Goal: Connect with others: Share content

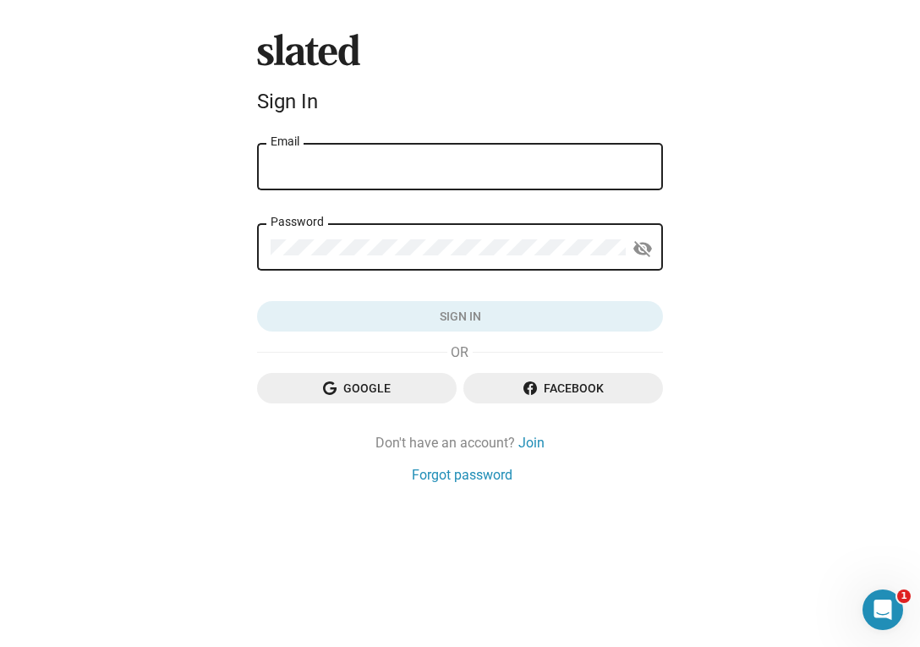
type input "[PERSON_NAME][EMAIL_ADDRESS][DOMAIN_NAME]"
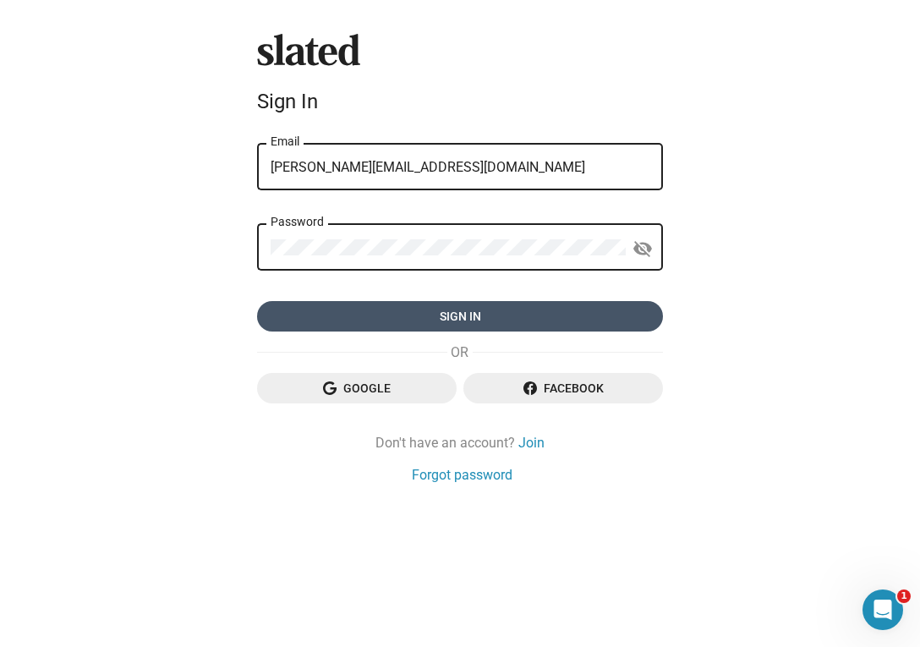
click at [468, 313] on span "Sign in" at bounding box center [460, 316] width 379 height 30
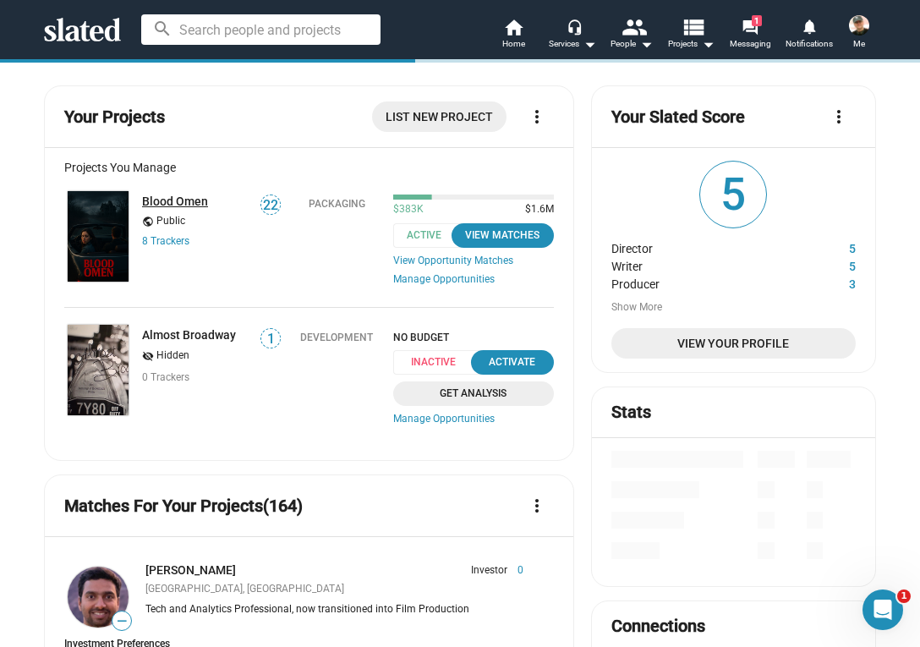
click at [189, 201] on link "Blood Omen" at bounding box center [175, 202] width 66 height 14
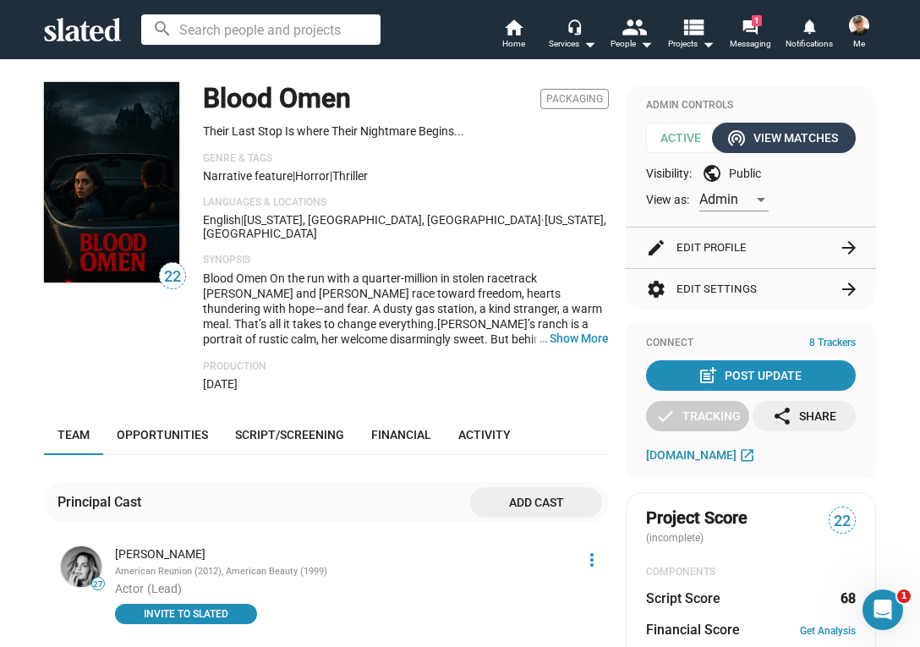
click at [792, 132] on div "wifi_tethering View Matches" at bounding box center [784, 138] width 108 height 30
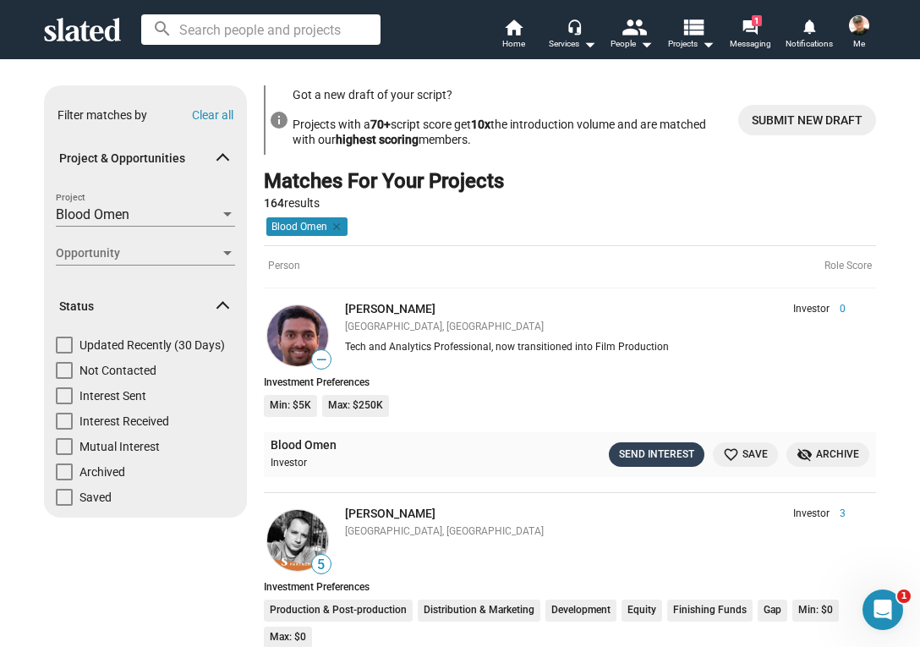
click at [653, 447] on div "Send Interest" at bounding box center [656, 455] width 75 height 18
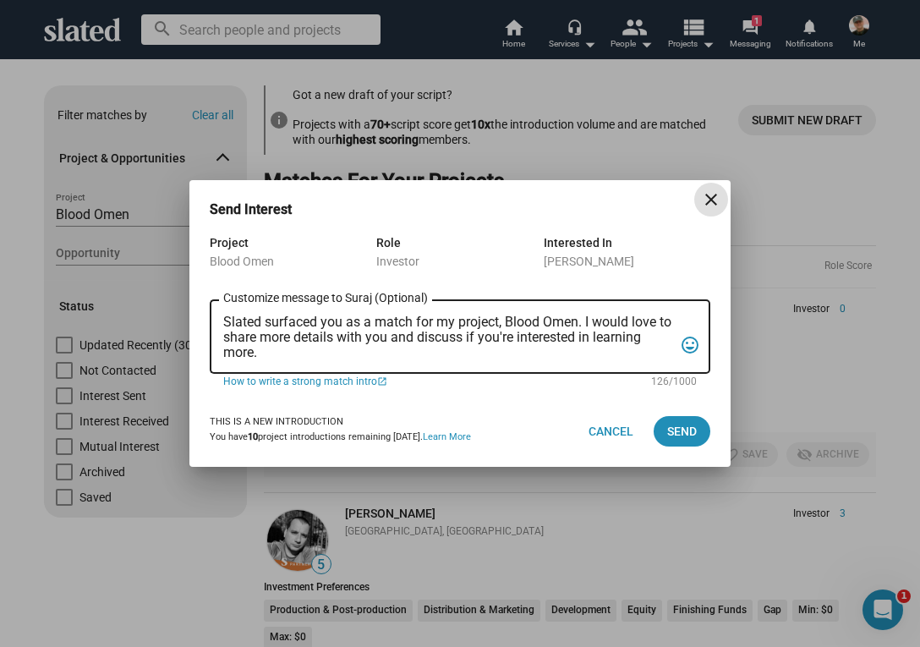
click at [224, 318] on textarea "Slated surfaced you as a match for my project, Blood Omen. I would love to shar…" at bounding box center [448, 338] width 450 height 46
drag, startPoint x: 224, startPoint y: 318, endPoint x: 259, endPoint y: 352, distance: 48.4
click at [259, 352] on textarea "Slated surfaced you as a match for my project, Blood Omen. I would love to shar…" at bounding box center [448, 338] width 450 height 46
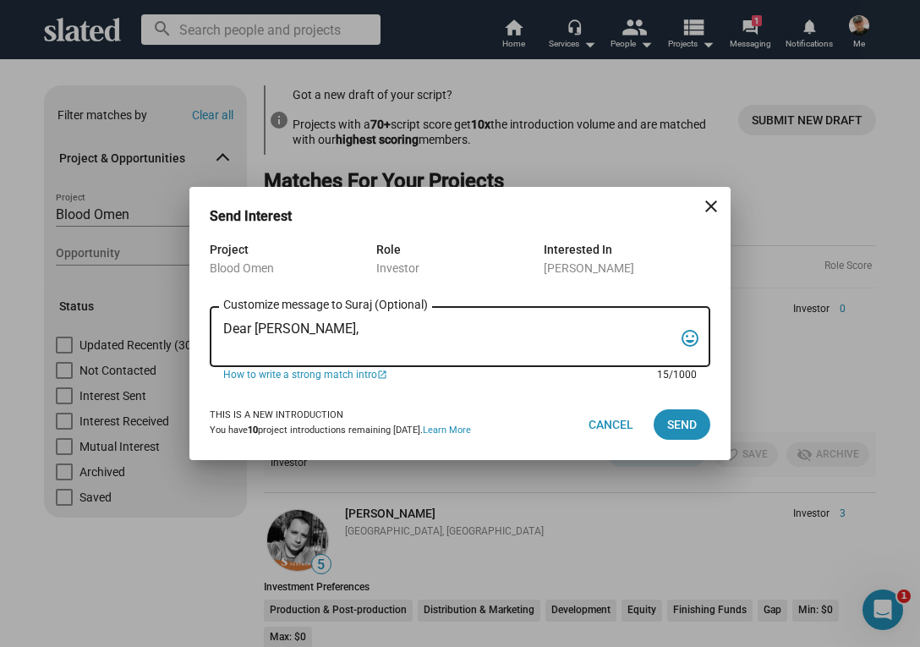
paste textarea "“In the backwoods of [US_STATE], a war veteran and his girlfriend stumble into …"
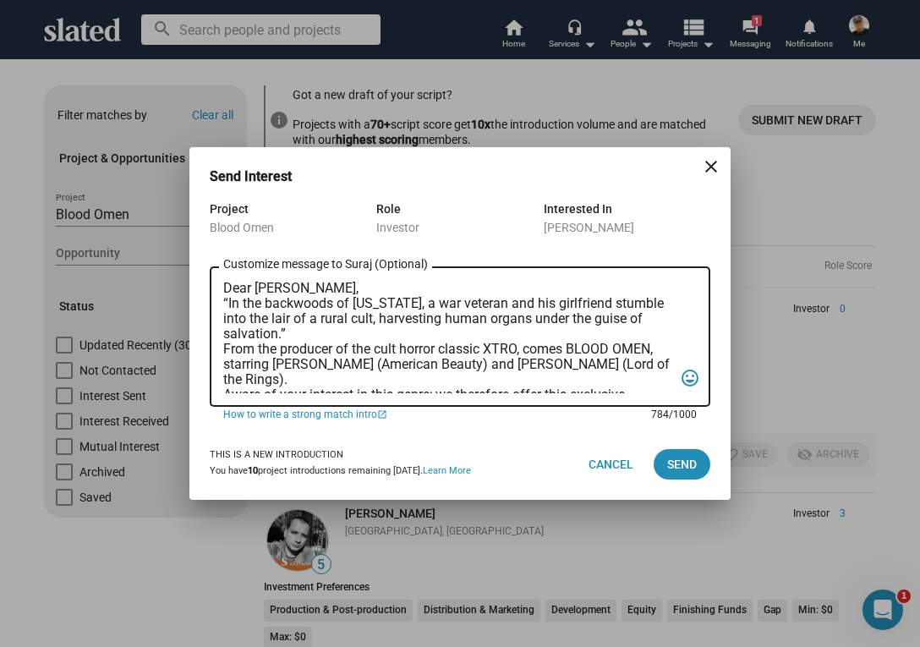
click at [222, 301] on div "Dear [PERSON_NAME], “In the backwoods of [US_STATE], a war veteran and his girl…" at bounding box center [460, 335] width 501 height 144
click at [222, 300] on div "Dear [PERSON_NAME], “In the backwoods of [US_STATE], a war veteran and his girl…" at bounding box center [460, 335] width 501 height 144
click at [329, 290] on textarea "Dear [PERSON_NAME], “In the backwoods of [US_STATE], a war veteran and his girl…" at bounding box center [448, 337] width 450 height 112
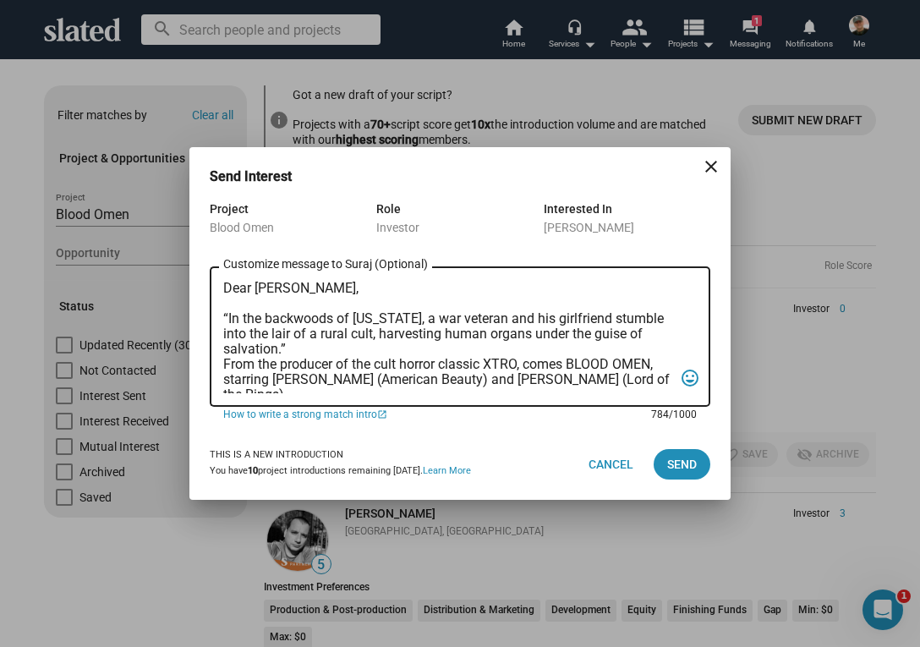
click at [222, 363] on div "Dear [PERSON_NAME], “In the backwoods of [US_STATE], a war veteran and his girl…" at bounding box center [460, 335] width 501 height 144
click at [224, 364] on textarea "Dear [PERSON_NAME], “In the backwoods of [US_STATE], a war veteran and his girl…" at bounding box center [448, 337] width 450 height 112
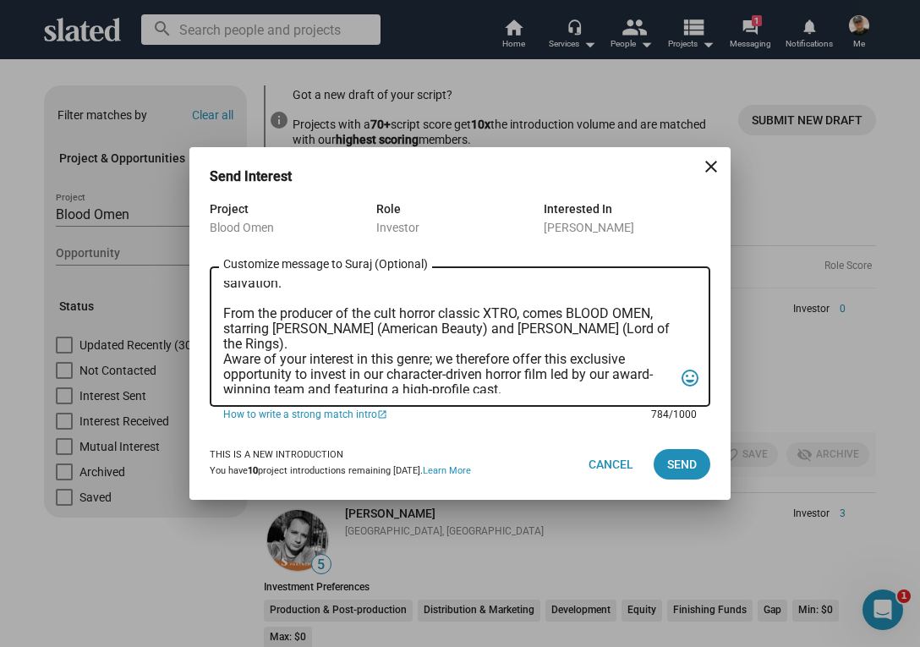
scroll to position [90, 0]
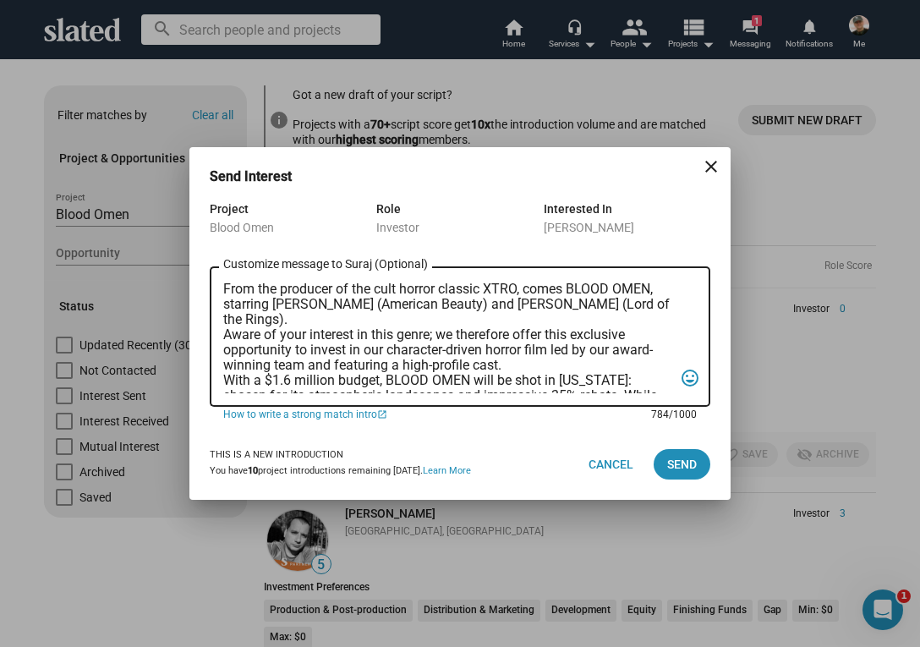
click at [224, 334] on textarea "Dear [PERSON_NAME], “In the backwoods of [US_STATE], a war veteran and his girl…" at bounding box center [448, 337] width 450 height 112
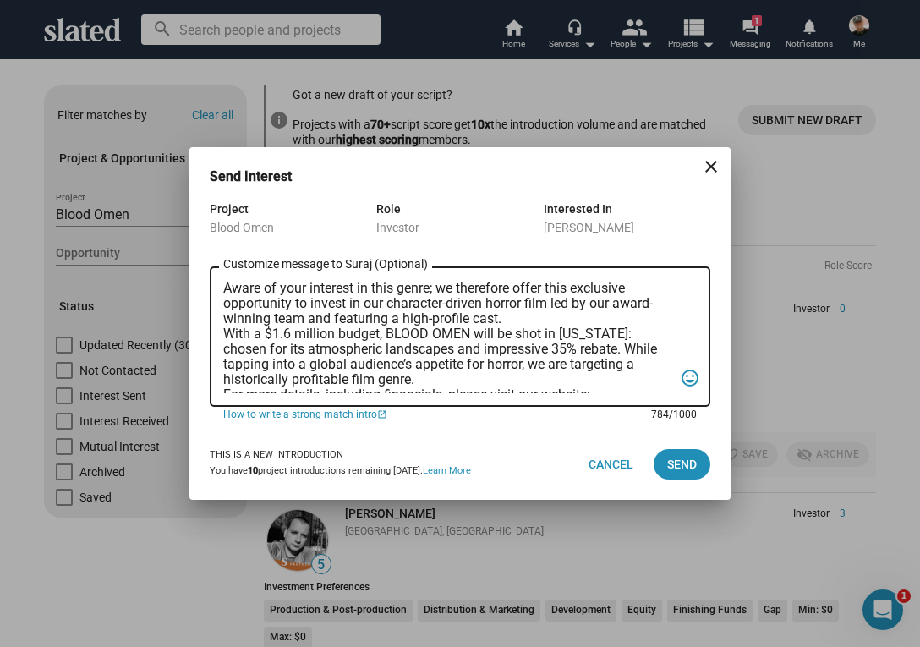
scroll to position [152, 0]
click at [224, 335] on textarea "Dear [PERSON_NAME], “In the backwoods of [US_STATE], a war veteran and his girl…" at bounding box center [448, 337] width 450 height 112
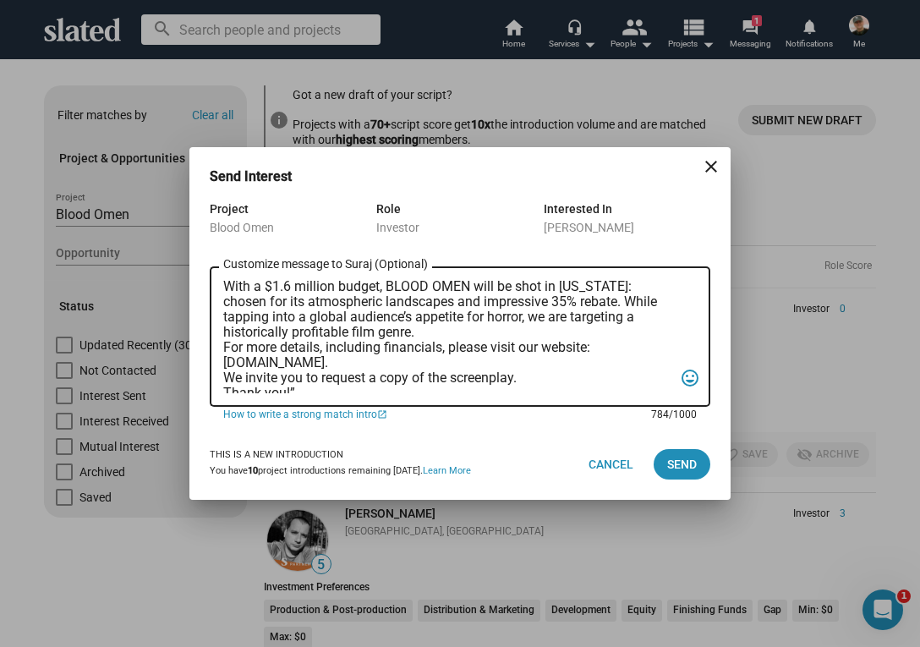
scroll to position [222, 0]
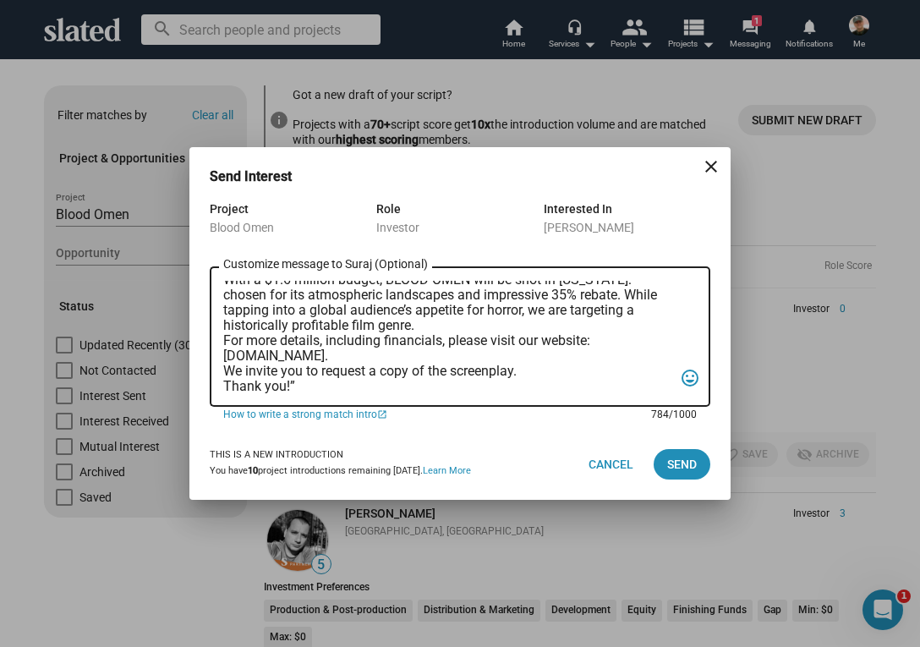
click at [225, 337] on textarea "Dear [PERSON_NAME], “In the backwoods of [US_STATE], a war veteran and his girl…" at bounding box center [448, 337] width 450 height 112
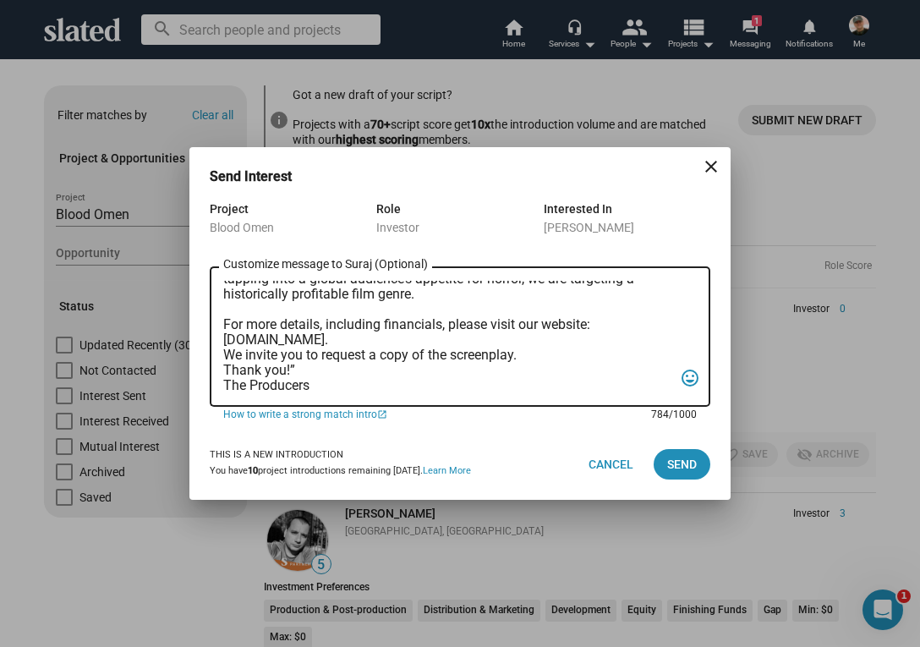
scroll to position [268, 0]
click at [223, 338] on textarea "Dear [PERSON_NAME], “In the backwoods of [US_STATE], a war veteran and his girl…" at bounding box center [448, 337] width 450 height 112
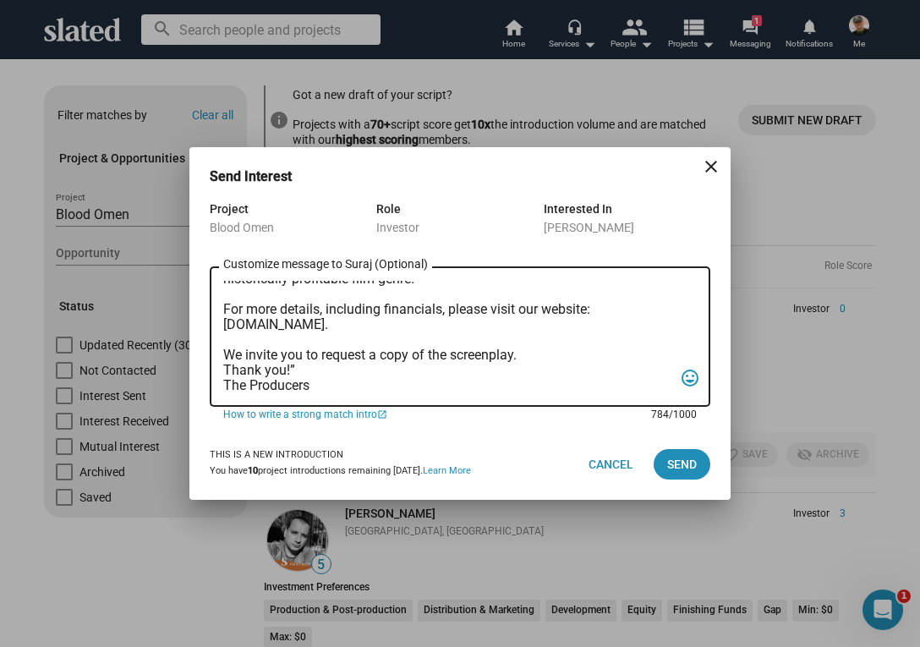
click at [297, 369] on textarea "Dear [PERSON_NAME], “In the backwoods of [US_STATE], a war veteran and his girl…" at bounding box center [448, 337] width 450 height 112
click at [222, 370] on div "Dear [PERSON_NAME], “In the backwoods of [US_STATE], a war veteran and his girl…" at bounding box center [460, 335] width 501 height 144
click at [225, 368] on textarea "Dear [PERSON_NAME], “In the backwoods of [US_STATE], a war veteran and his girl…" at bounding box center [448, 337] width 450 height 112
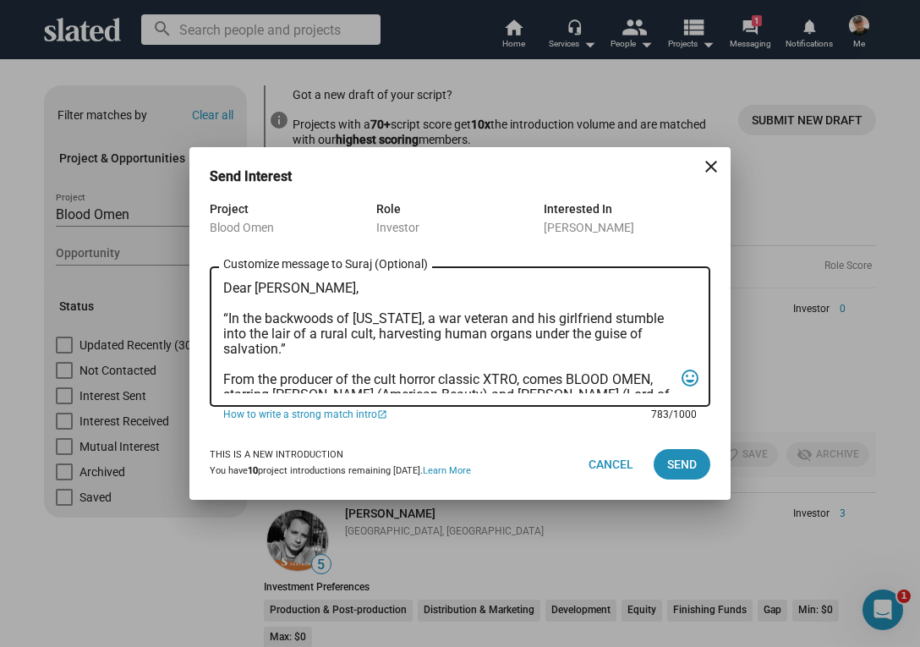
scroll to position [0, 0]
type textarea "Dear [PERSON_NAME], “In the backwoods of [US_STATE], a war veteran and his girl…"
click at [675, 464] on span "Send" at bounding box center [682, 464] width 30 height 30
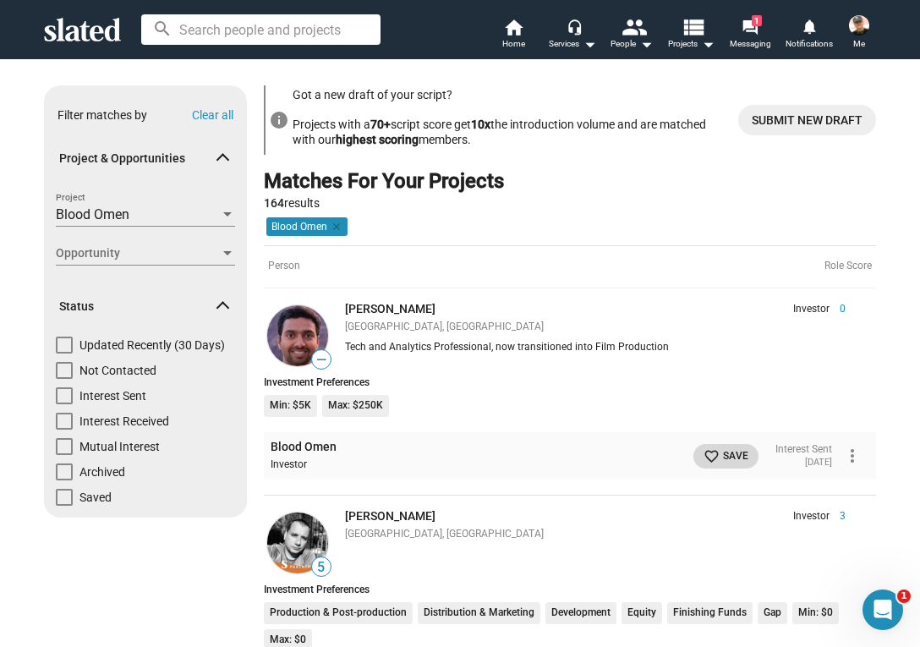
click at [704, 452] on mat-icon "favorite_border" at bounding box center [712, 456] width 16 height 16
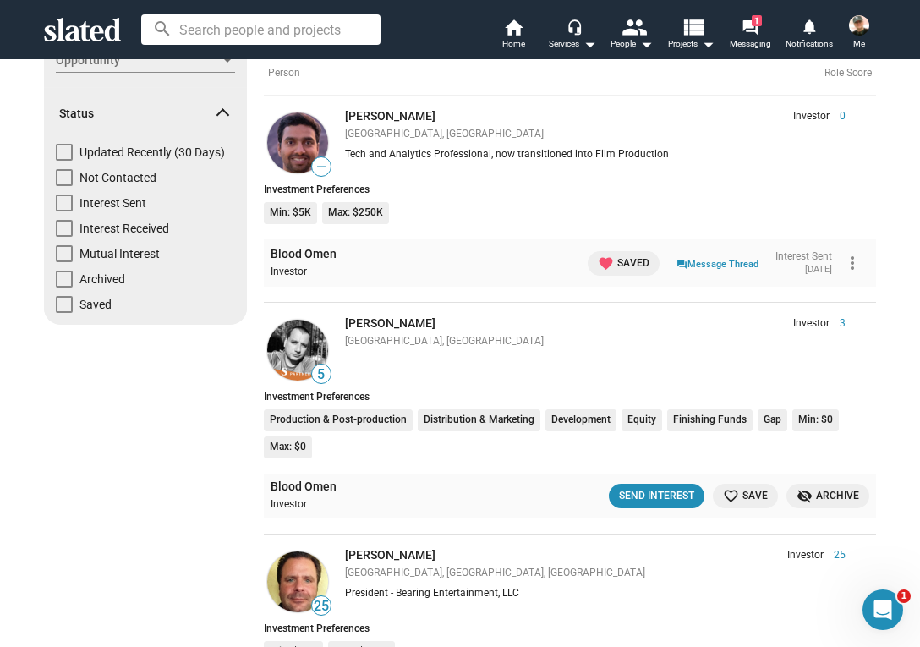
scroll to position [194, 0]
click at [657, 489] on div "Send Interest" at bounding box center [656, 495] width 75 height 18
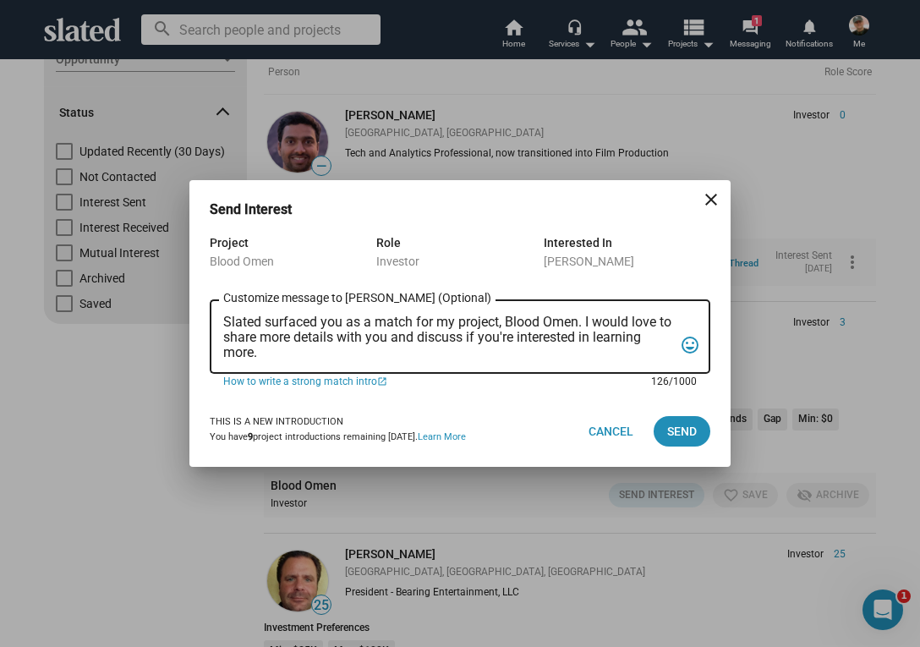
drag, startPoint x: 224, startPoint y: 315, endPoint x: 271, endPoint y: 353, distance: 60.8
click at [271, 354] on textarea "Slated surfaced you as a match for my project, Blood Omen. I would love to shar…" at bounding box center [448, 338] width 450 height 46
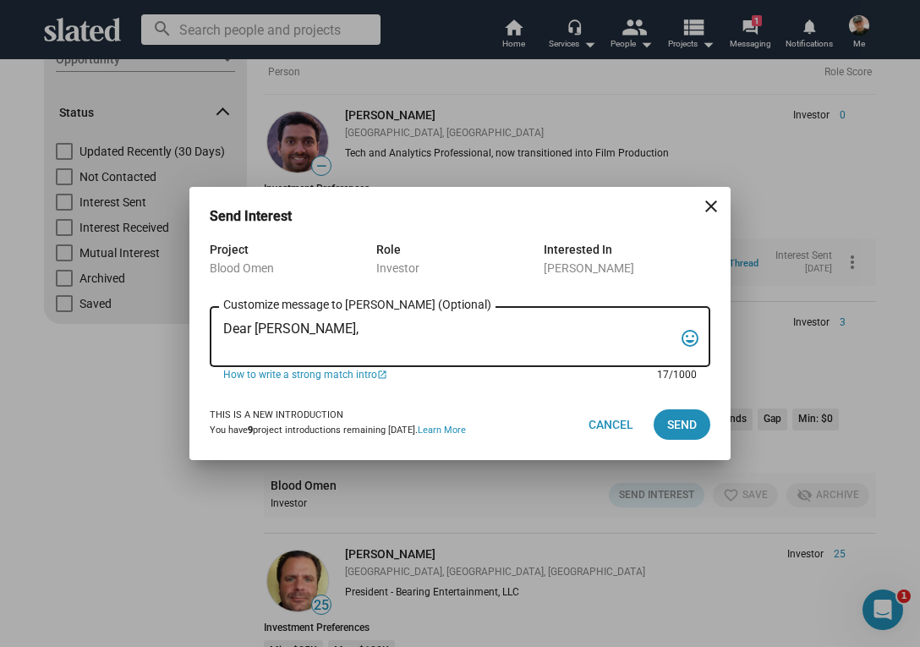
paste textarea "“In the backwoods of [US_STATE], a war veteran and his girlfriend stumble into …"
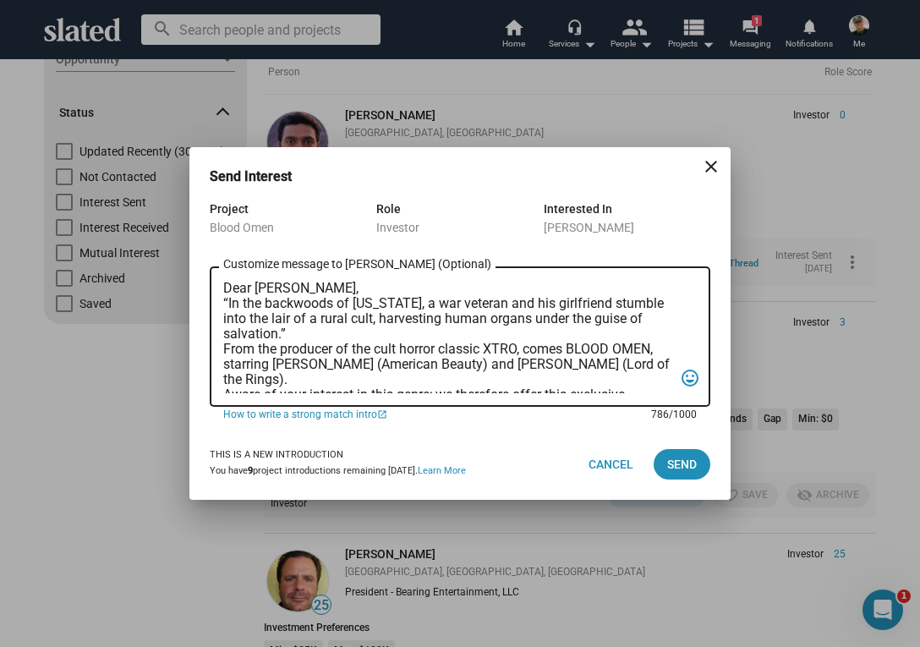
scroll to position [0, 0]
click at [339, 291] on textarea "Dear [PERSON_NAME], “In the backwoods of [US_STATE], a war veteran and his girl…" at bounding box center [448, 337] width 450 height 112
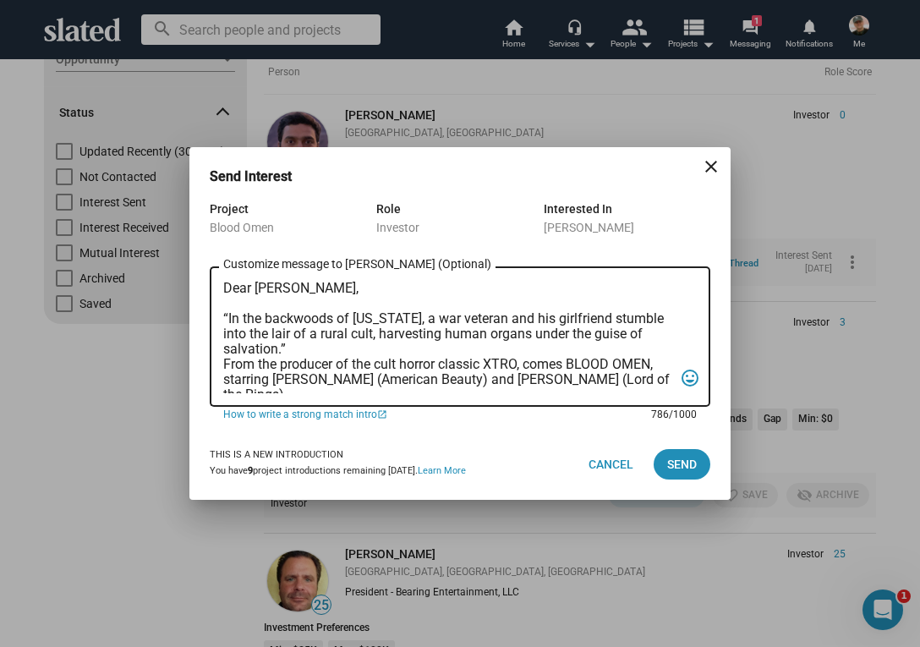
click at [225, 359] on textarea "Dear [PERSON_NAME], “In the backwoods of [US_STATE], a war veteran and his girl…" at bounding box center [448, 337] width 450 height 112
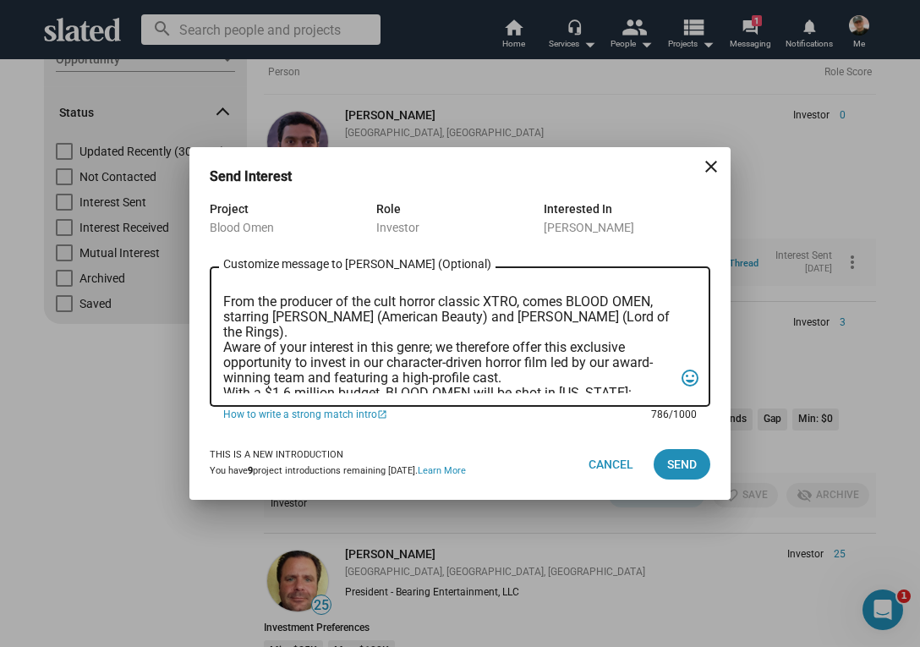
scroll to position [88, 0]
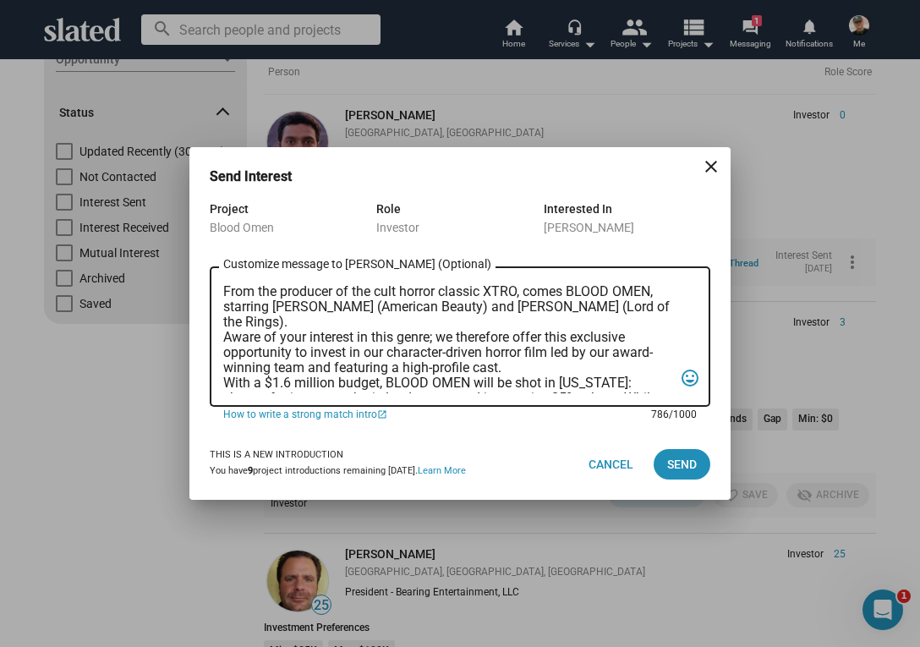
click at [223, 336] on textarea "Dear [PERSON_NAME], “In the backwoods of [US_STATE], a war veteran and his girl…" at bounding box center [448, 337] width 450 height 112
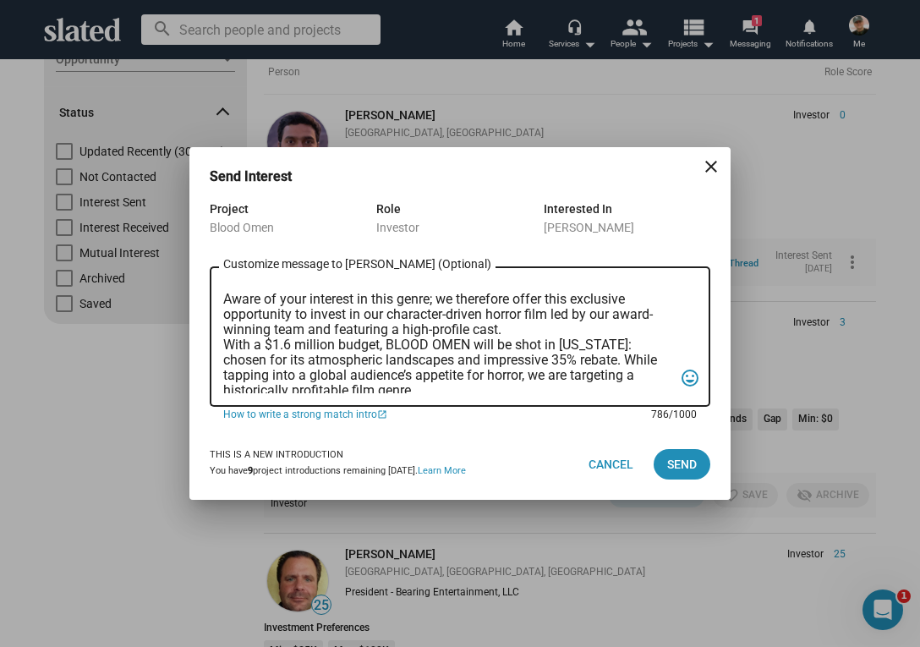
scroll to position [145, 0]
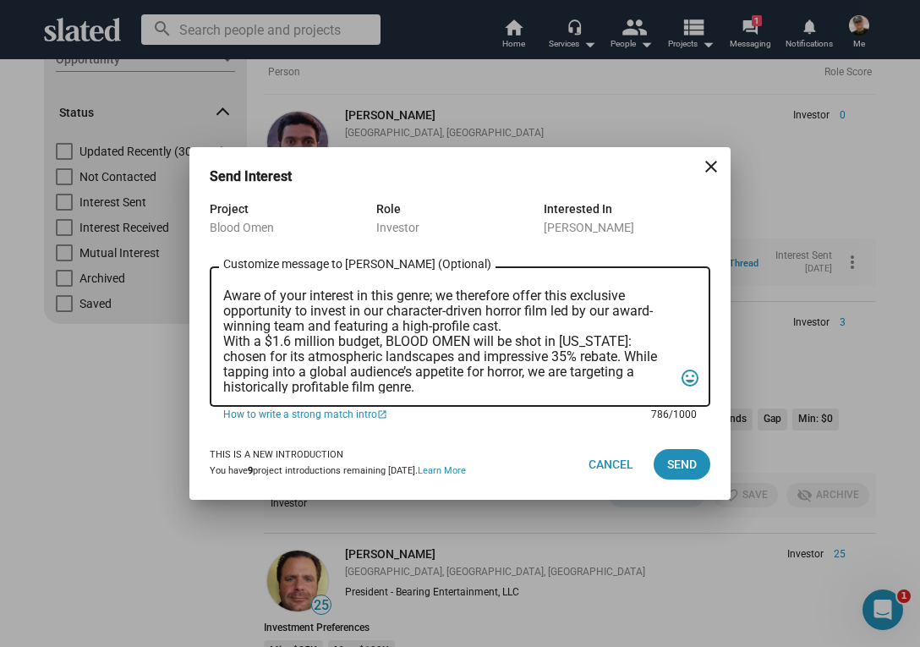
click at [224, 338] on textarea "Dear [PERSON_NAME], “In the backwoods of [US_STATE], a war veteran and his girl…" at bounding box center [448, 337] width 450 height 112
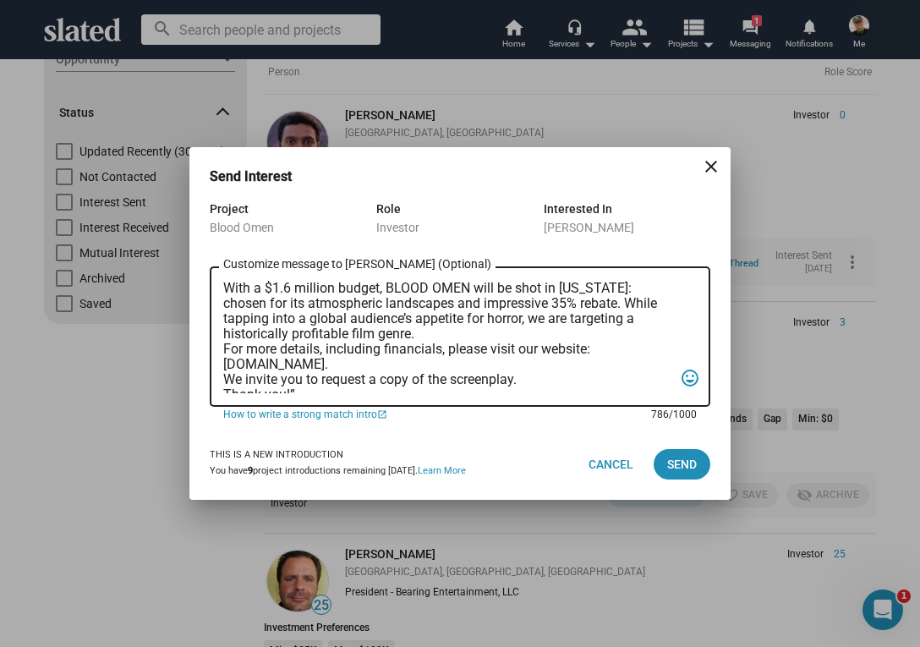
scroll to position [214, 0]
click at [222, 346] on div "Dear [PERSON_NAME], “In the backwoods of [US_STATE], a war veteran and his girl…" at bounding box center [460, 335] width 501 height 144
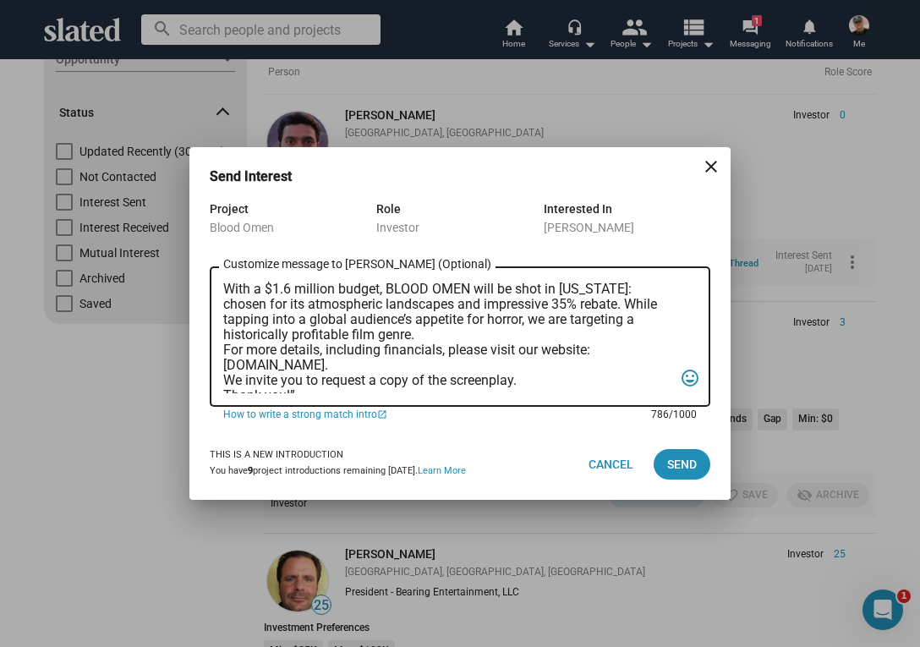
click at [223, 350] on textarea "Dear [PERSON_NAME], “In the backwoods of [US_STATE], a war veteran and his girl…" at bounding box center [448, 337] width 450 height 112
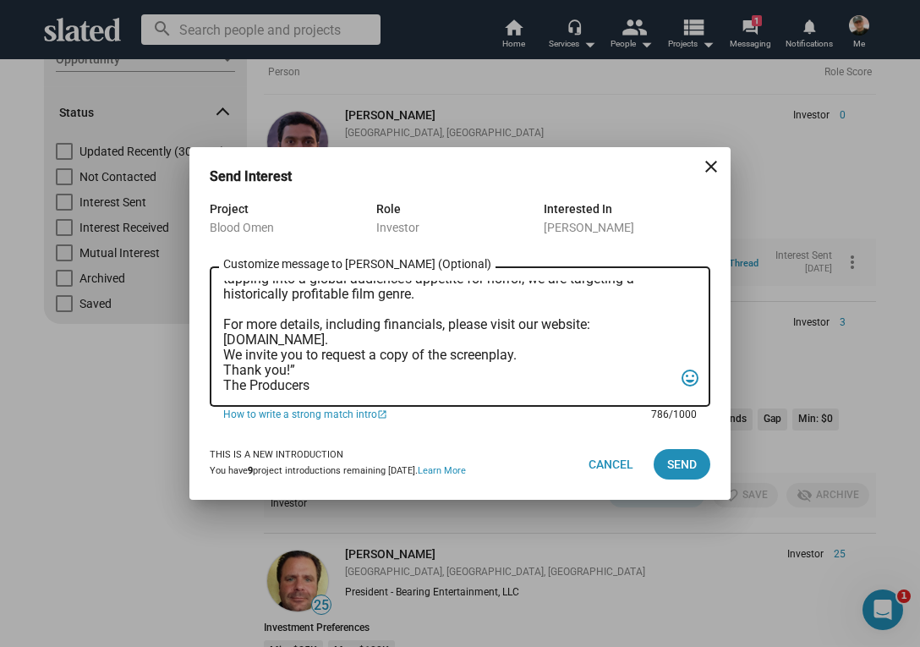
scroll to position [268, 0]
click at [226, 339] on textarea "Dear [PERSON_NAME], “In the backwoods of [US_STATE], a war veteran and his girl…" at bounding box center [448, 337] width 450 height 112
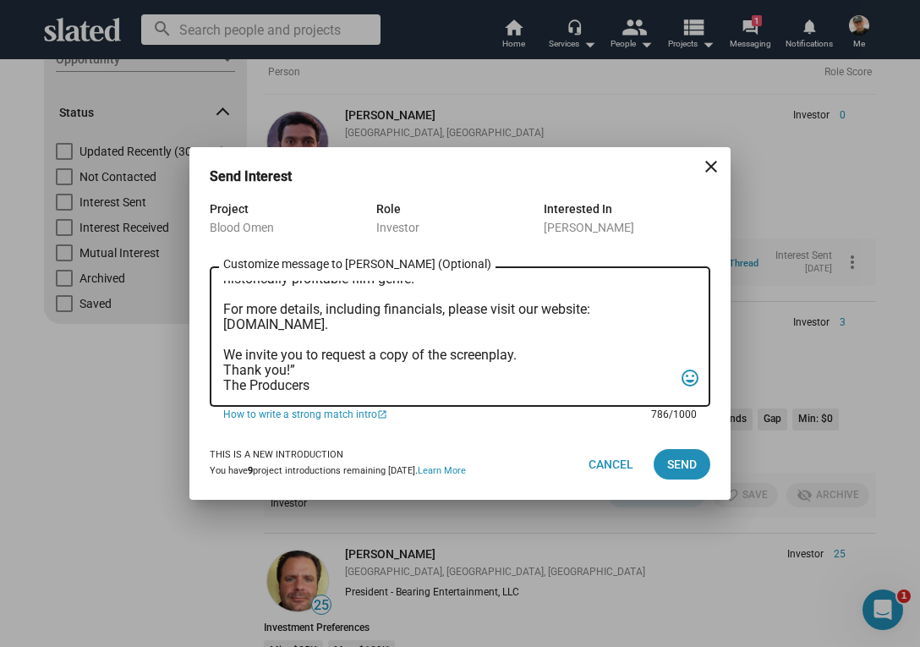
click at [225, 366] on textarea "Dear [PERSON_NAME], “In the backwoods of [US_STATE], a war veteran and his girl…" at bounding box center [448, 337] width 450 height 112
click at [298, 384] on textarea "Dear [PERSON_NAME], “In the backwoods of [US_STATE], a war veteran and his girl…" at bounding box center [448, 337] width 450 height 112
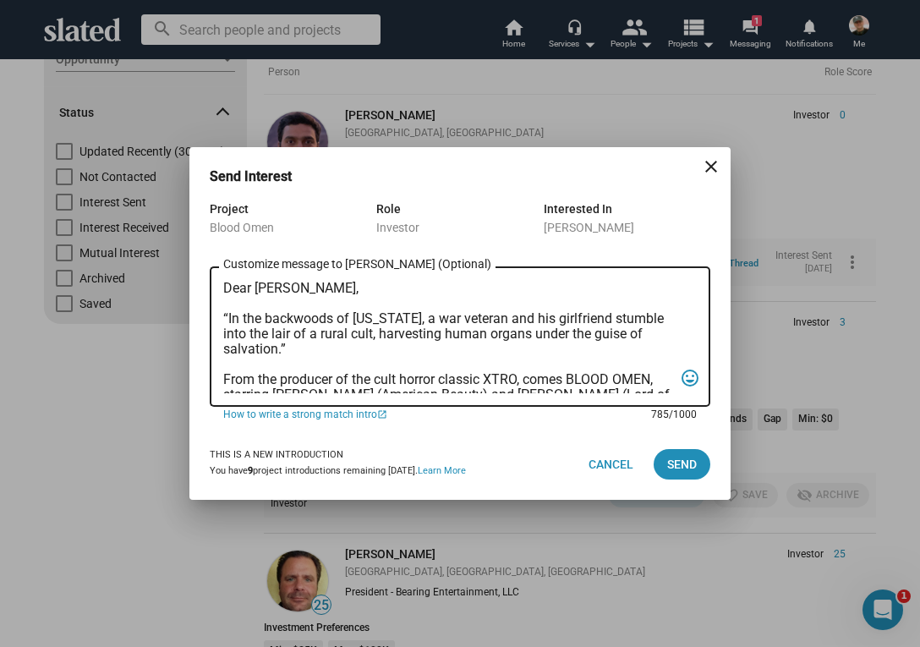
scroll to position [0, 0]
type textarea "Dear [PERSON_NAME], “In the backwoods of [US_STATE], a war veteran and his girl…"
click at [687, 457] on span "Send" at bounding box center [682, 464] width 30 height 30
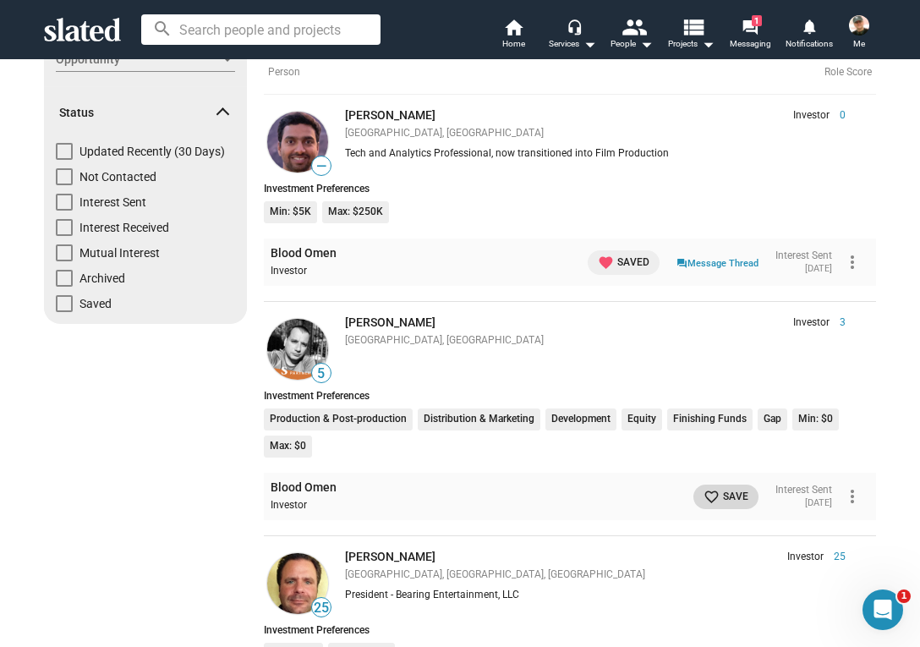
click at [704, 489] on mat-icon "favorite_border" at bounding box center [712, 497] width 16 height 16
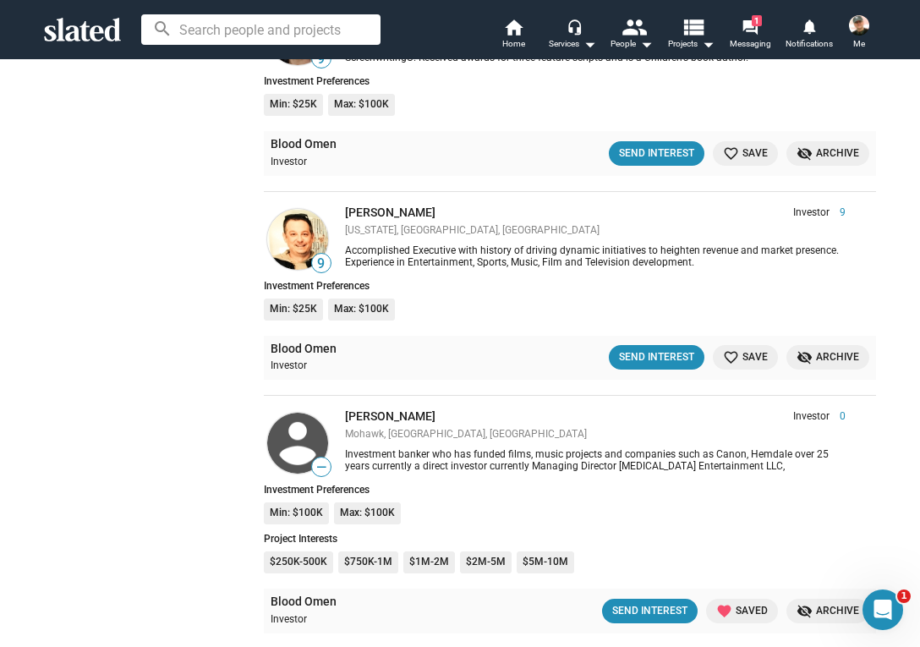
scroll to position [2677, 0]
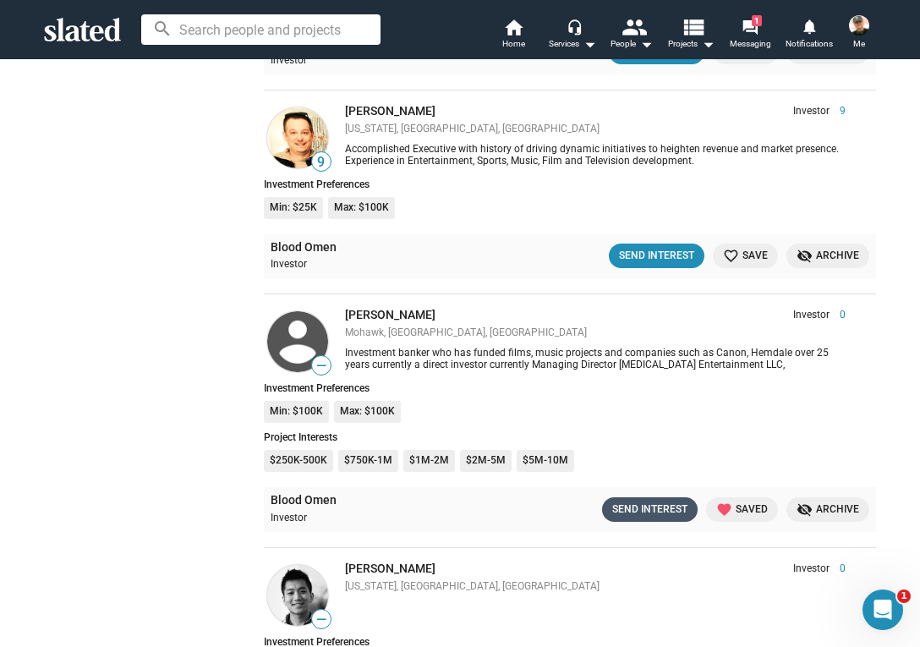
click at [654, 501] on div "Send Interest" at bounding box center [649, 510] width 75 height 18
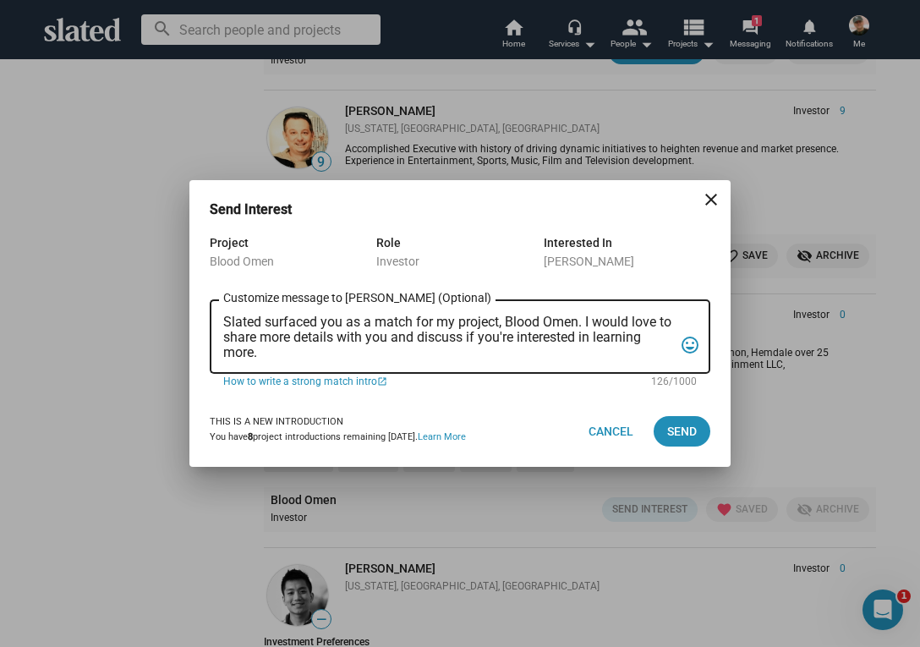
drag, startPoint x: 222, startPoint y: 319, endPoint x: 221, endPoint y: 345, distance: 26.3
click at [221, 345] on div "Slated surfaced you as a match for my project, Blood Omen. I would love to shar…" at bounding box center [460, 335] width 501 height 77
drag, startPoint x: 223, startPoint y: 317, endPoint x: 260, endPoint y: 352, distance: 50.9
click at [260, 352] on textarea "Slated surfaced you as a match for my project, Blood Omen. I would love to shar…" at bounding box center [448, 338] width 450 height 46
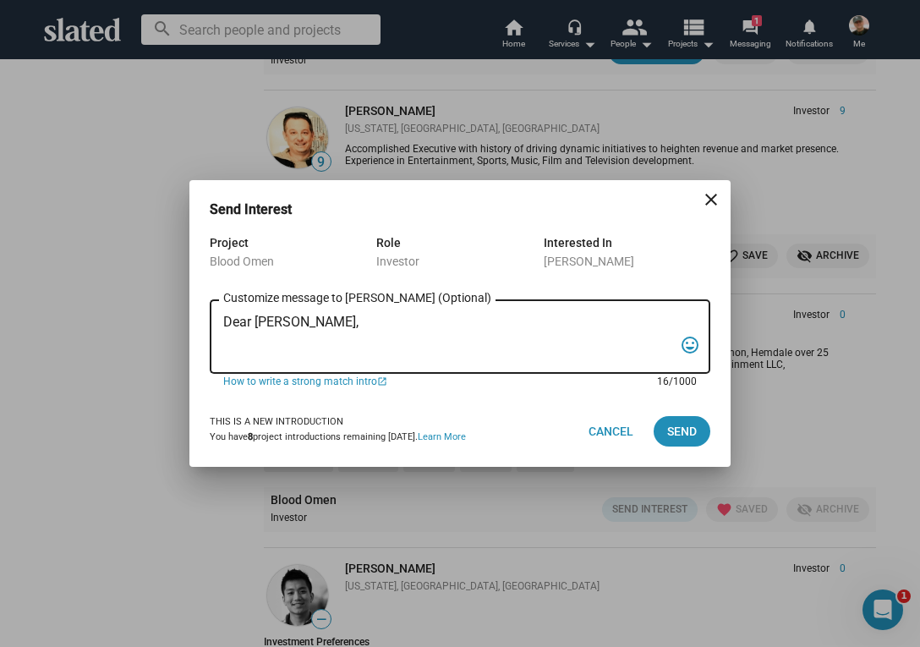
paste textarea "“In the backwoods of [US_STATE], a war veteran and his girlfriend stumble into …"
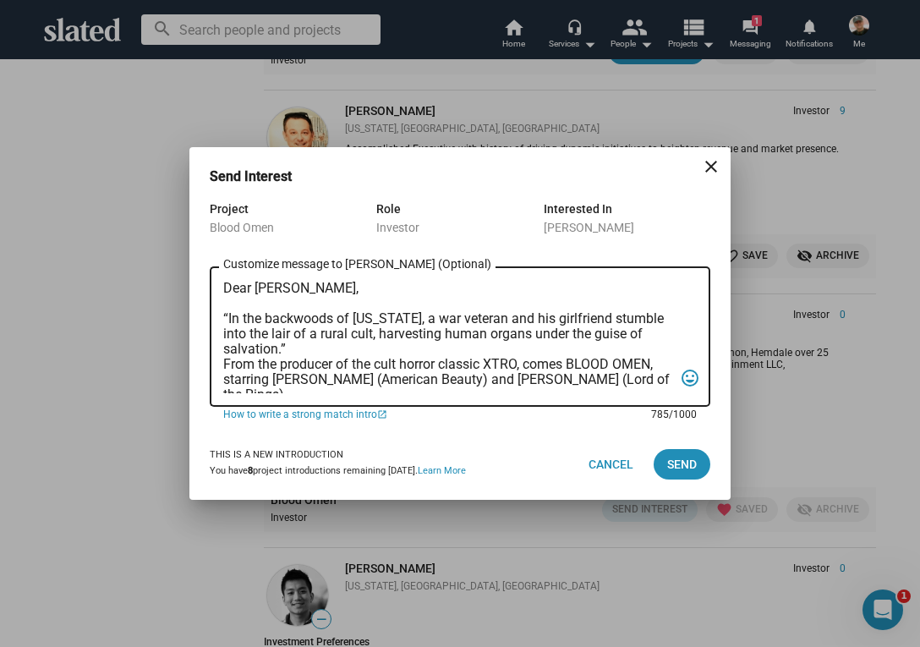
scroll to position [0, 0]
click at [224, 364] on textarea "Dear [PERSON_NAME], “In the backwoods of [US_STATE], a war veteran and his girl…" at bounding box center [448, 337] width 450 height 112
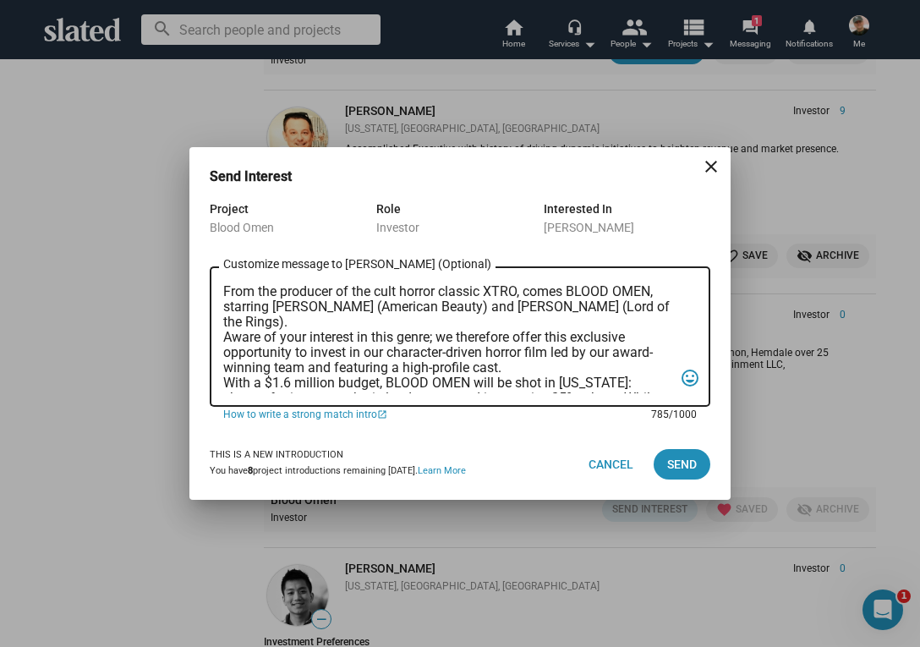
scroll to position [90, 0]
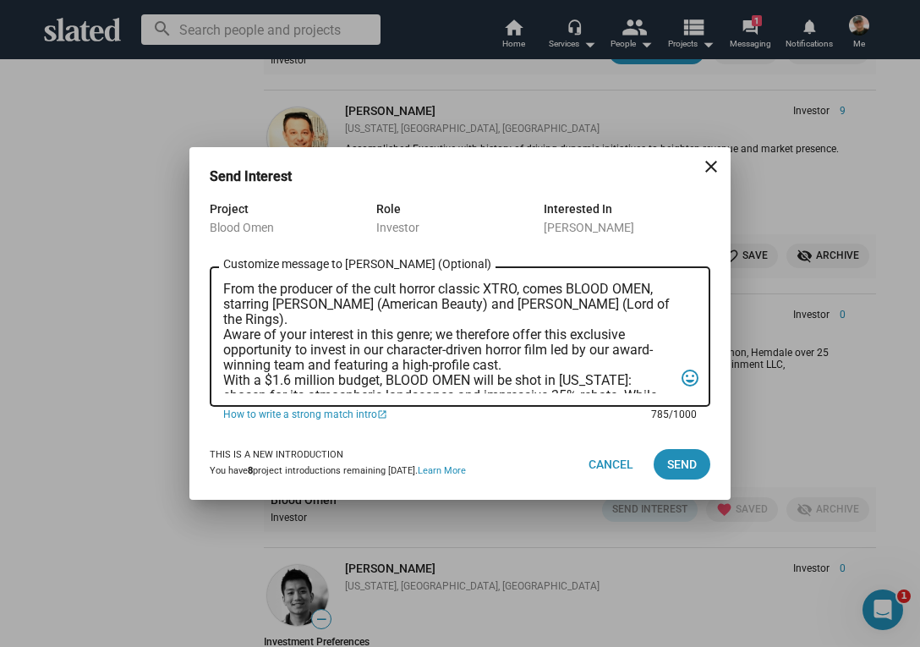
click at [223, 334] on textarea "Dear [PERSON_NAME], “In the backwoods of [US_STATE], a war veteran and his girl…" at bounding box center [448, 337] width 450 height 112
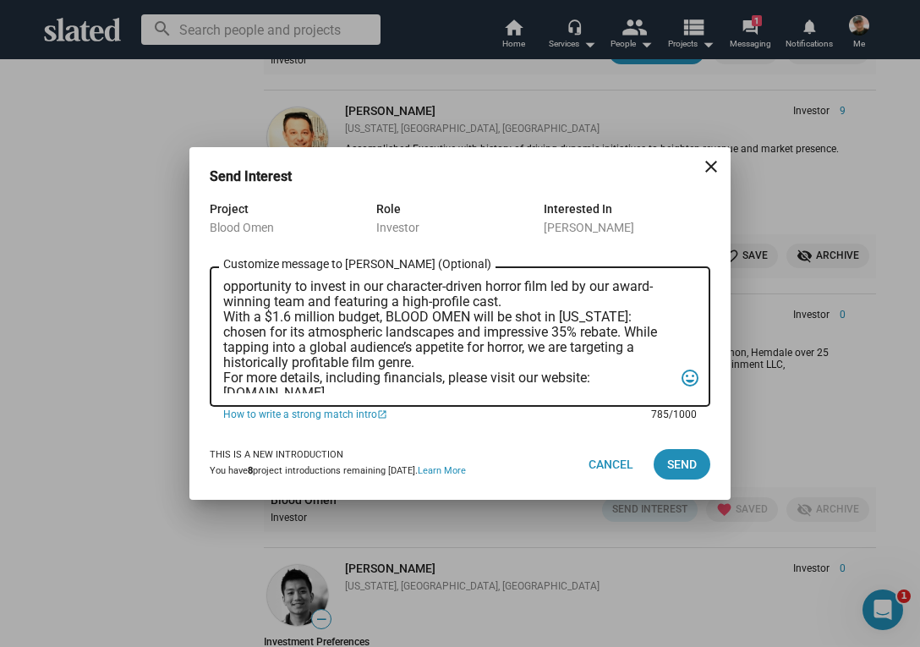
scroll to position [170, 0]
click at [225, 315] on textarea "Dear [PERSON_NAME], “In the backwoods of [US_STATE], a war veteran and his girl…" at bounding box center [448, 337] width 450 height 112
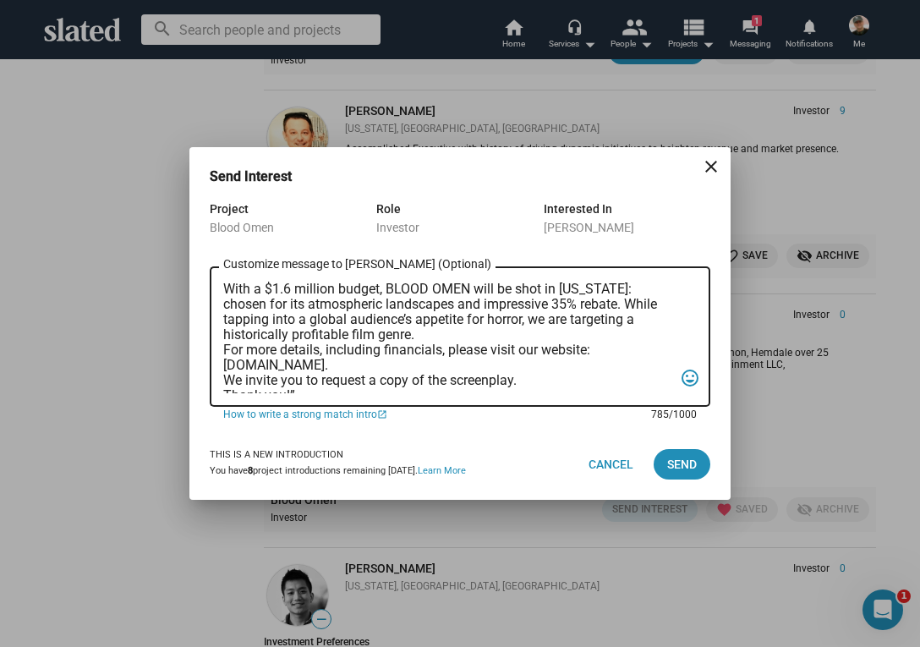
scroll to position [216, 0]
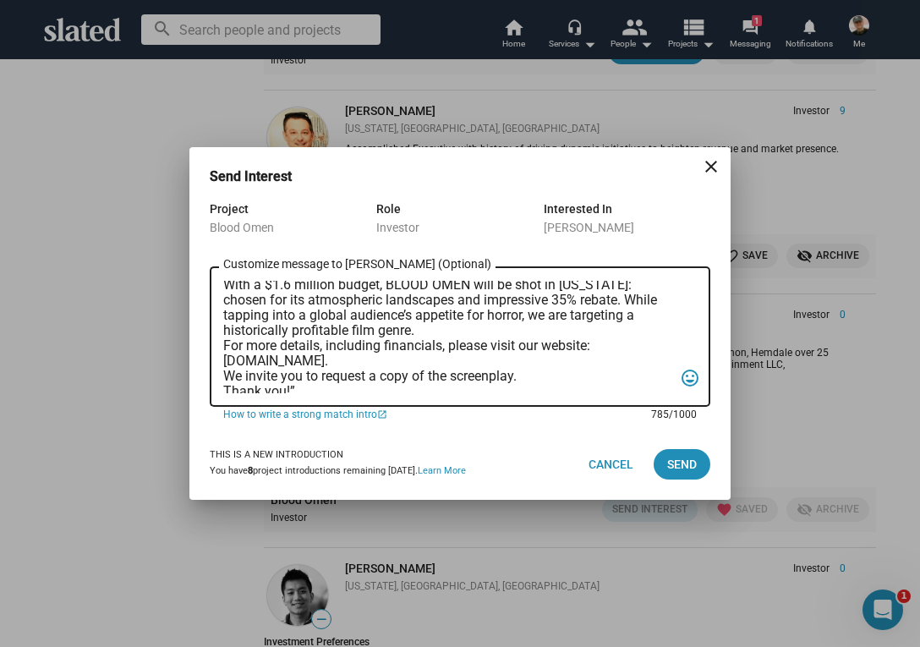
click at [223, 344] on textarea "Dear [PERSON_NAME], “In the backwoods of [US_STATE], a war veteran and his girl…" at bounding box center [448, 337] width 450 height 112
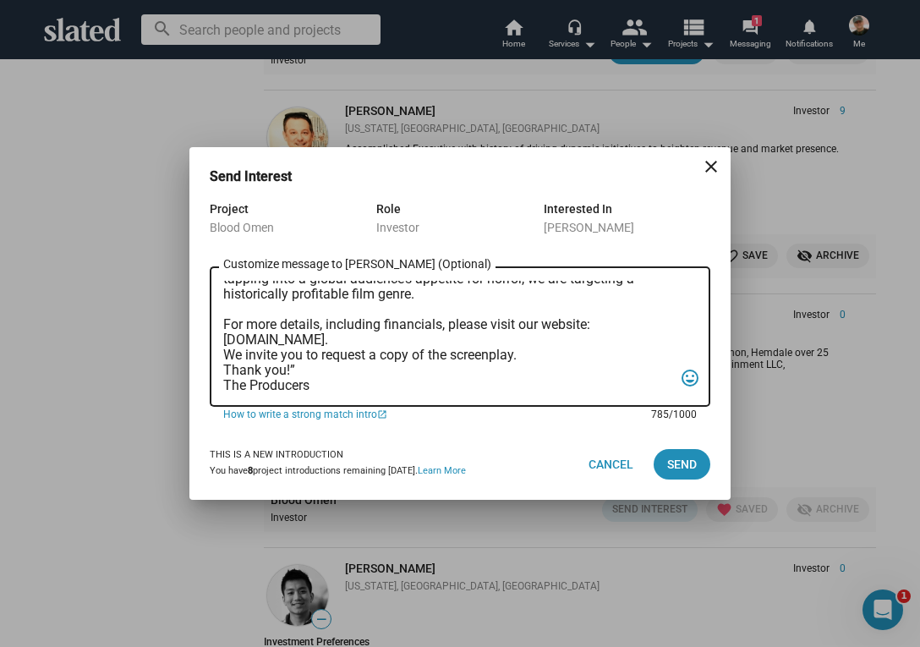
scroll to position [268, 0]
click at [222, 337] on div "Dear [PERSON_NAME], “In the backwoods of [US_STATE], a war veteran and his girl…" at bounding box center [460, 335] width 501 height 144
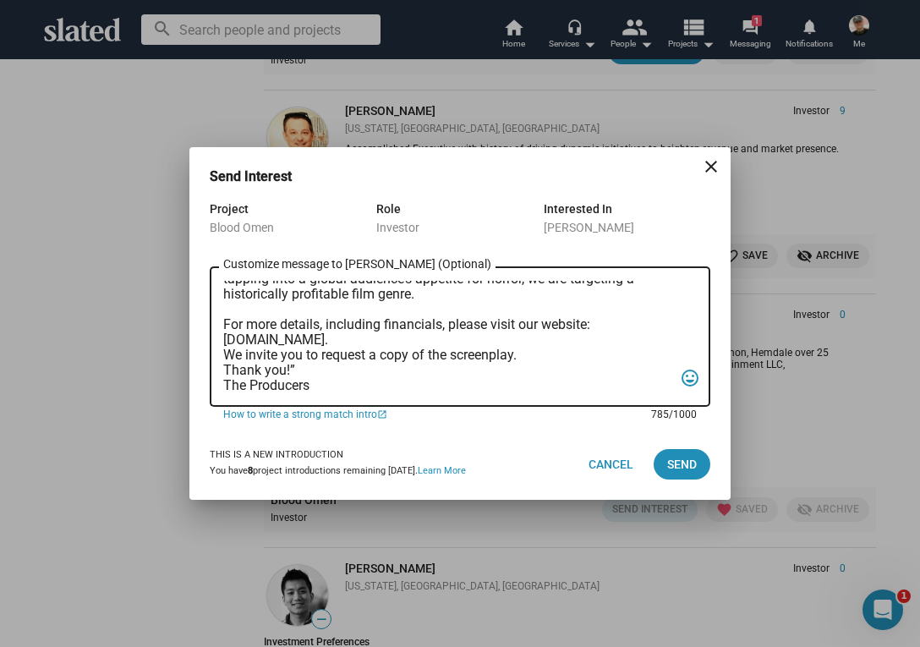
click at [223, 337] on textarea "Dear [PERSON_NAME], “In the backwoods of [US_STATE], a war veteran and his girl…" at bounding box center [448, 337] width 450 height 112
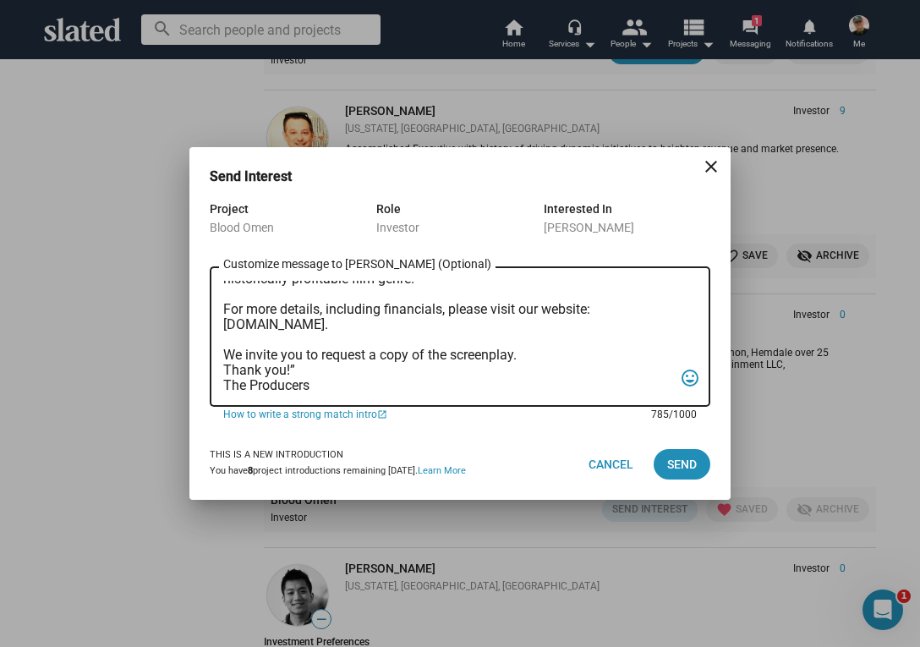
click at [225, 366] on textarea "Dear [PERSON_NAME], “In the backwoods of [US_STATE], a war veteran and his girl…" at bounding box center [448, 337] width 450 height 112
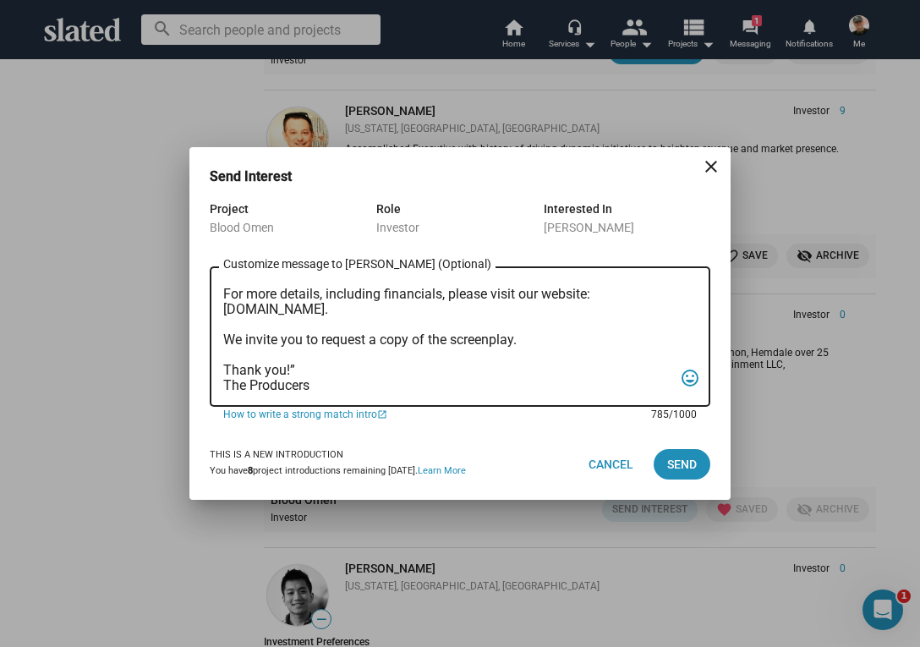
scroll to position [299, 0]
click at [296, 353] on textarea "Dear [PERSON_NAME], “In the backwoods of [US_STATE], a war veteran and his girl…" at bounding box center [448, 337] width 450 height 112
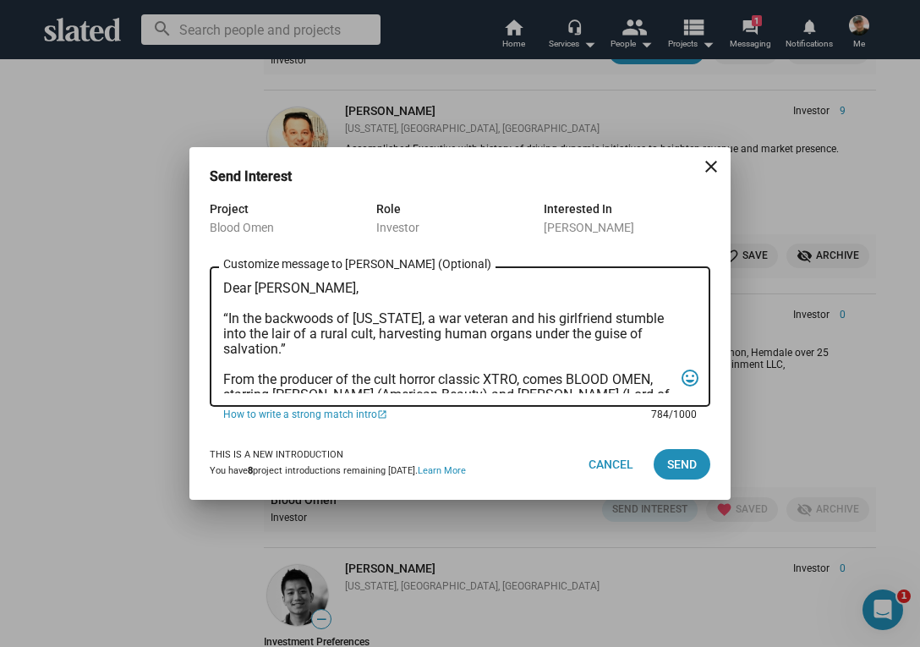
scroll to position [0, 0]
type textarea "Dear [PERSON_NAME], “In the backwoods of [US_STATE], a war veteran and his girl…"
click at [680, 463] on span "Send" at bounding box center [682, 464] width 30 height 30
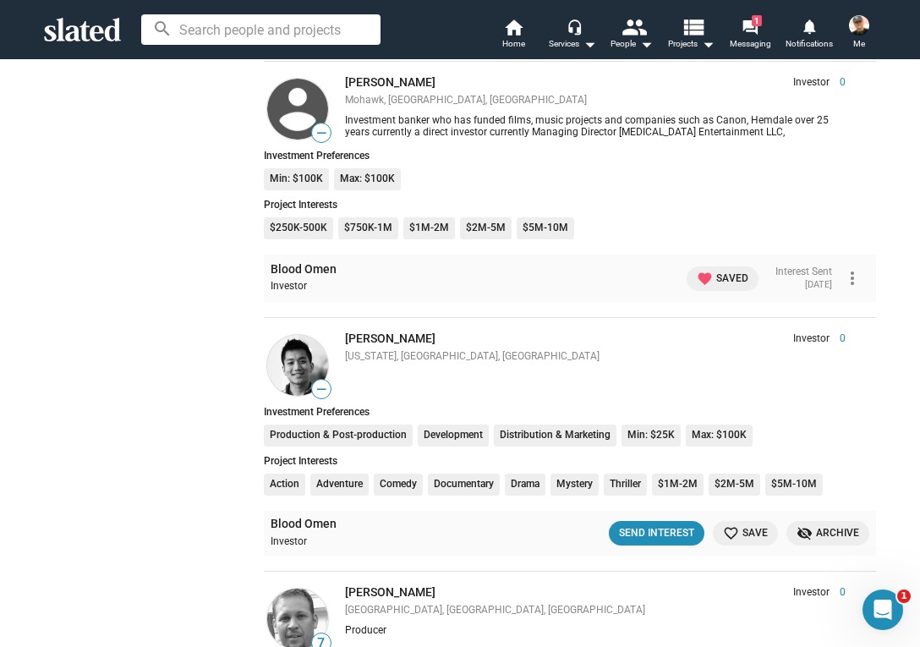
scroll to position [2982, 0]
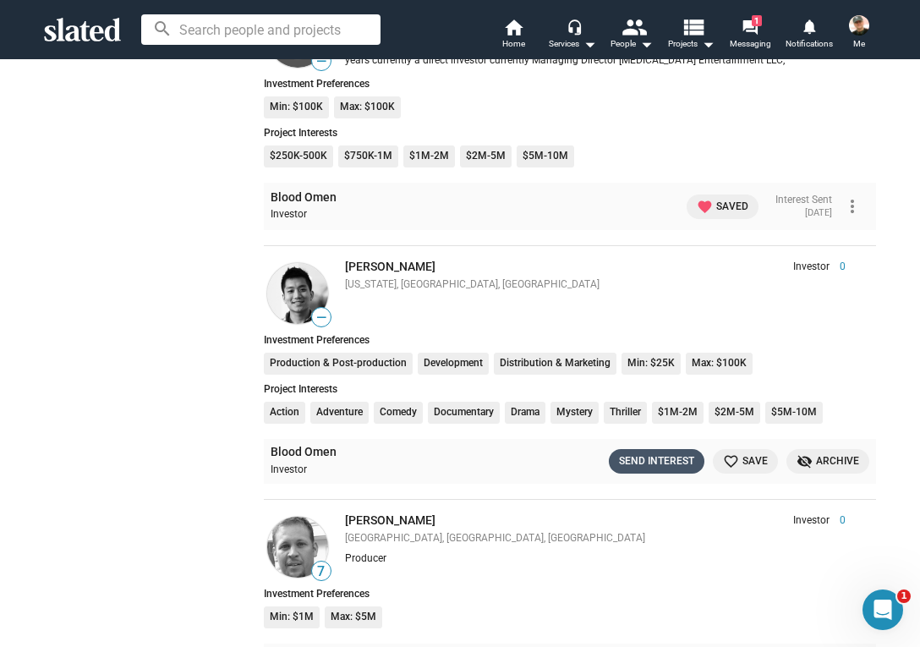
click at [644, 452] on div "Send Interest" at bounding box center [656, 461] width 75 height 18
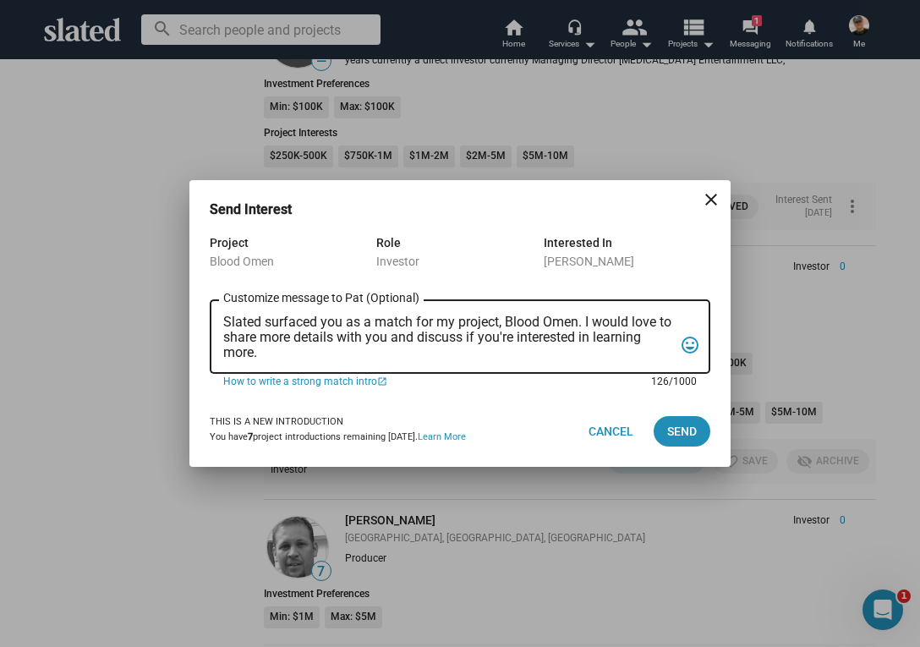
drag, startPoint x: 224, startPoint y: 320, endPoint x: 275, endPoint y: 353, distance: 60.5
click at [275, 353] on textarea "Slated surfaced you as a match for my project, Blood Omen. I would love to shar…" at bounding box center [448, 338] width 450 height 46
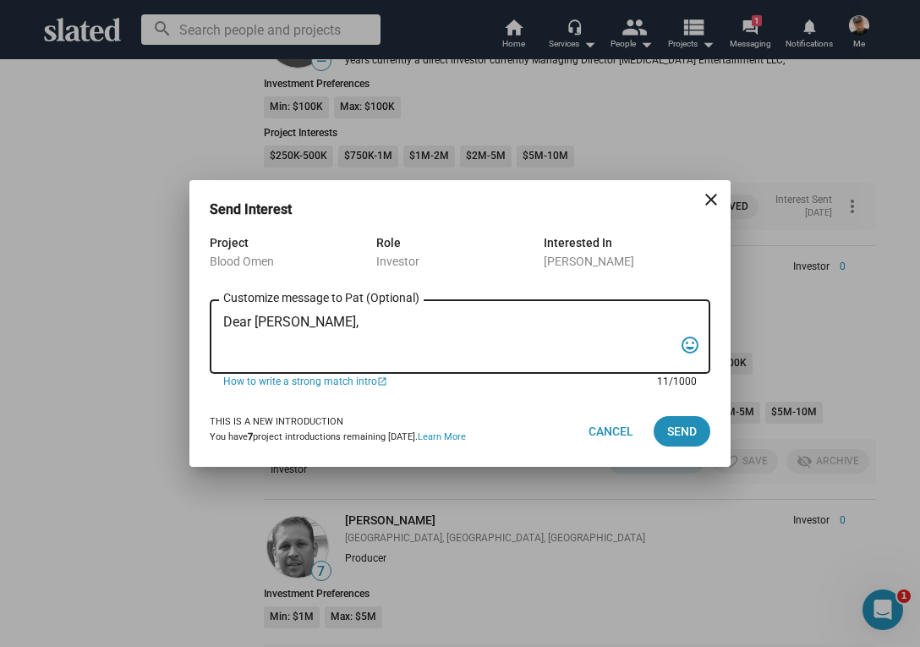
paste textarea "“In the backwoods of [US_STATE], a war veteran and his girlfriend stumble into …"
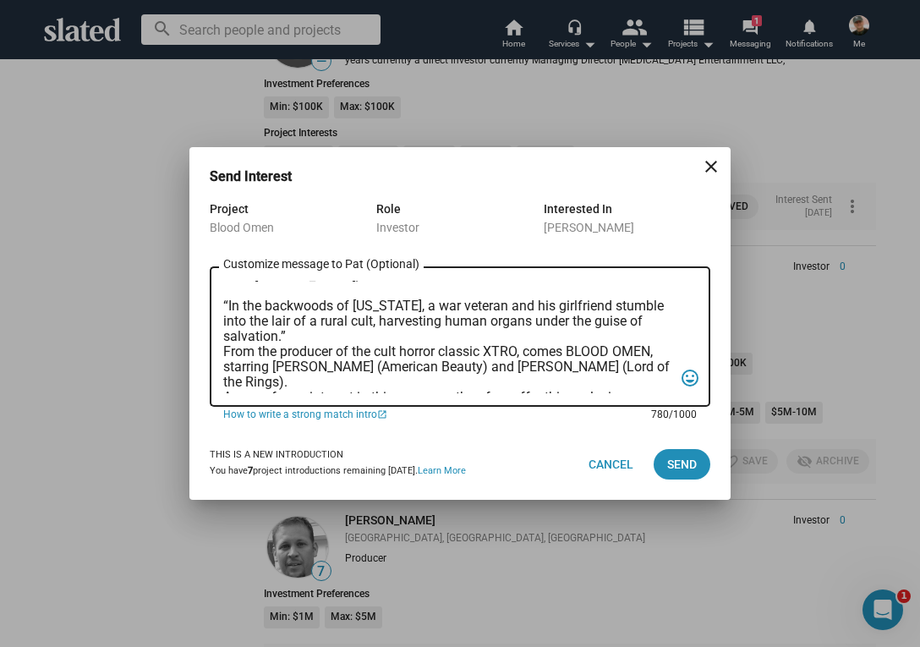
scroll to position [9, 0]
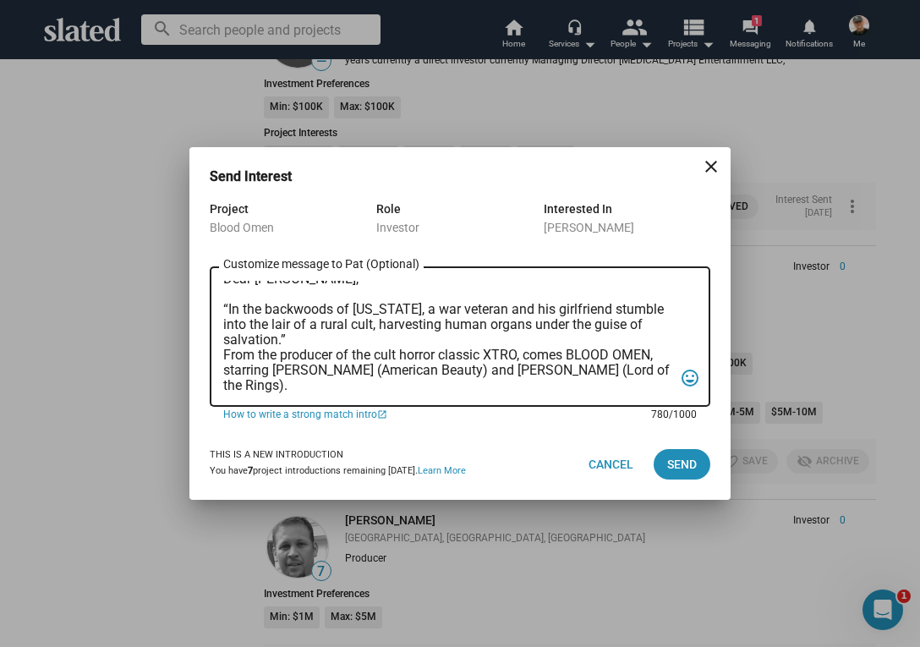
click at [225, 353] on textarea "Dear [PERSON_NAME], “In the backwoods of [US_STATE], a war veteran and his girl…" at bounding box center [448, 337] width 450 height 112
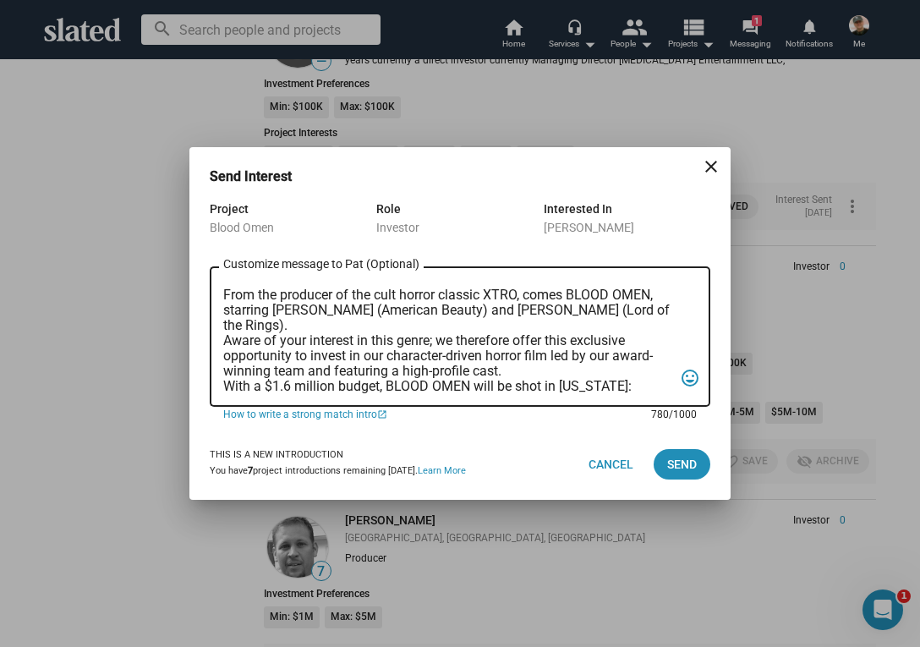
scroll to position [86, 0]
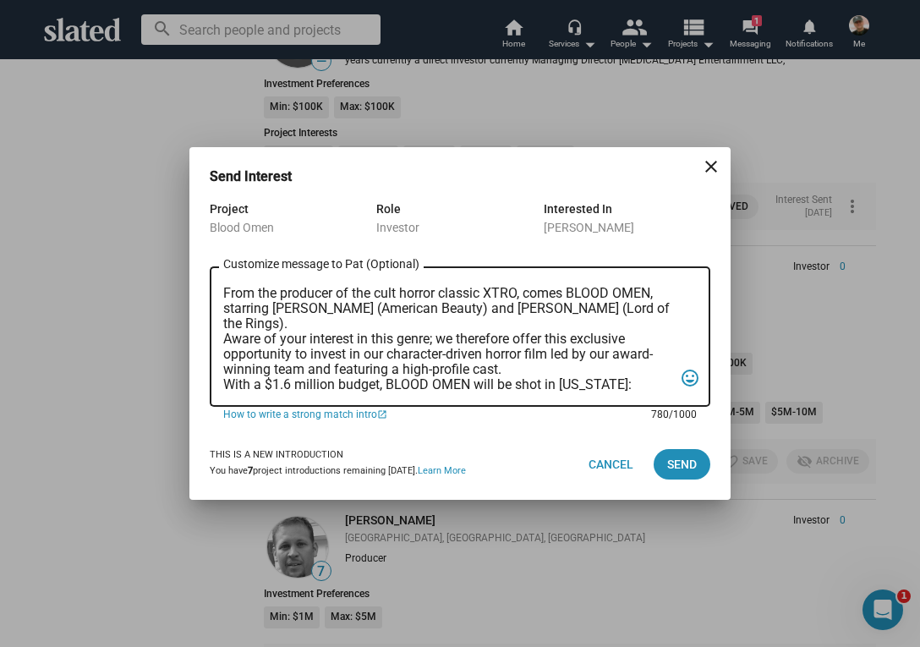
click at [226, 337] on textarea "Dear [PERSON_NAME], “In the backwoods of [US_STATE], a war veteran and his girl…" at bounding box center [448, 337] width 450 height 112
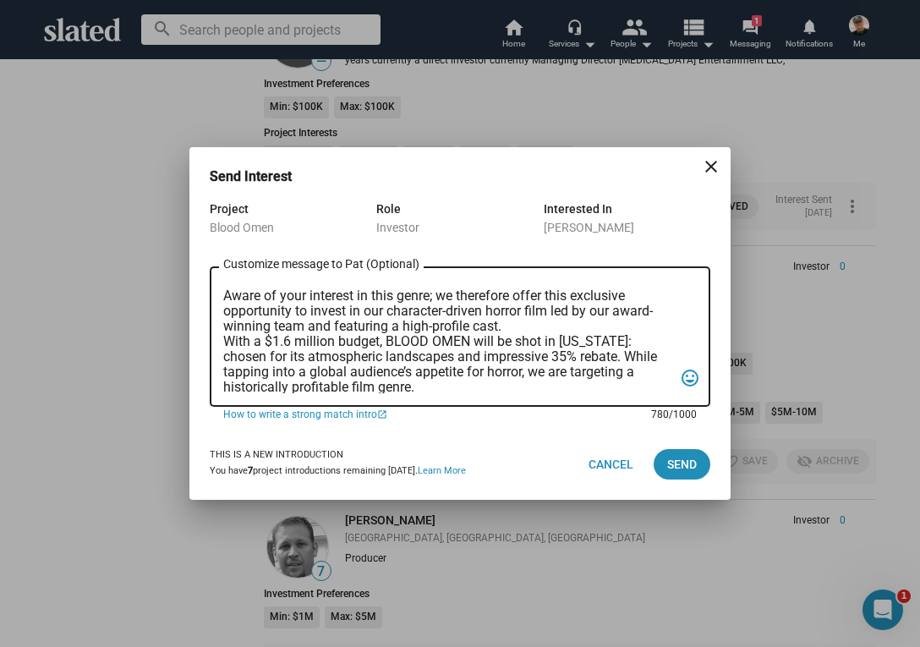
scroll to position [155, 0]
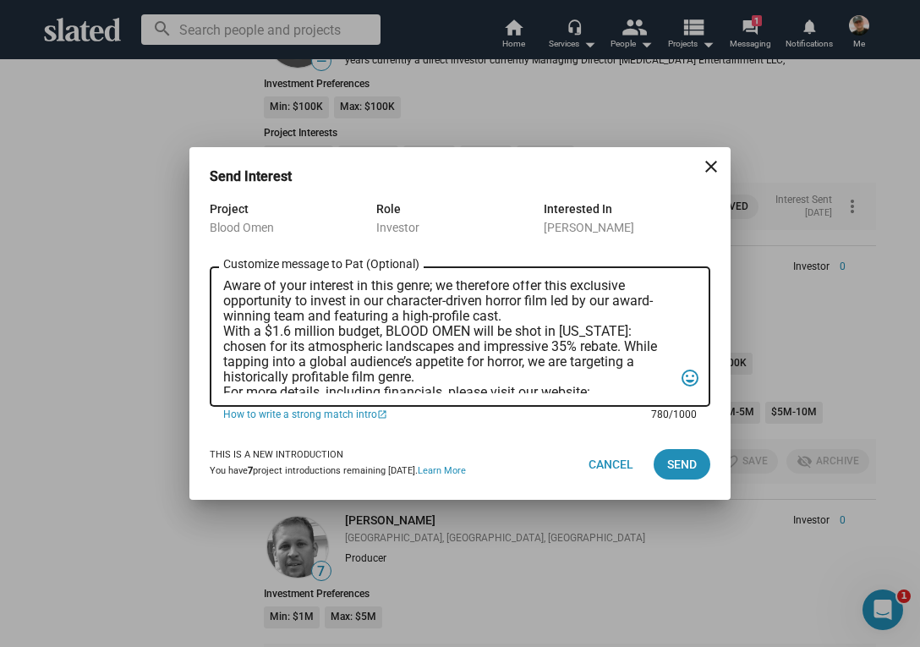
click at [223, 330] on textarea "Dear [PERSON_NAME], “In the backwoods of [US_STATE], a war veteran and his girl…" at bounding box center [448, 337] width 450 height 112
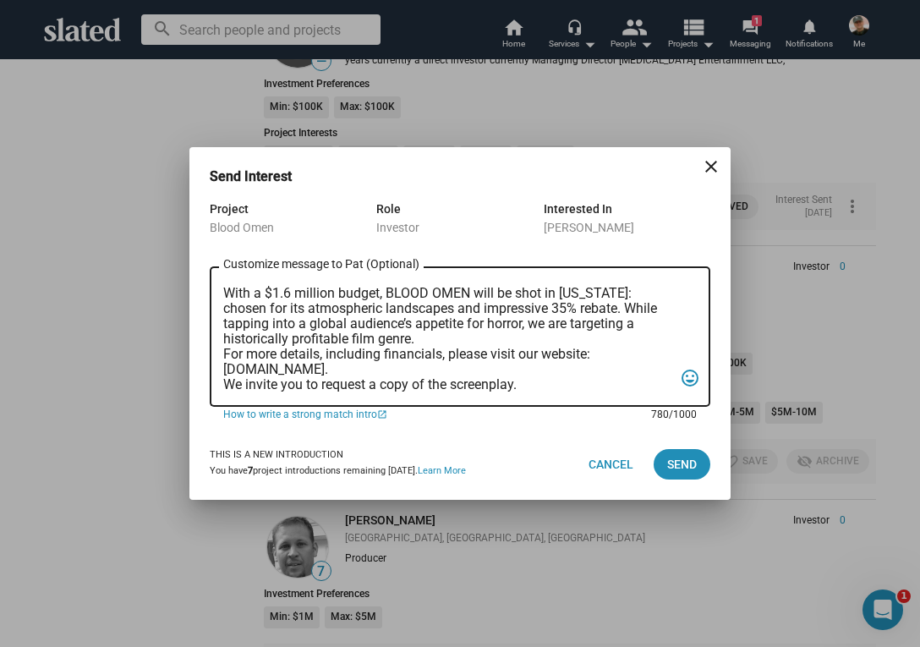
scroll to position [211, 0]
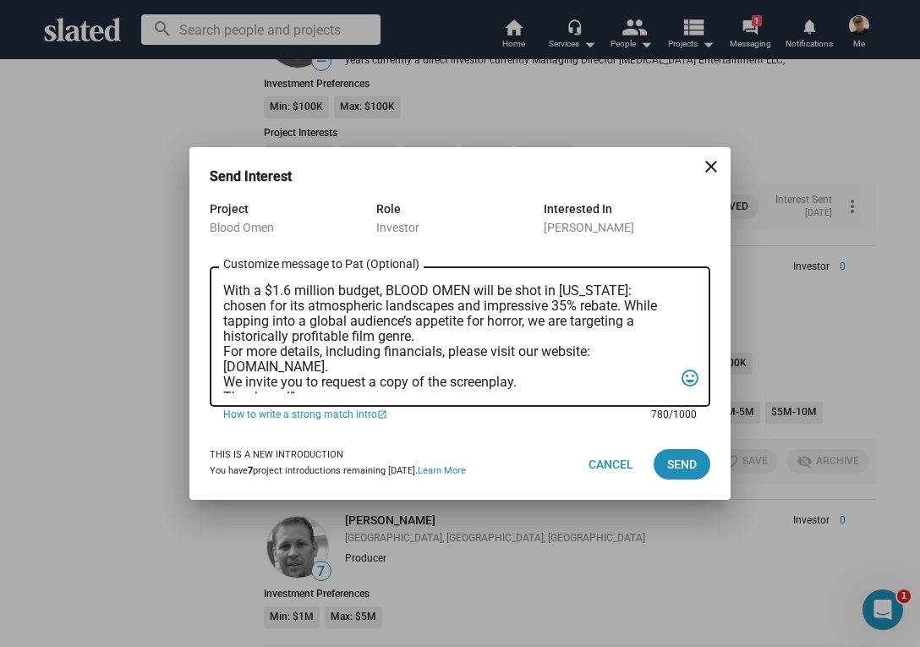
click at [226, 349] on textarea "Dear [PERSON_NAME], “In the backwoods of [US_STATE], a war veteran and his girl…" at bounding box center [448, 337] width 450 height 112
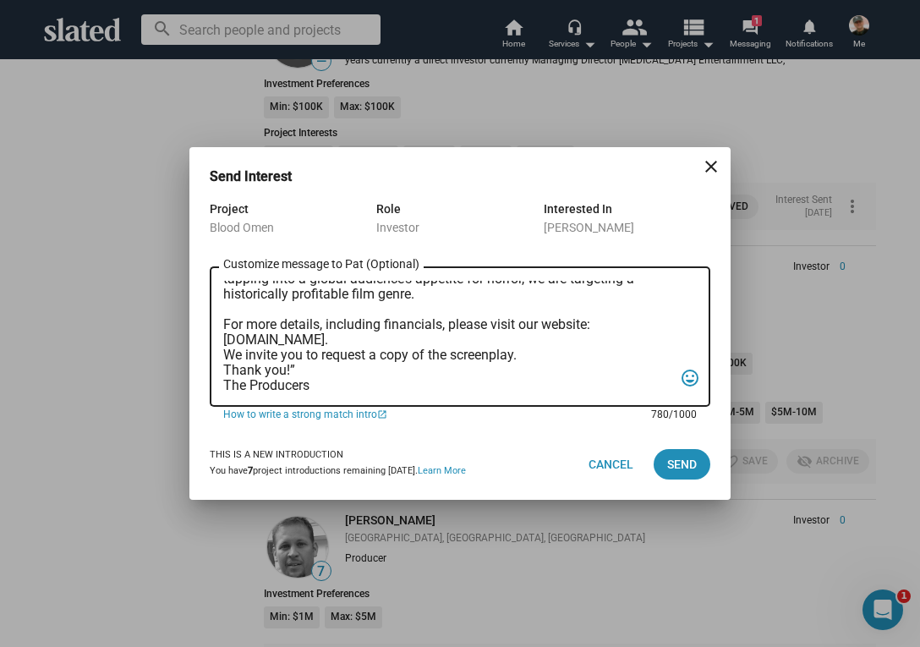
scroll to position [268, 0]
click at [225, 337] on textarea "Dear [PERSON_NAME], “In the backwoods of [US_STATE], a war veteran and his girl…" at bounding box center [448, 337] width 450 height 112
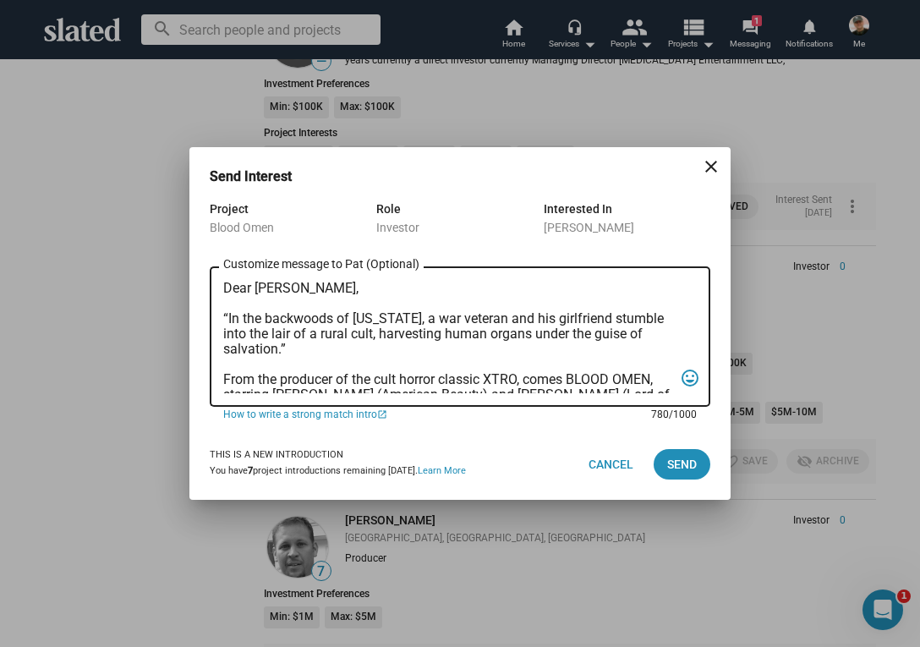
scroll to position [0, 0]
type textarea "Dear [PERSON_NAME], “In the backwoods of [US_STATE], a war veteran and his girl…"
click at [683, 463] on span "Send" at bounding box center [682, 464] width 30 height 30
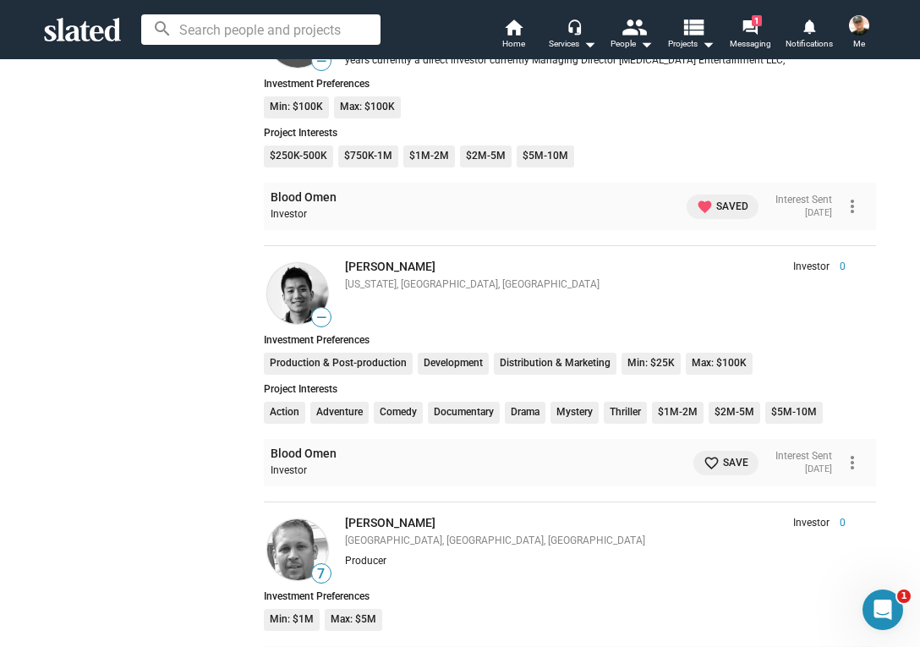
click at [704, 455] on mat-icon "favorite_border" at bounding box center [712, 463] width 16 height 16
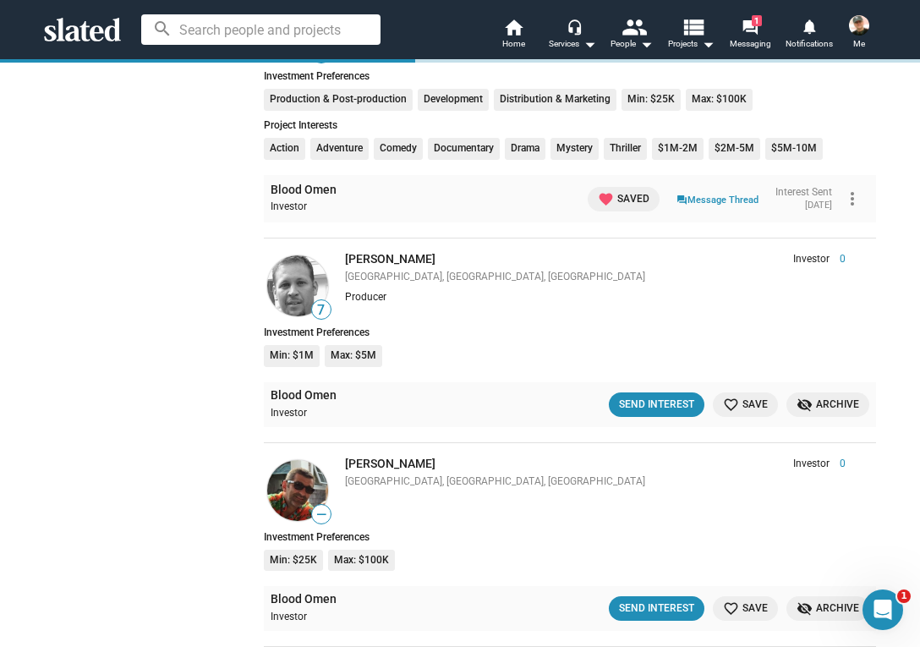
scroll to position [3242, 0]
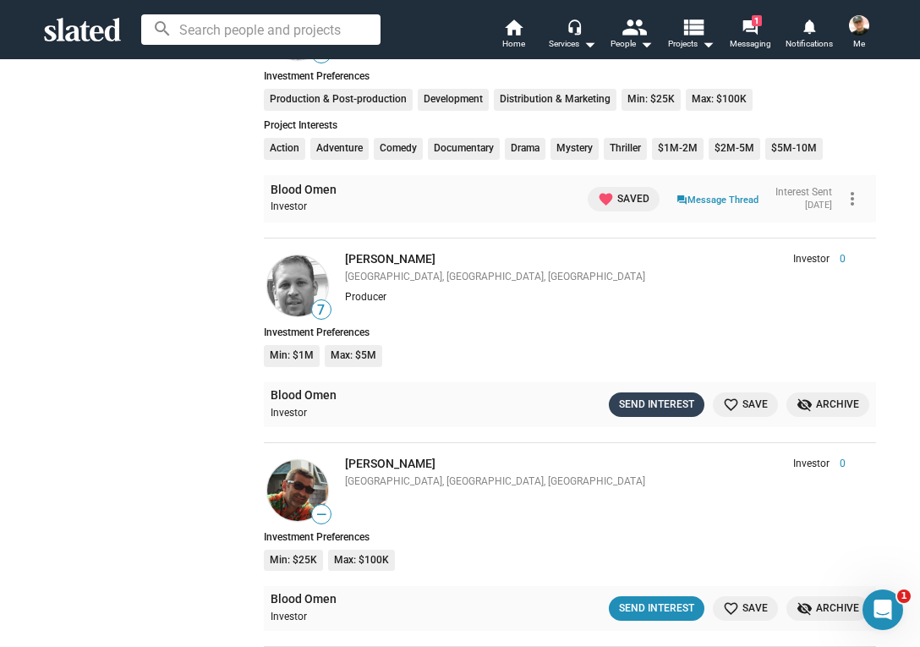
click at [657, 396] on div "Send Interest" at bounding box center [656, 405] width 75 height 18
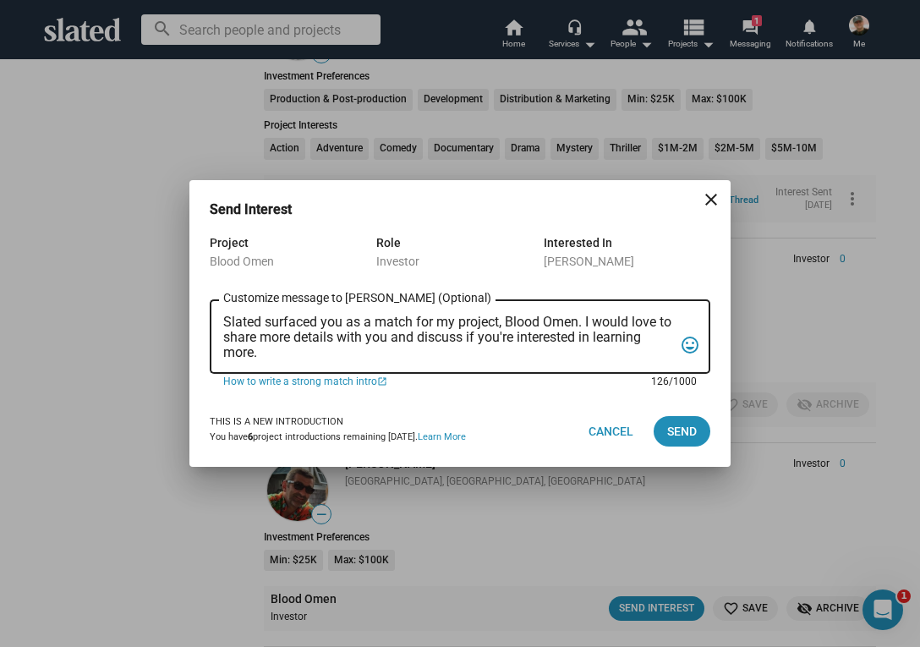
drag, startPoint x: 225, startPoint y: 318, endPoint x: 270, endPoint y: 353, distance: 57.2
click at [270, 354] on textarea "Slated surfaced you as a match for my project, Blood Omen. I would love to shar…" at bounding box center [448, 338] width 450 height 46
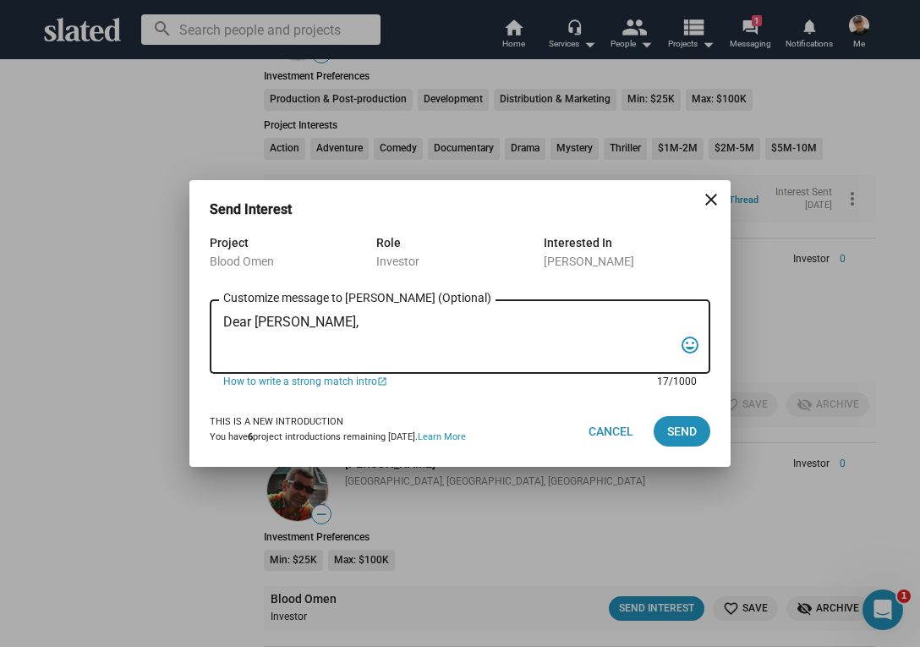
click at [259, 321] on textarea "Dear [PERSON_NAME]," at bounding box center [448, 338] width 450 height 46
click at [227, 344] on textarea "Dear [PERSON_NAME]," at bounding box center [448, 338] width 450 height 46
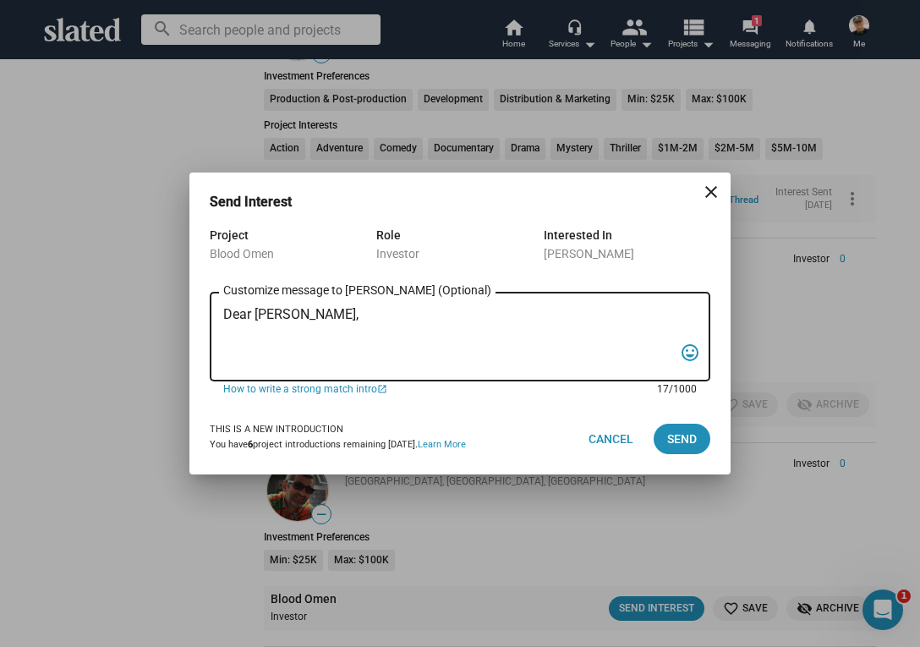
paste textarea "“In the backwoods of [US_STATE], a war veteran and his girlfriend stumble into …"
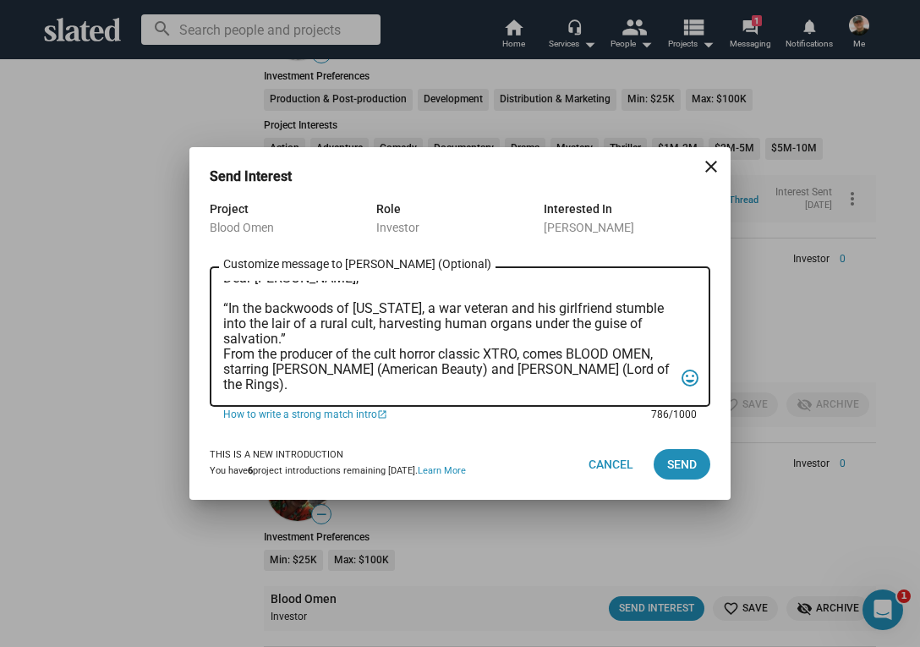
scroll to position [6, 0]
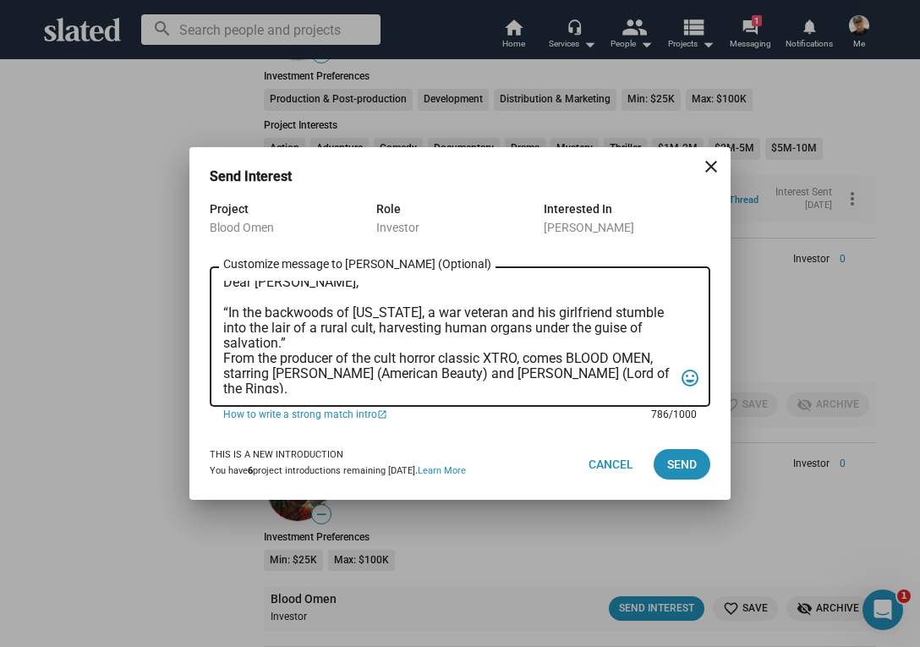
click at [225, 358] on textarea "Dear [PERSON_NAME], “In the backwoods of [US_STATE], a war veteran and his girl…" at bounding box center [448, 337] width 450 height 112
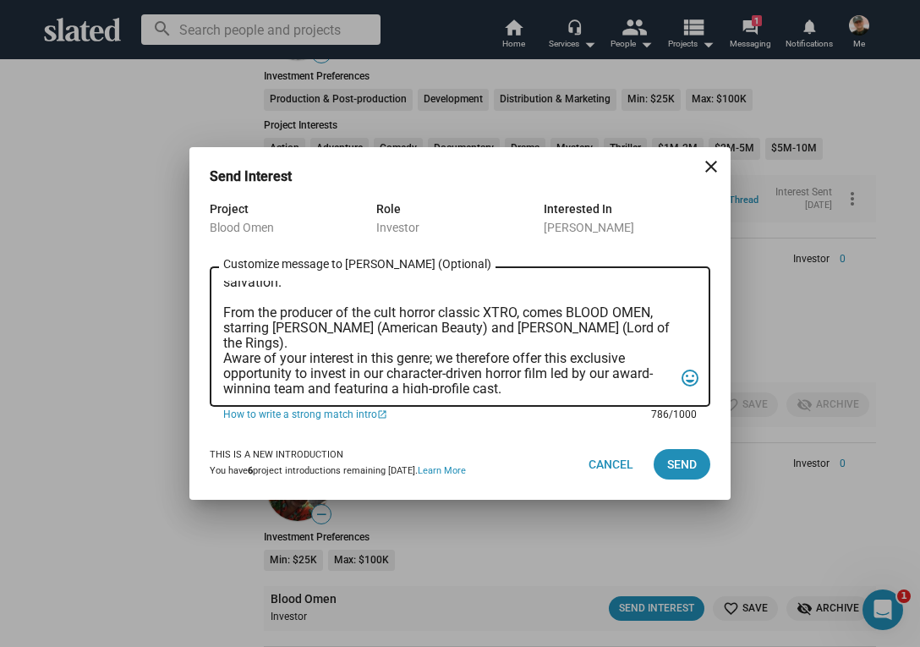
scroll to position [80, 0]
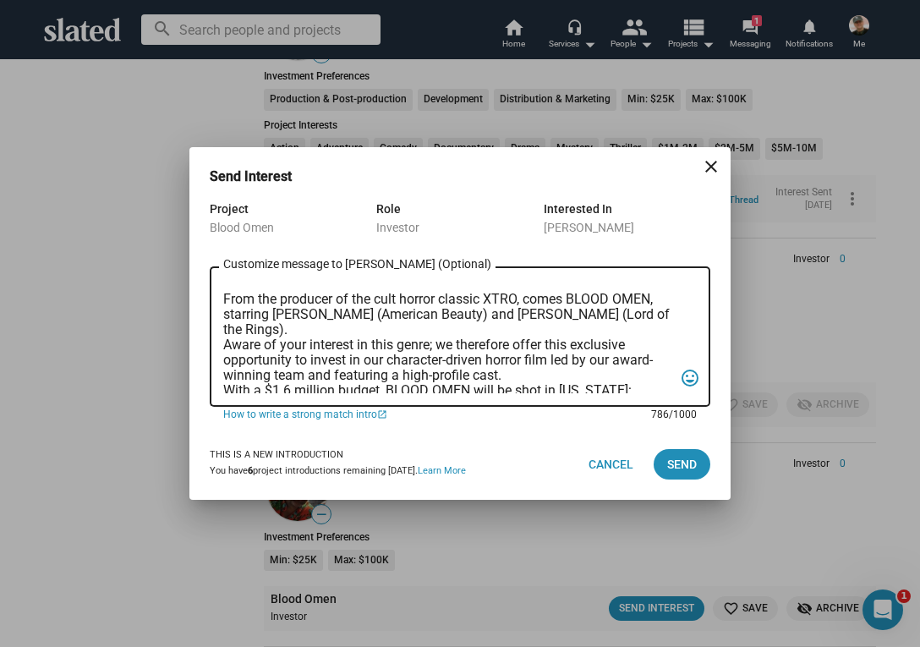
click at [225, 347] on textarea "Dear [PERSON_NAME], “In the backwoods of [US_STATE], a war veteran and his girl…" at bounding box center [448, 337] width 450 height 112
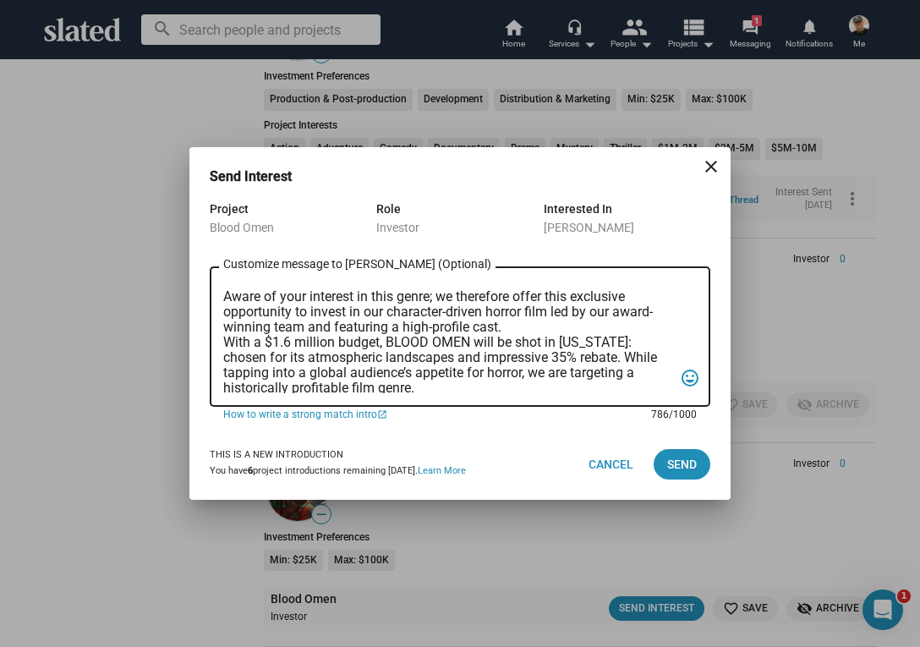
scroll to position [147, 0]
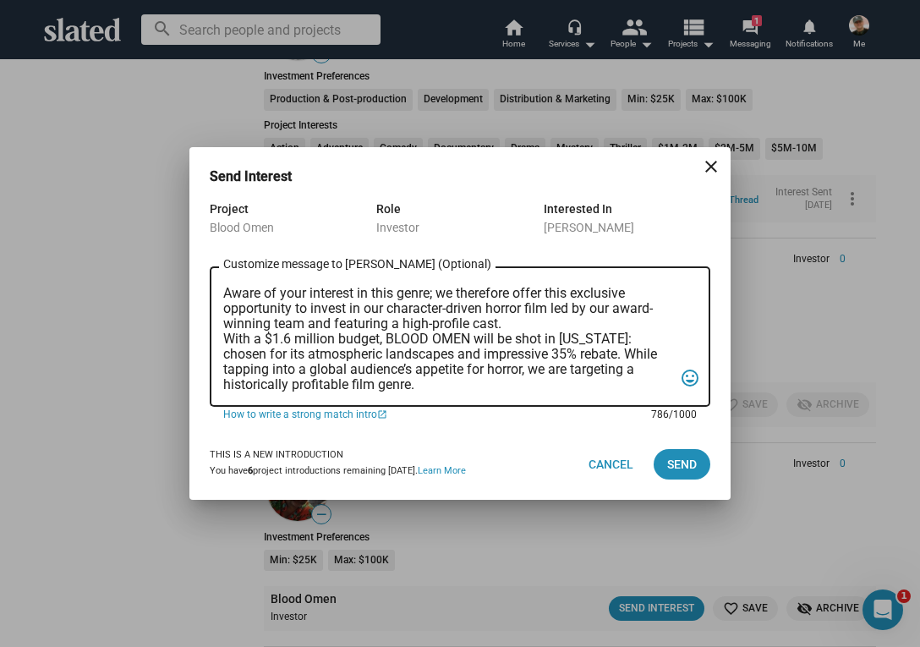
click at [225, 336] on textarea "Dear [PERSON_NAME], “In the backwoods of [US_STATE], a war veteran and his girl…" at bounding box center [448, 337] width 450 height 112
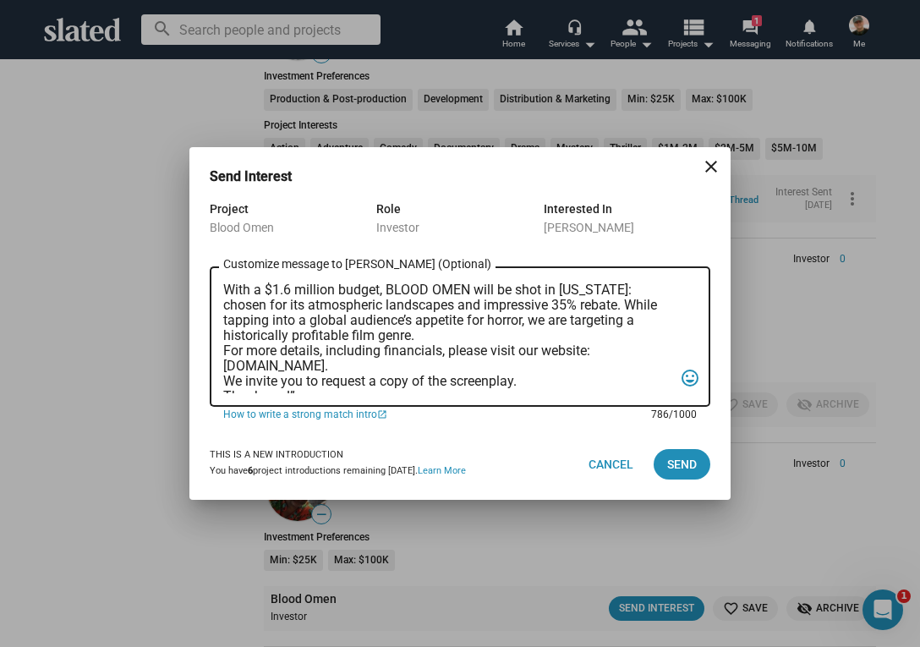
scroll to position [216, 0]
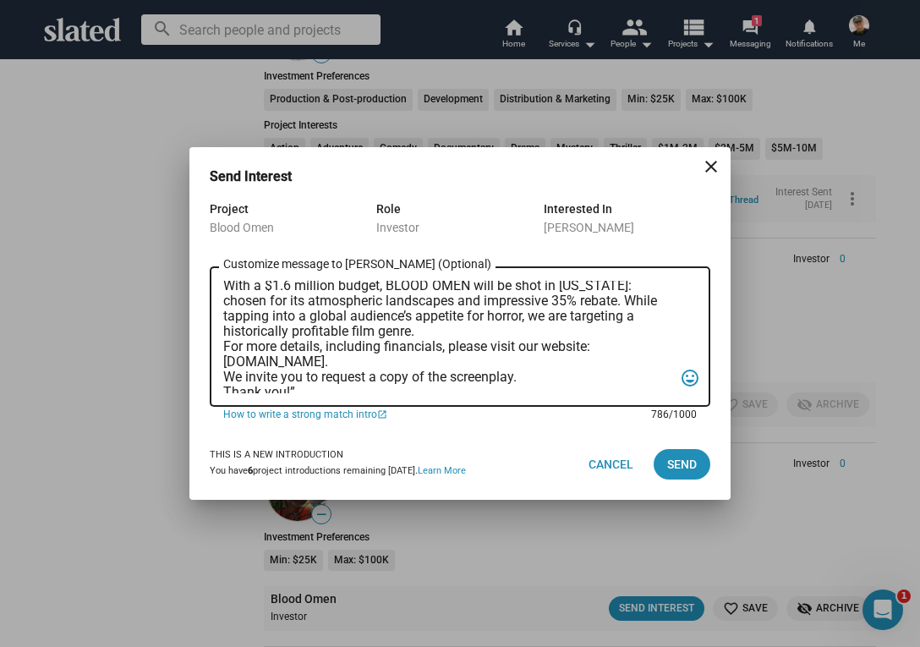
click at [224, 343] on textarea "Dear [PERSON_NAME], “In the backwoods of [US_STATE], a war veteran and his girl…" at bounding box center [448, 337] width 450 height 112
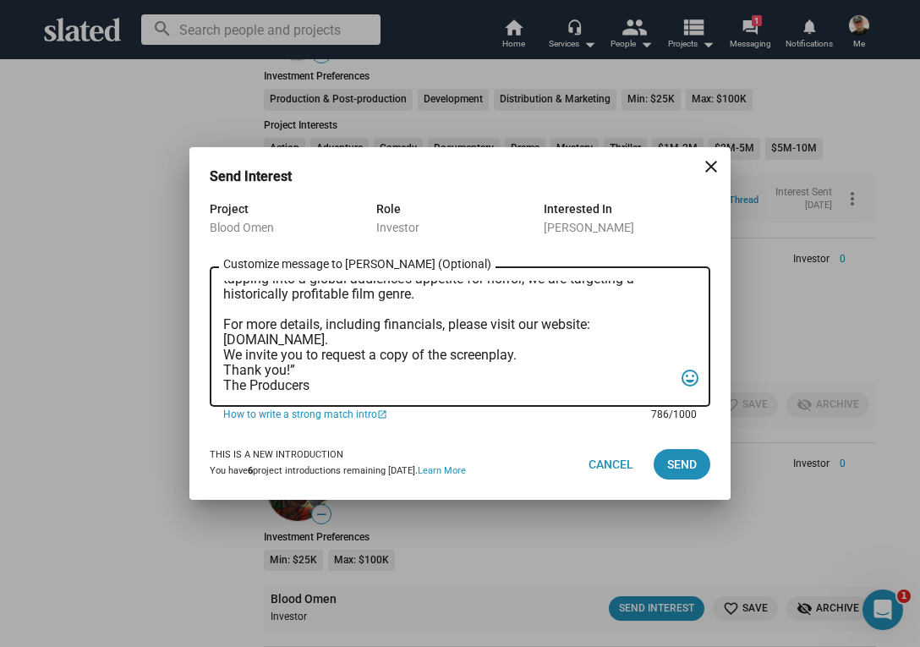
scroll to position [271, 0]
click at [225, 332] on textarea "Dear [PERSON_NAME], “In the backwoods of [US_STATE], a war veteran and his girl…" at bounding box center [448, 337] width 450 height 112
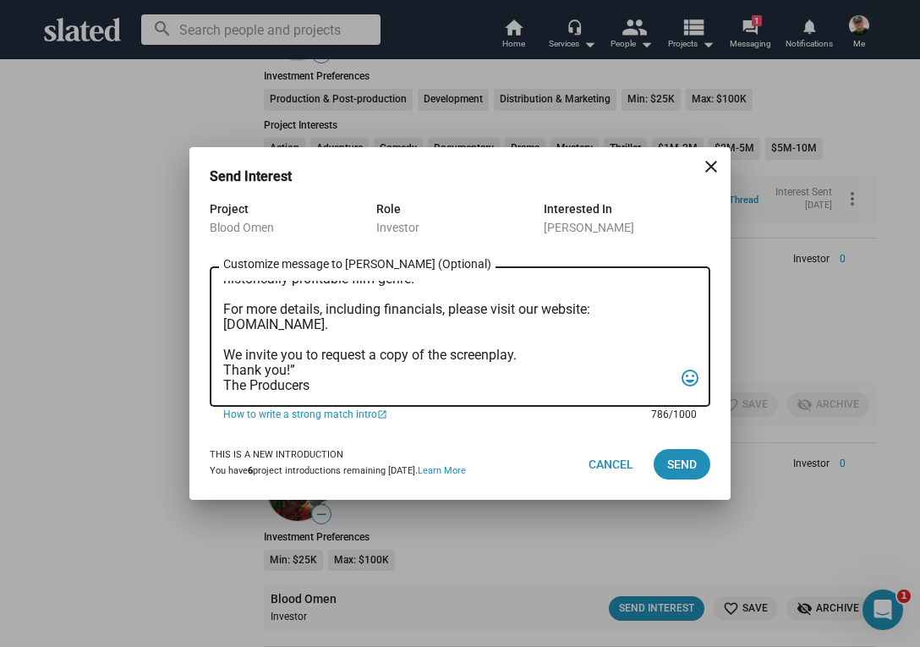
click at [223, 364] on textarea "Dear [PERSON_NAME], “In the backwoods of [US_STATE], a war veteran and his girl…" at bounding box center [448, 337] width 450 height 112
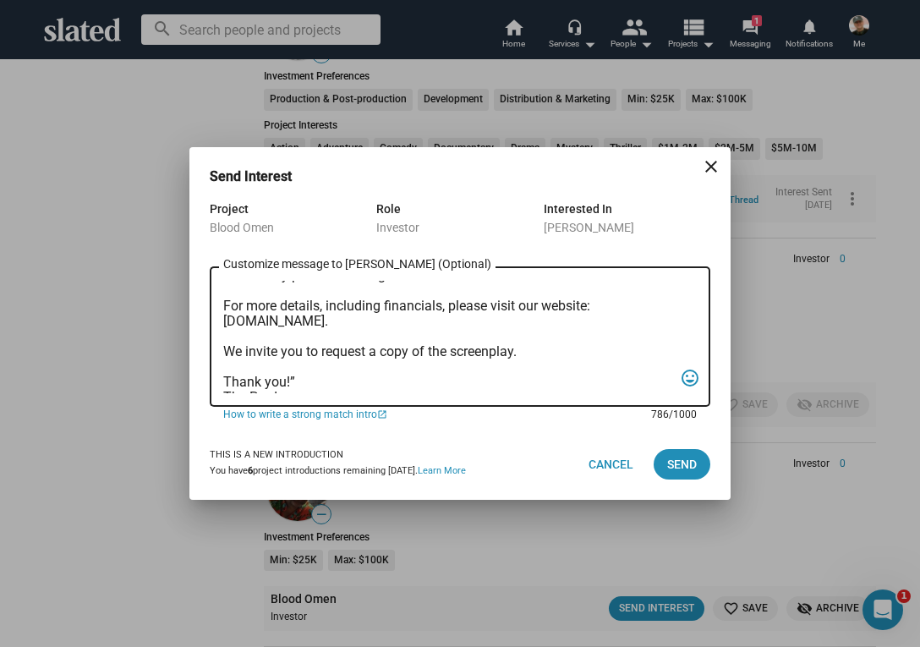
click at [299, 381] on textarea "Dear [PERSON_NAME], “In the backwoods of [US_STATE], a war veteran and his girl…" at bounding box center [448, 337] width 450 height 112
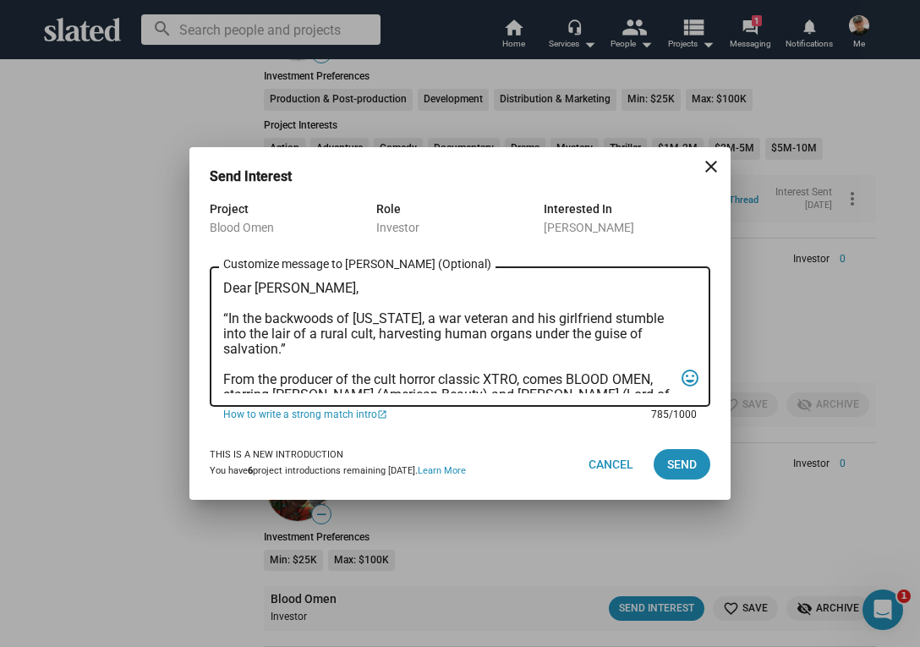
scroll to position [0, 0]
type textarea "Dear [PERSON_NAME], “In the backwoods of [US_STATE], a war veteran and his girl…"
click at [683, 463] on span "Send" at bounding box center [682, 464] width 30 height 30
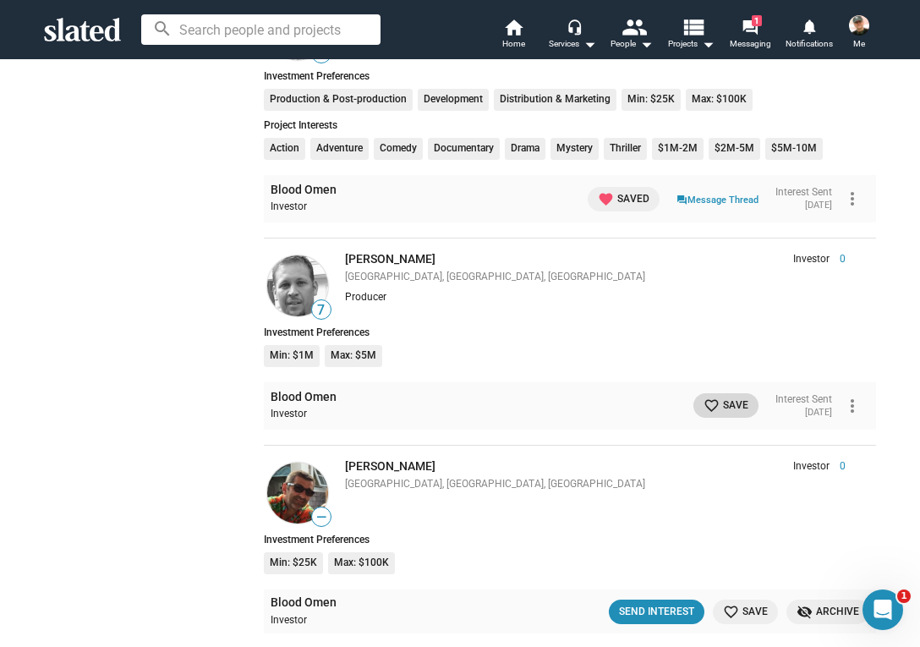
click at [704, 397] on mat-icon "favorite_border" at bounding box center [712, 405] width 16 height 16
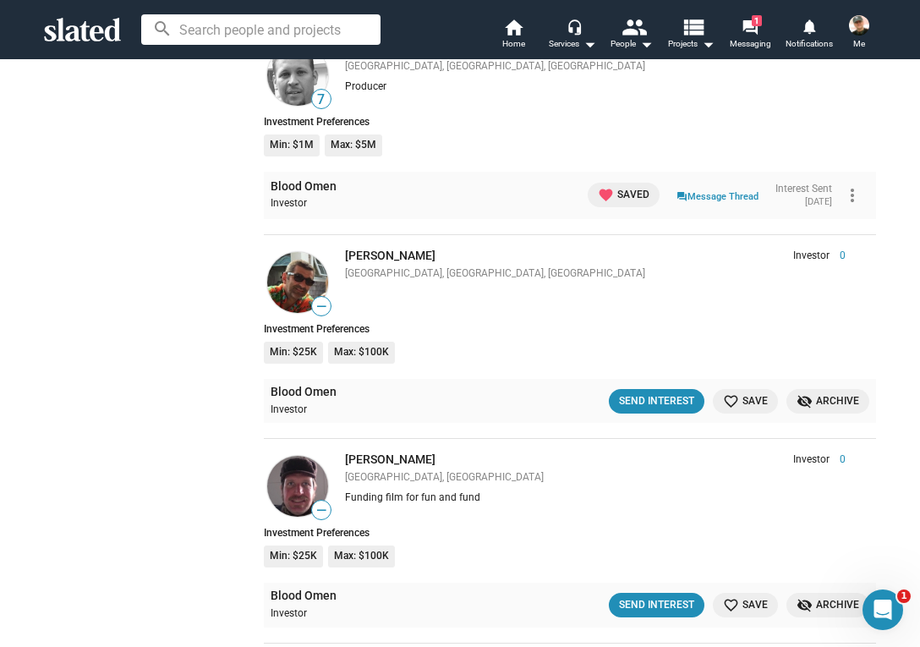
scroll to position [3520, 0]
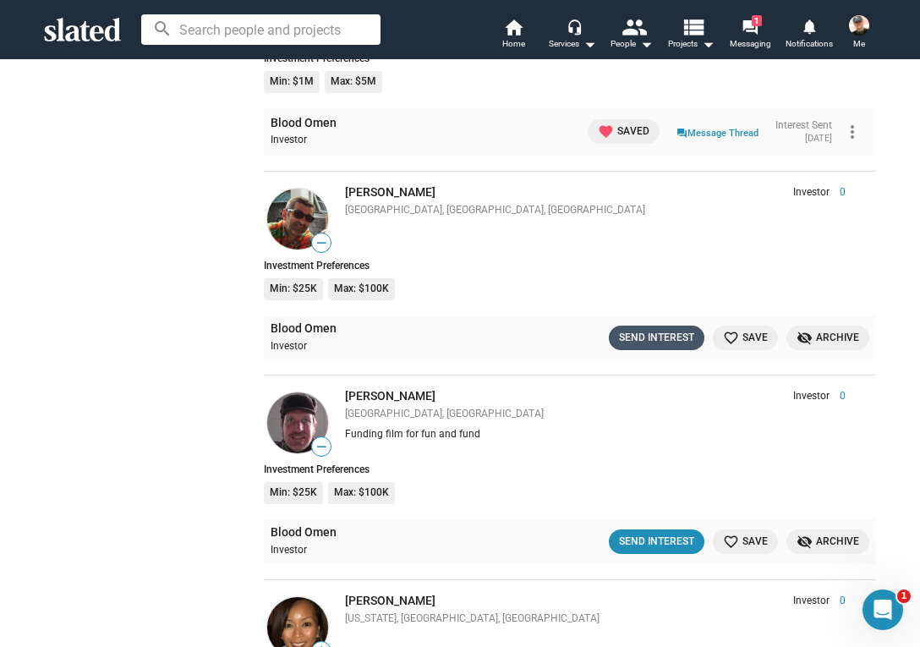
click at [661, 329] on div "Send Interest" at bounding box center [656, 338] width 75 height 18
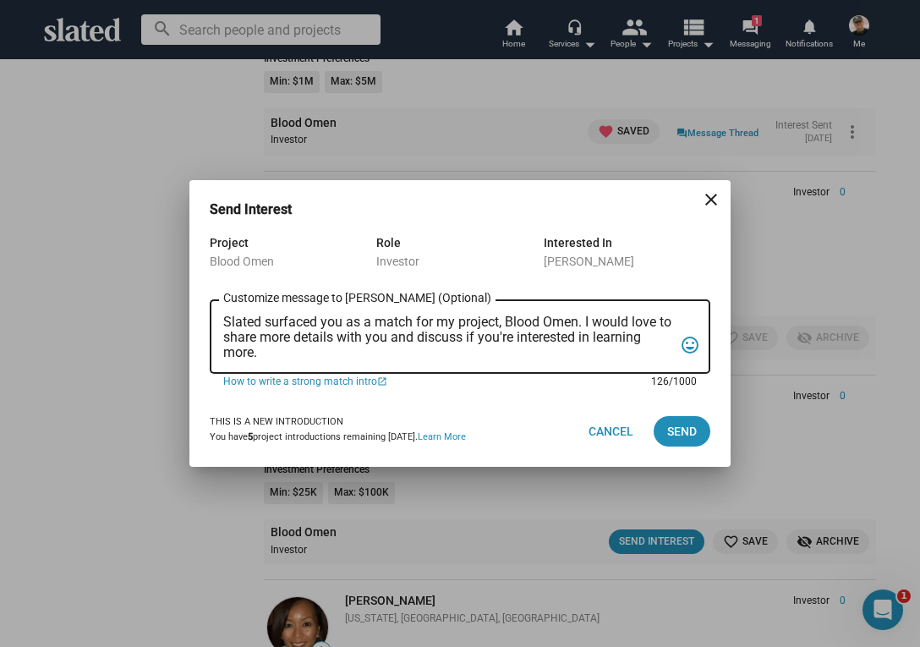
drag, startPoint x: 223, startPoint y: 317, endPoint x: 266, endPoint y: 350, distance: 54.3
click at [266, 350] on textarea "Slated surfaced you as a match for my project, Blood Omen. I would love to shar…" at bounding box center [448, 338] width 450 height 46
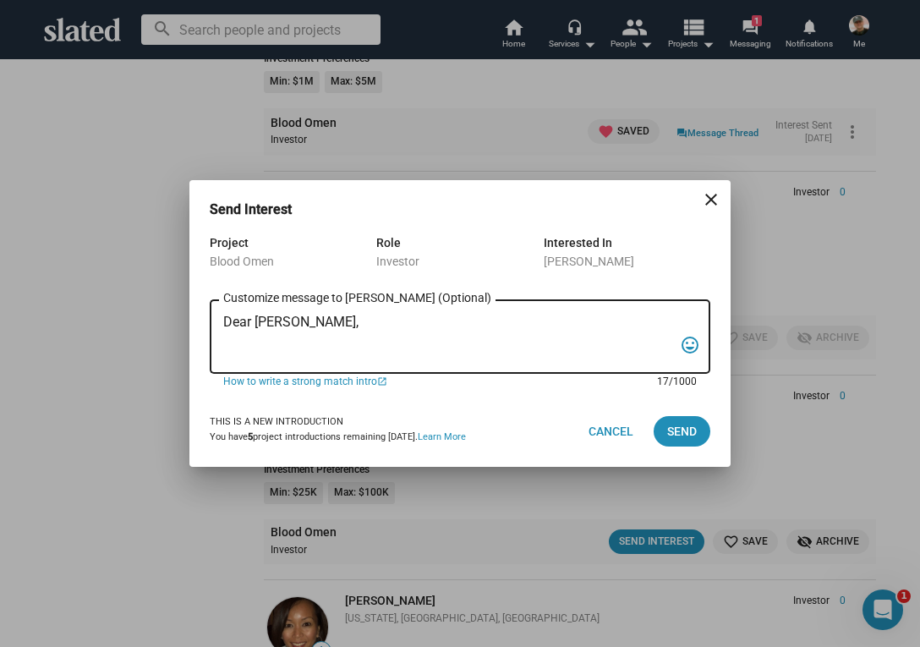
paste textarea "“In the backwoods of [US_STATE], a war veteran and his girlfriend stumble into …"
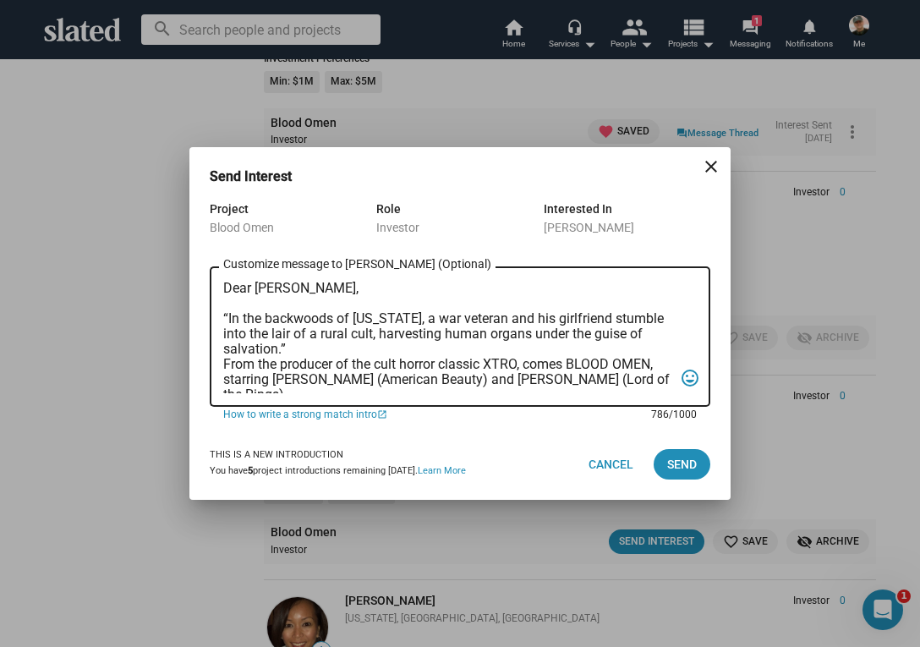
scroll to position [0, 0]
click at [225, 362] on textarea "Dear [PERSON_NAME], “In the backwoods of [US_STATE], a war veteran and his girl…" at bounding box center [448, 337] width 450 height 112
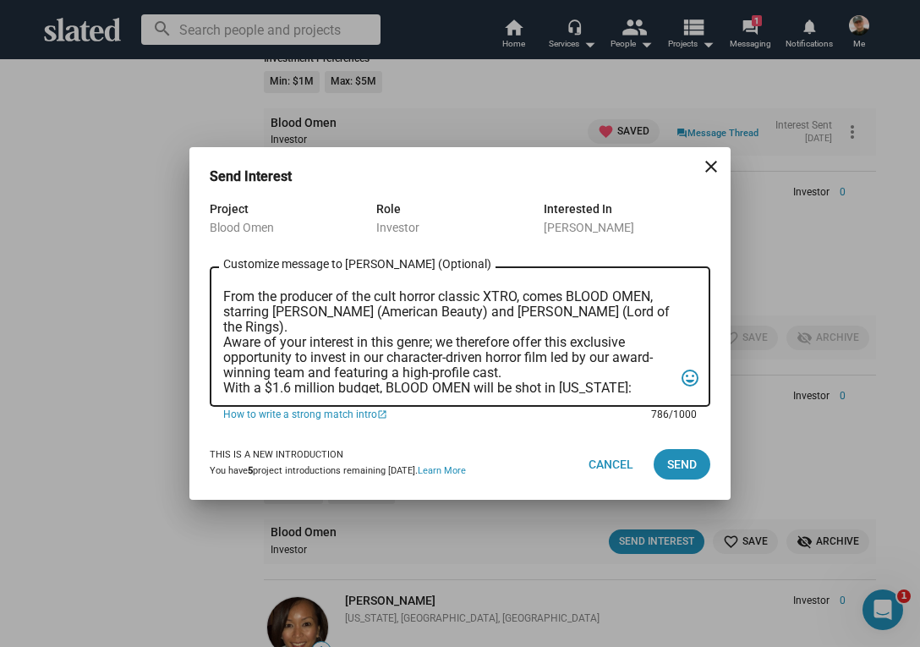
scroll to position [84, 0]
click at [222, 340] on div "Dear [PERSON_NAME], “In the backwoods of [US_STATE], a war veteran and his girl…" at bounding box center [460, 335] width 501 height 144
click at [223, 342] on textarea "Dear [PERSON_NAME], “In the backwoods of [US_STATE], a war veteran and his girl…" at bounding box center [448, 337] width 450 height 112
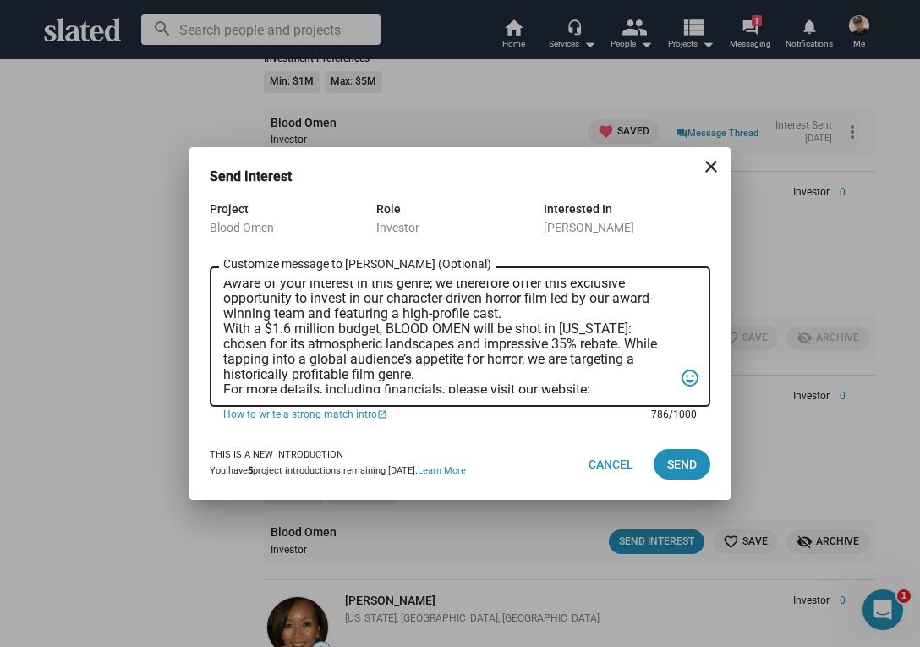
scroll to position [161, 0]
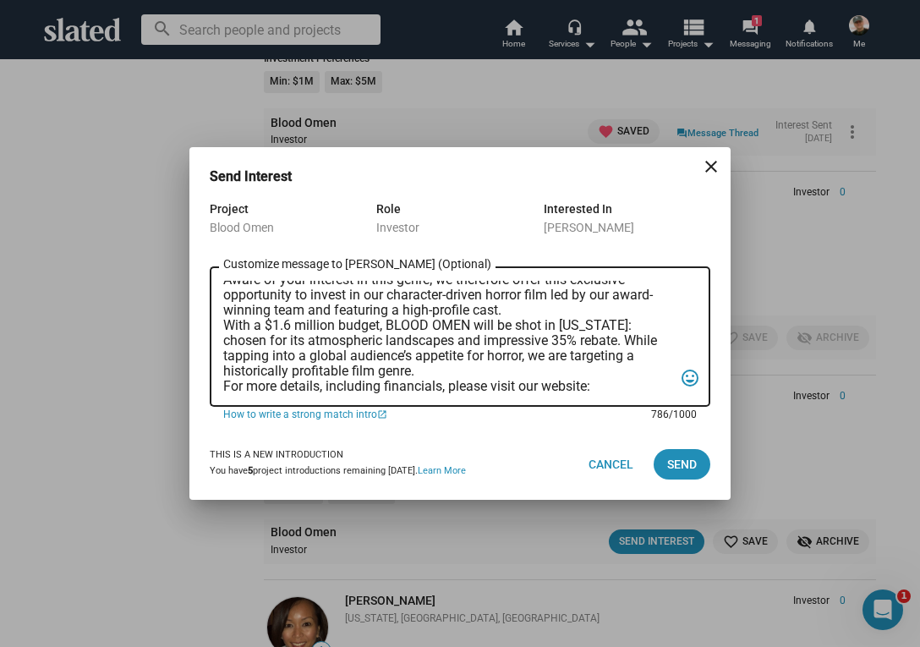
click at [226, 325] on textarea "Dear [PERSON_NAME], “In the backwoods of [US_STATE], a war veteran and his girl…" at bounding box center [448, 337] width 450 height 112
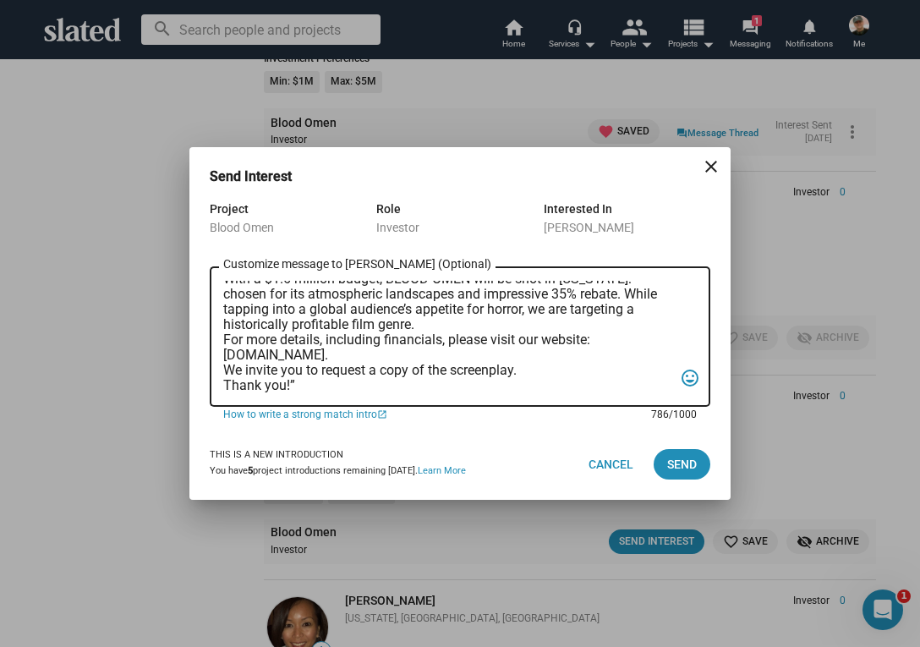
scroll to position [225, 0]
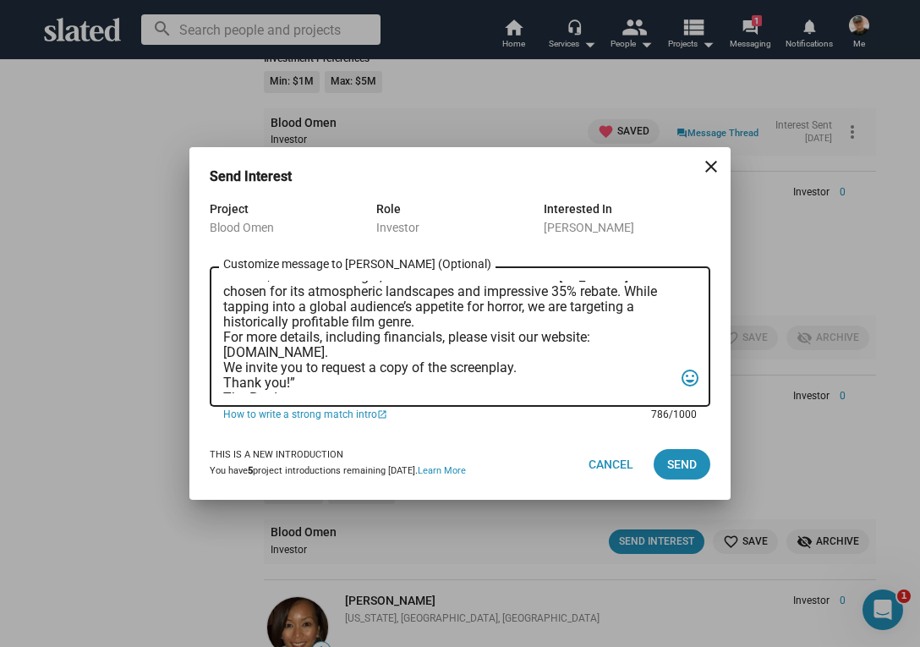
click at [223, 334] on textarea "Dear [PERSON_NAME], “In the backwoods of [US_STATE], a war veteran and his girl…" at bounding box center [448, 337] width 450 height 112
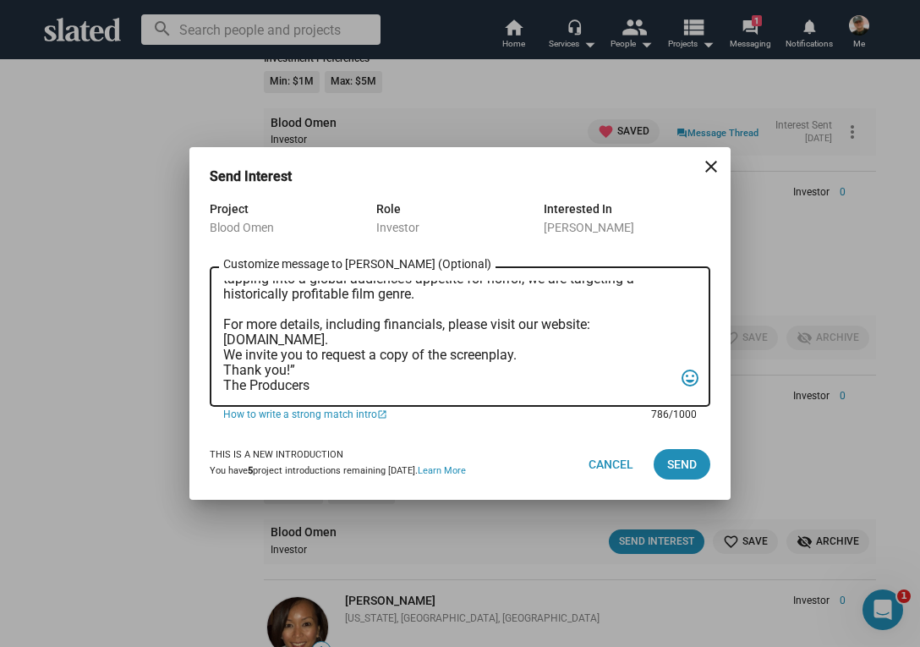
scroll to position [268, 0]
click at [223, 338] on textarea "Dear [PERSON_NAME], “In the backwoods of [US_STATE], a war veteran and his girl…" at bounding box center [448, 337] width 450 height 112
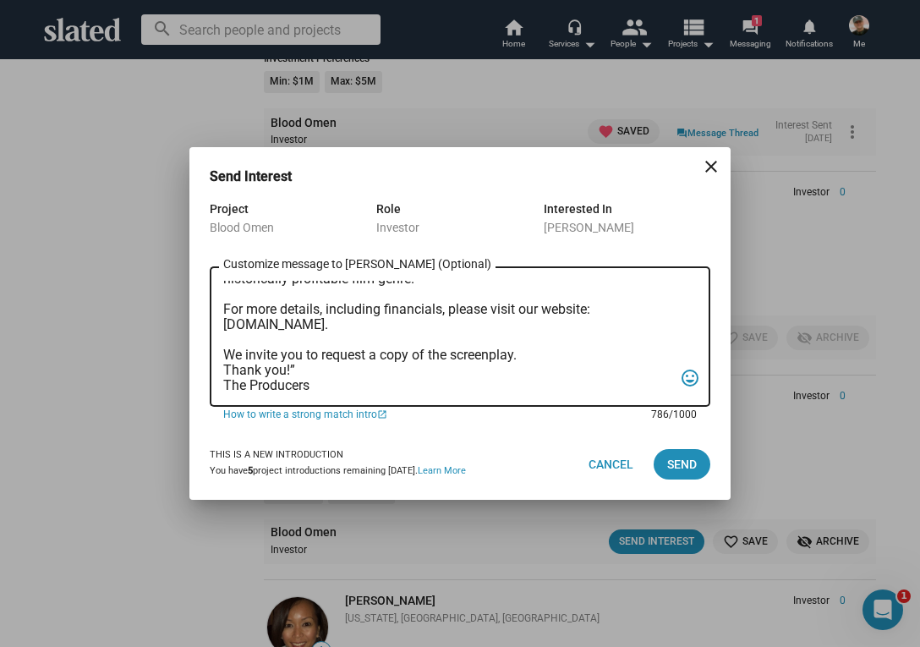
scroll to position [283, 0]
click at [226, 353] on textarea "Dear [PERSON_NAME], “In the backwoods of [US_STATE], a war veteran and his girl…" at bounding box center [448, 337] width 450 height 112
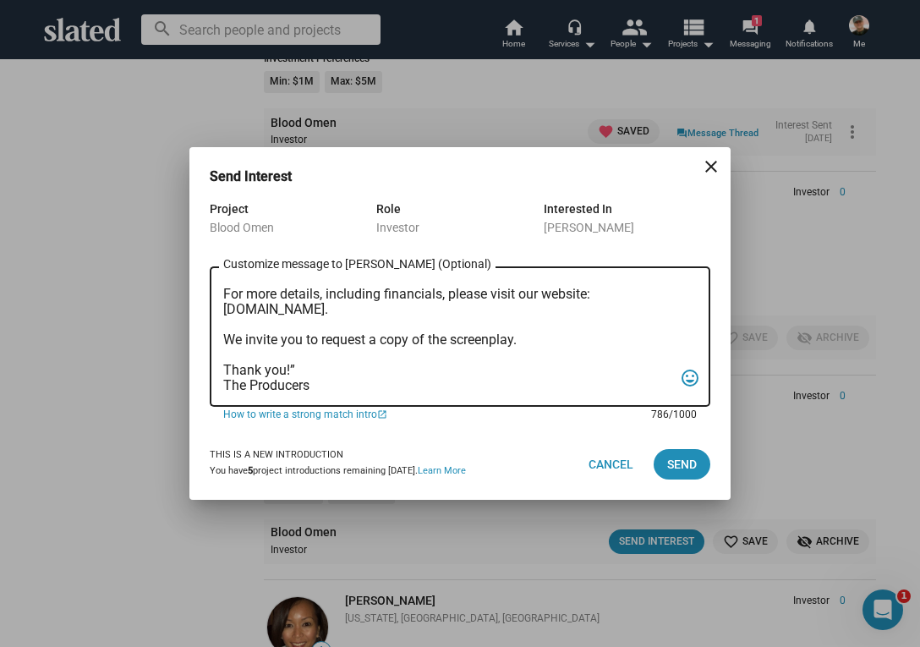
click at [296, 370] on textarea "Dear [PERSON_NAME], “In the backwoods of [US_STATE], a war veteran and his girl…" at bounding box center [448, 337] width 450 height 112
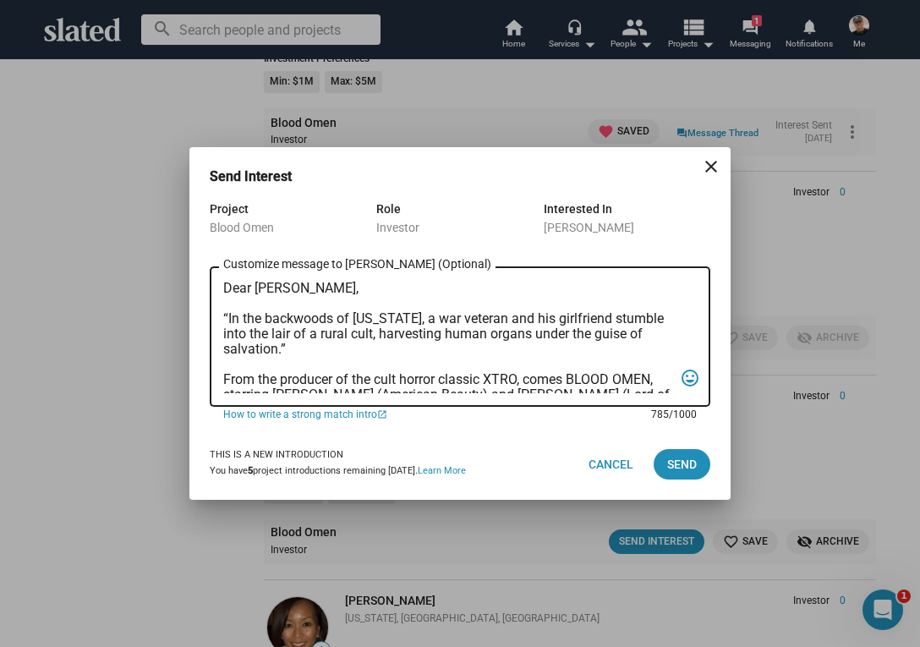
scroll to position [0, 0]
type textarea "Dear [PERSON_NAME], “In the backwoods of [US_STATE], a war veteran and his girl…"
click at [680, 460] on span "Send" at bounding box center [682, 464] width 30 height 30
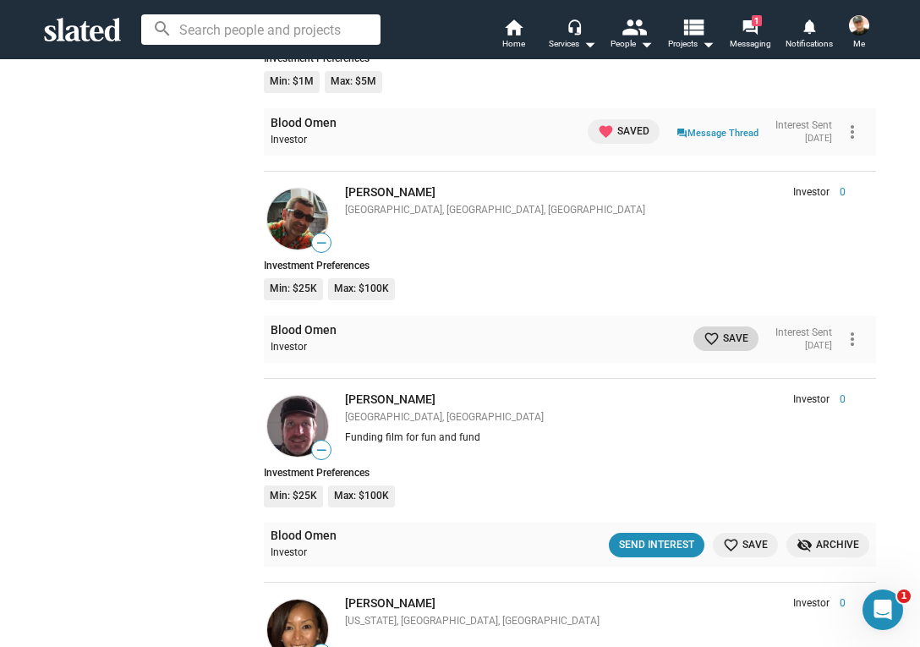
click at [714, 330] on span "favorite_border Save" at bounding box center [726, 339] width 45 height 18
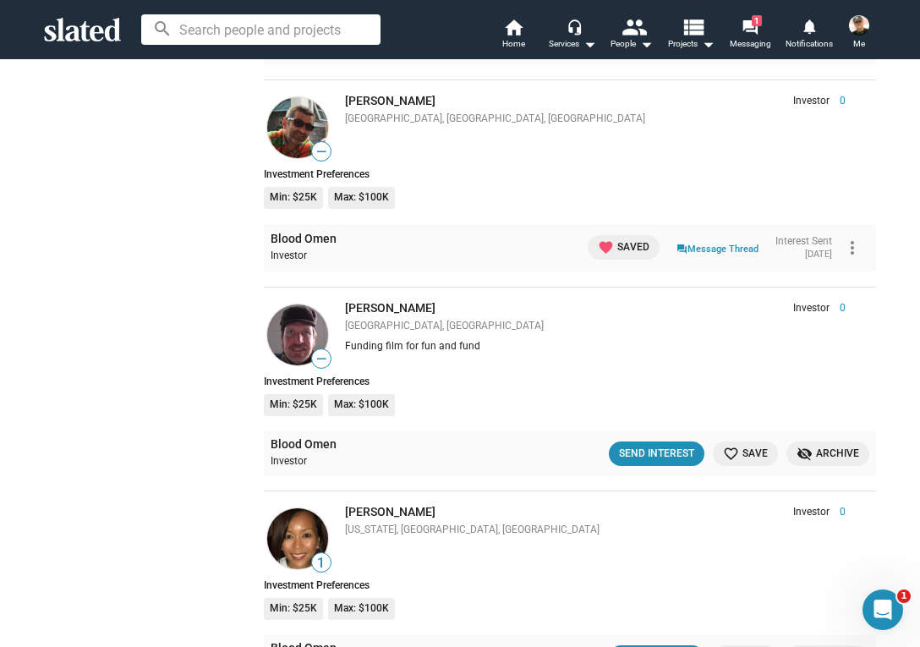
scroll to position [3614, 0]
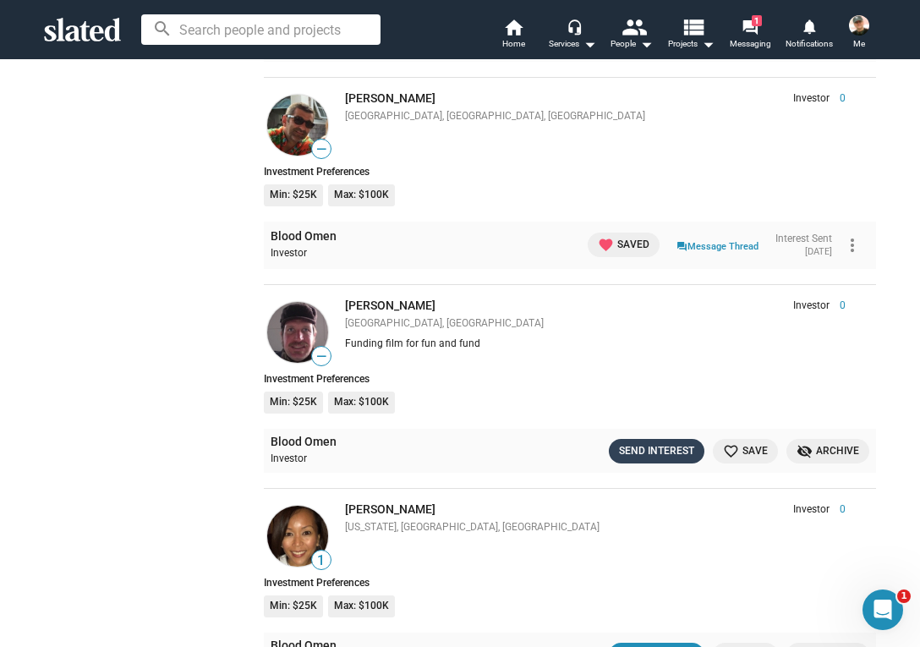
click at [661, 442] on div "Send Interest" at bounding box center [656, 451] width 75 height 18
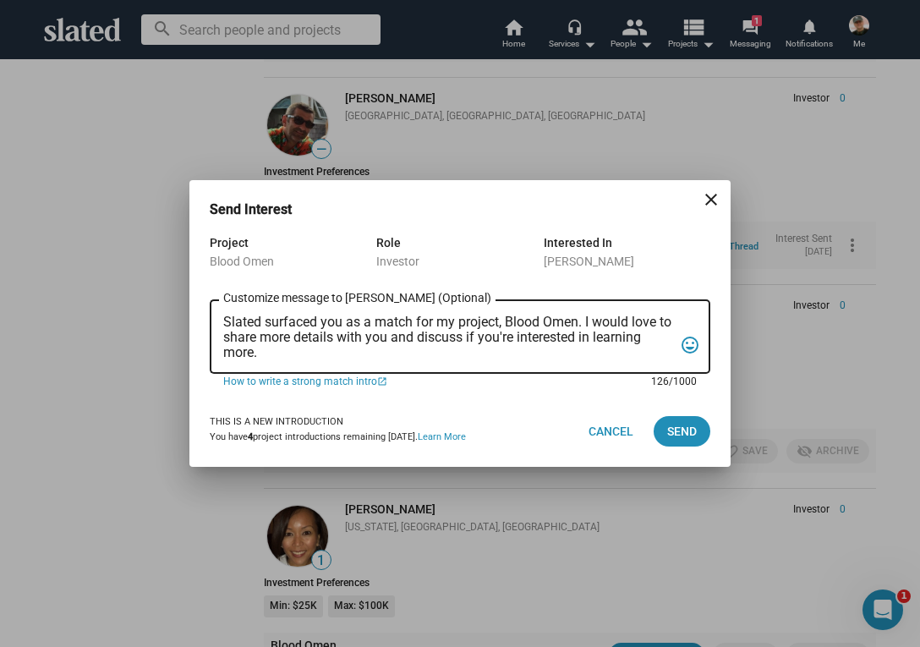
drag, startPoint x: 225, startPoint y: 319, endPoint x: 272, endPoint y: 352, distance: 57.7
click at [272, 353] on textarea "Slated surfaced you as a match for my project, Blood Omen. I would love to shar…" at bounding box center [448, 338] width 450 height 46
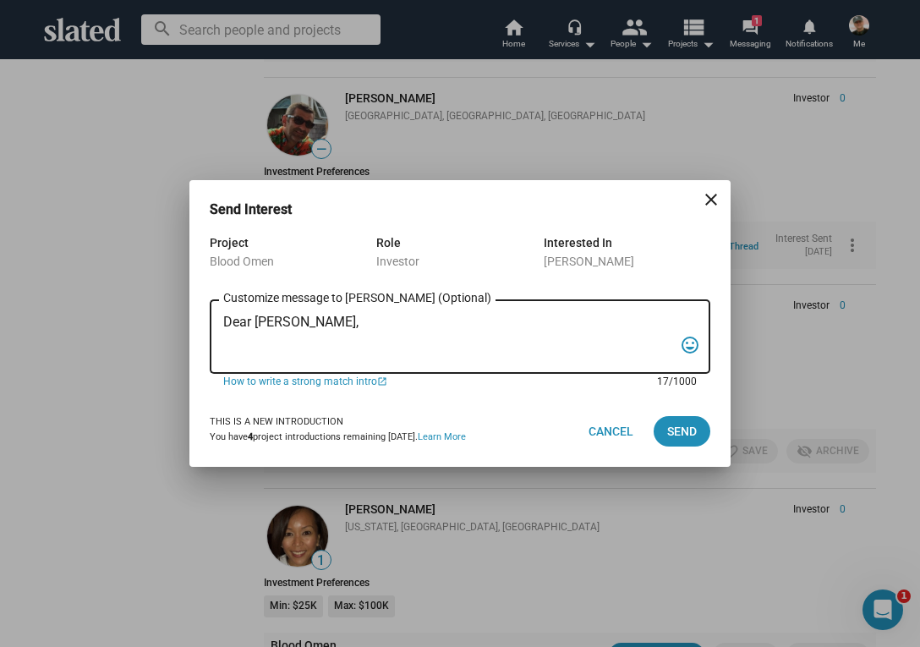
paste textarea "“In the backwoods of [US_STATE], a war veteran and his girlfriend stumble into …"
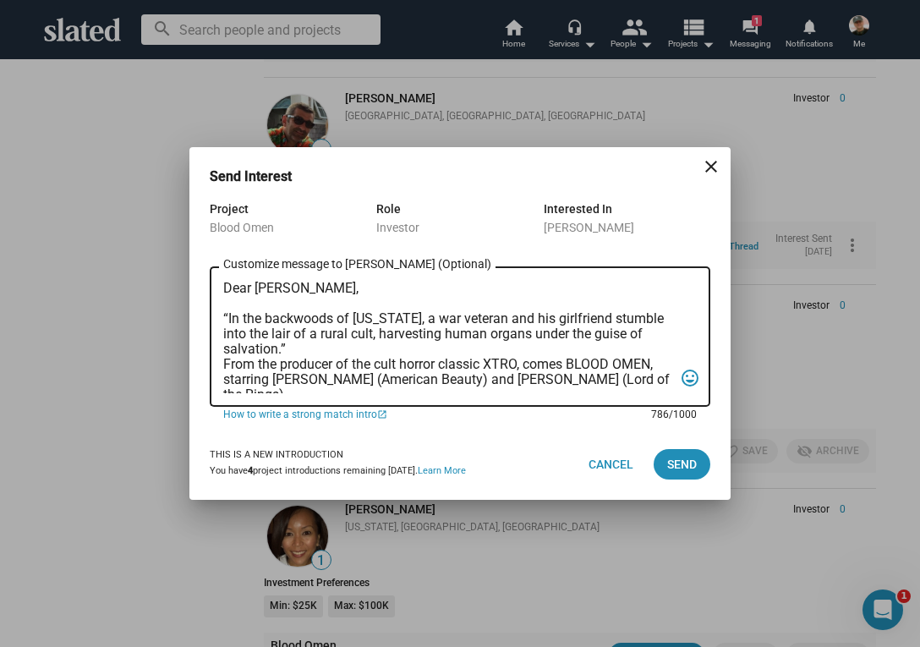
scroll to position [0, 0]
click at [224, 364] on textarea "Dear [PERSON_NAME], “In the backwoods of [US_STATE], a war veteran and his girl…" at bounding box center [448, 337] width 450 height 112
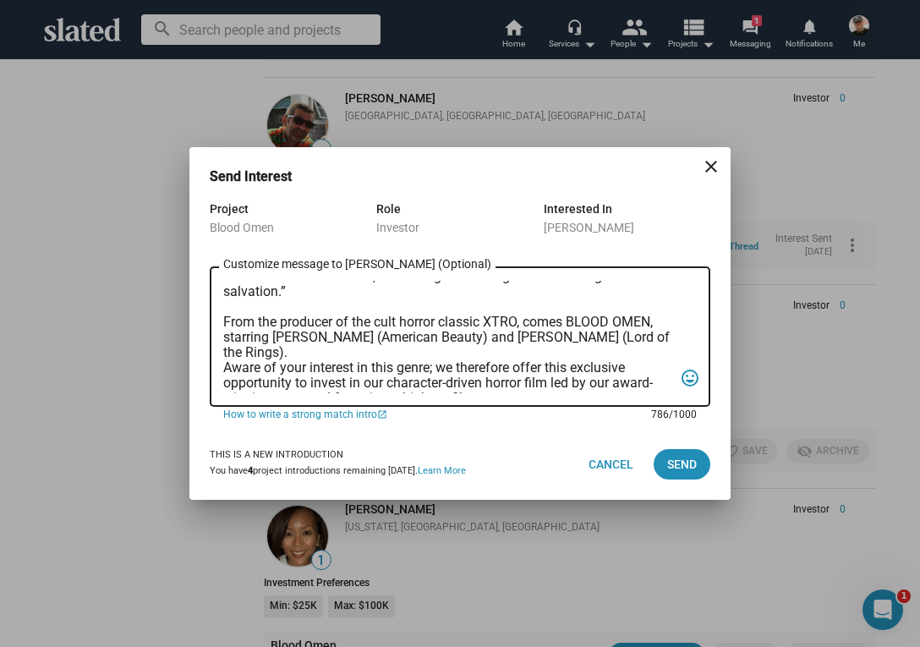
scroll to position [68, 0]
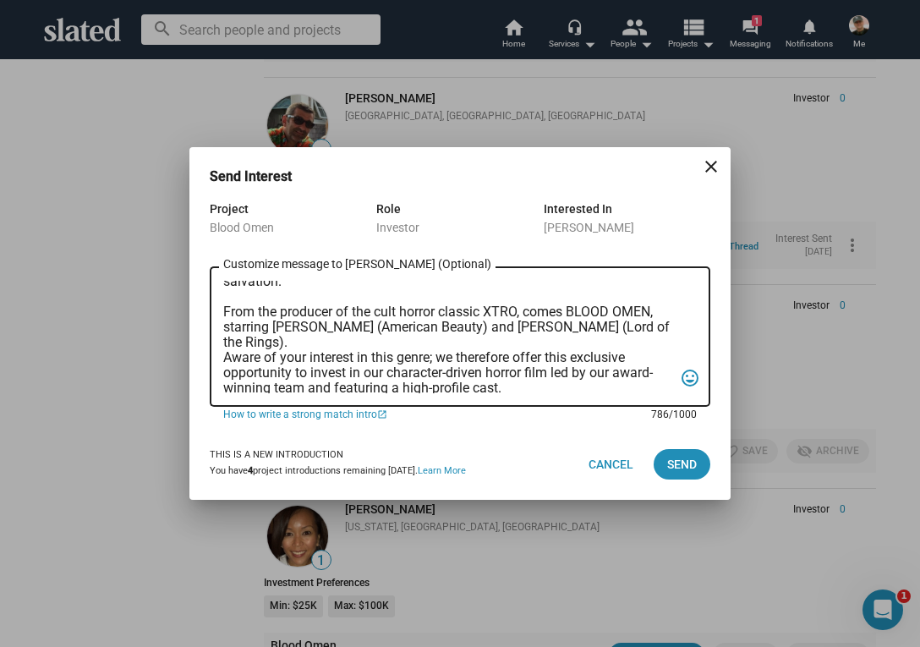
click at [225, 360] on textarea "Dear [PERSON_NAME], “In the backwoods of [US_STATE], a war veteran and his girl…" at bounding box center [448, 337] width 450 height 112
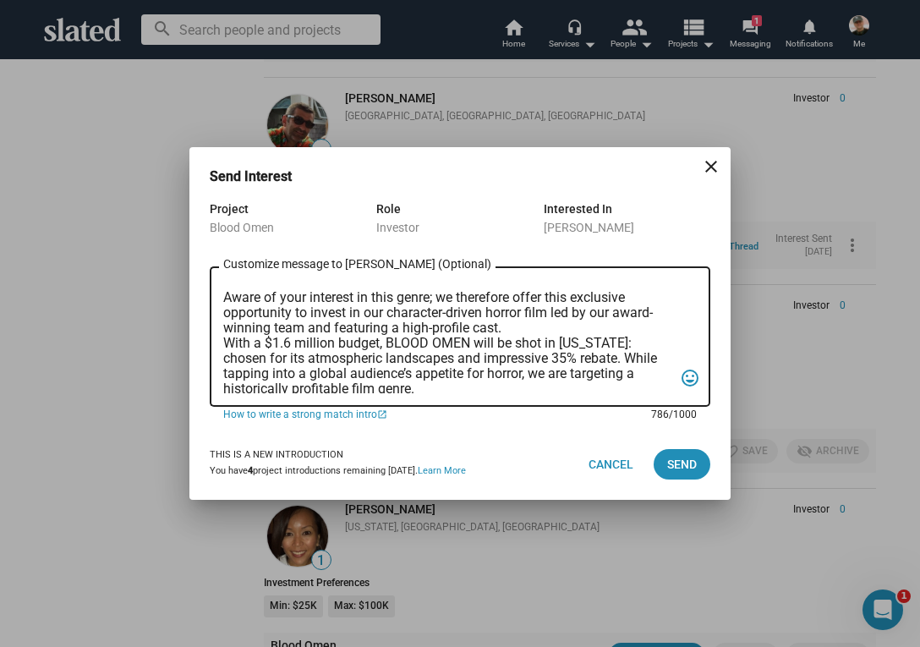
scroll to position [145, 0]
click at [223, 338] on textarea "Dear [PERSON_NAME], “In the backwoods of [US_STATE], a war veteran and his girl…" at bounding box center [448, 337] width 450 height 112
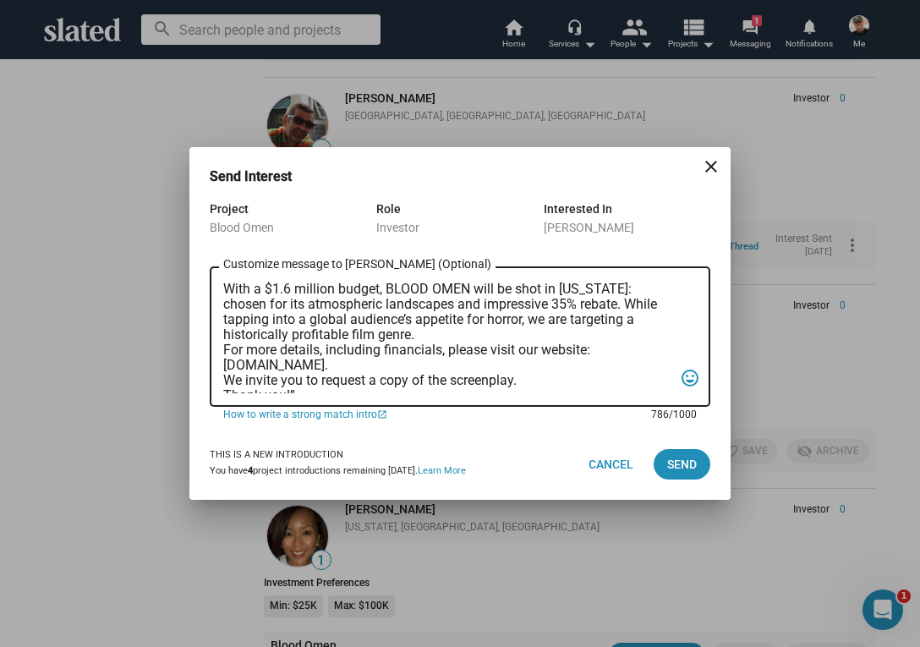
scroll to position [213, 0]
click at [224, 349] on textarea "Dear [PERSON_NAME], “In the backwoods of [US_STATE], a war veteran and his girl…" at bounding box center [448, 337] width 450 height 112
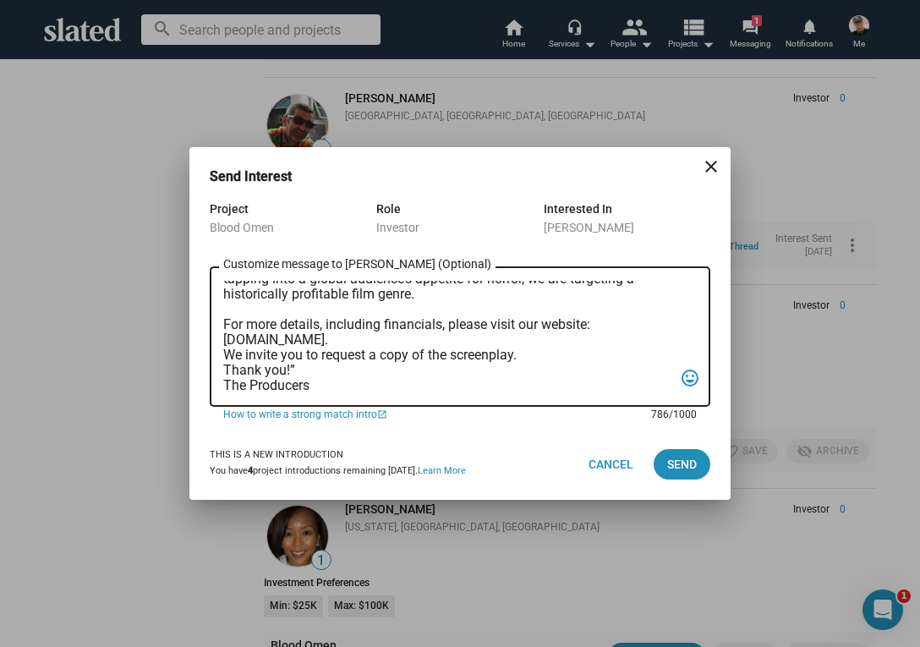
scroll to position [268, 0]
click at [224, 339] on textarea "Dear [PERSON_NAME], “In the backwoods of [US_STATE], a war veteran and his girl…" at bounding box center [448, 337] width 450 height 112
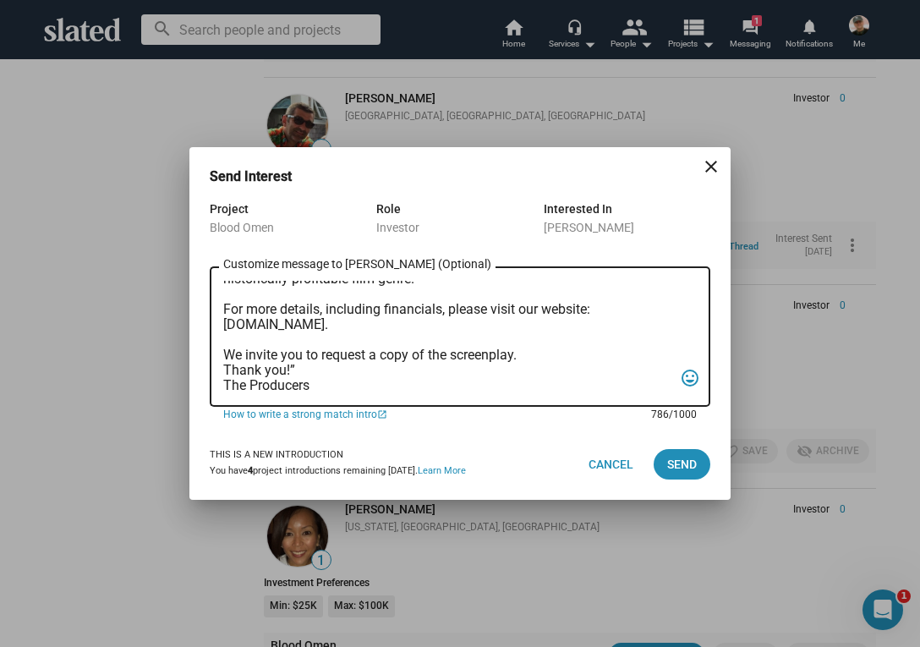
click at [224, 369] on textarea "Dear [PERSON_NAME], “In the backwoods of [US_STATE], a war veteran and his girl…" at bounding box center [448, 337] width 450 height 112
click at [297, 381] on textarea "Dear [PERSON_NAME], “In the backwoods of [US_STATE], a war veteran and his girl…" at bounding box center [448, 337] width 450 height 112
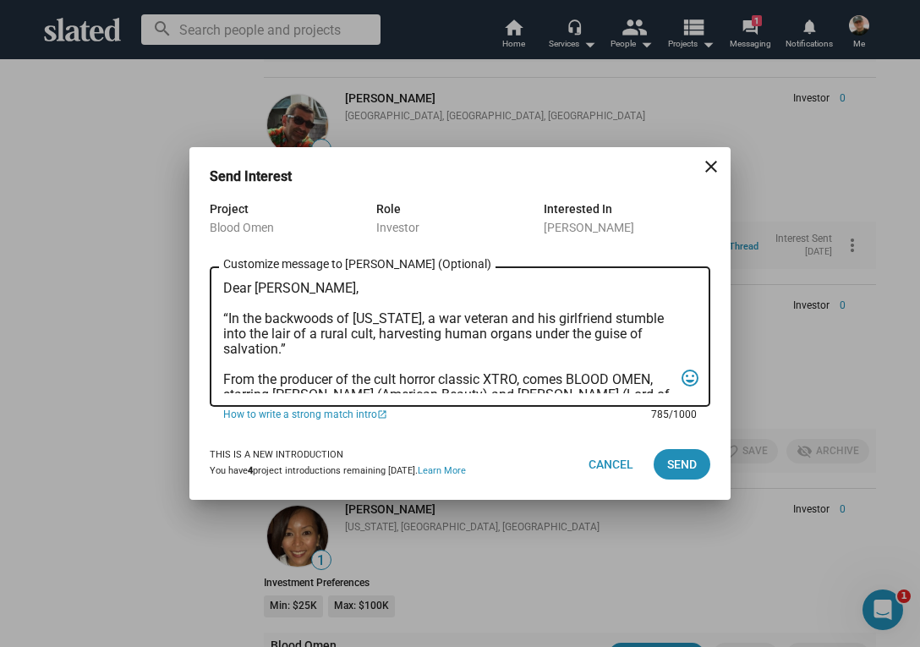
scroll to position [0, 0]
type textarea "Dear [PERSON_NAME], “In the backwoods of [US_STATE], a war veteran and his girl…"
click at [680, 465] on span "Send" at bounding box center [682, 464] width 30 height 30
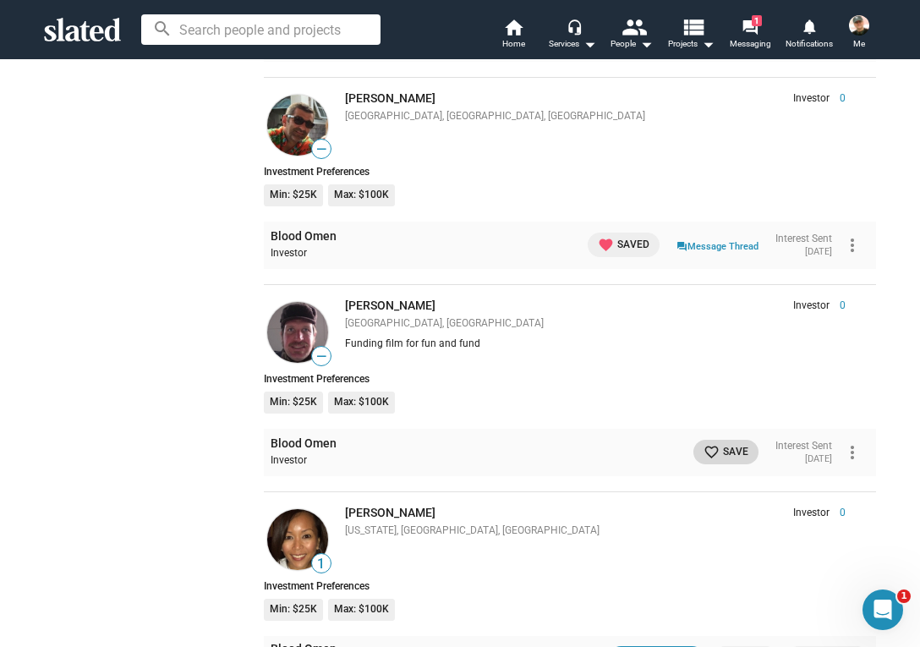
click at [704, 444] on mat-icon "favorite_border" at bounding box center [712, 452] width 16 height 16
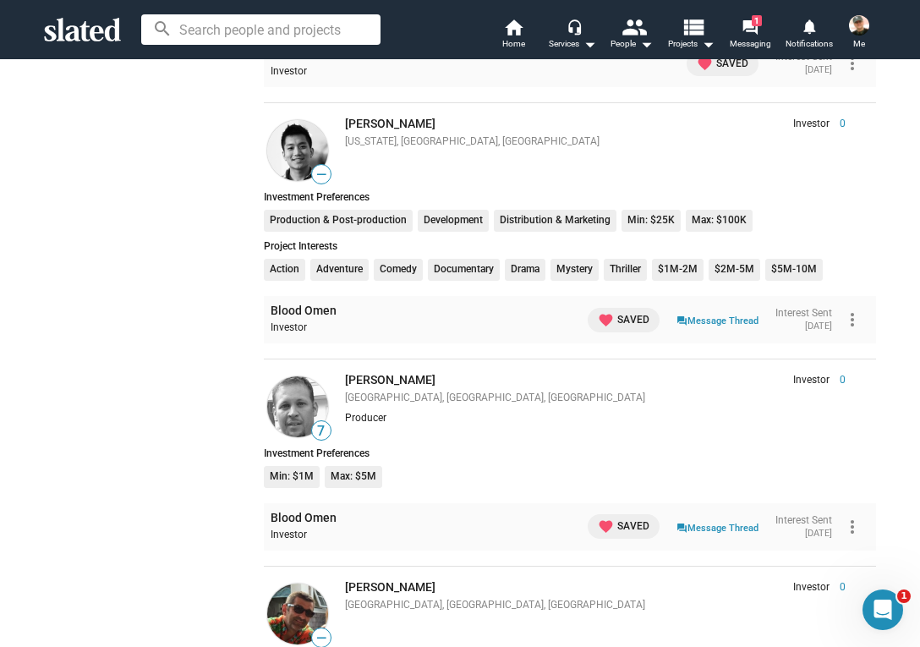
scroll to position [3121, 0]
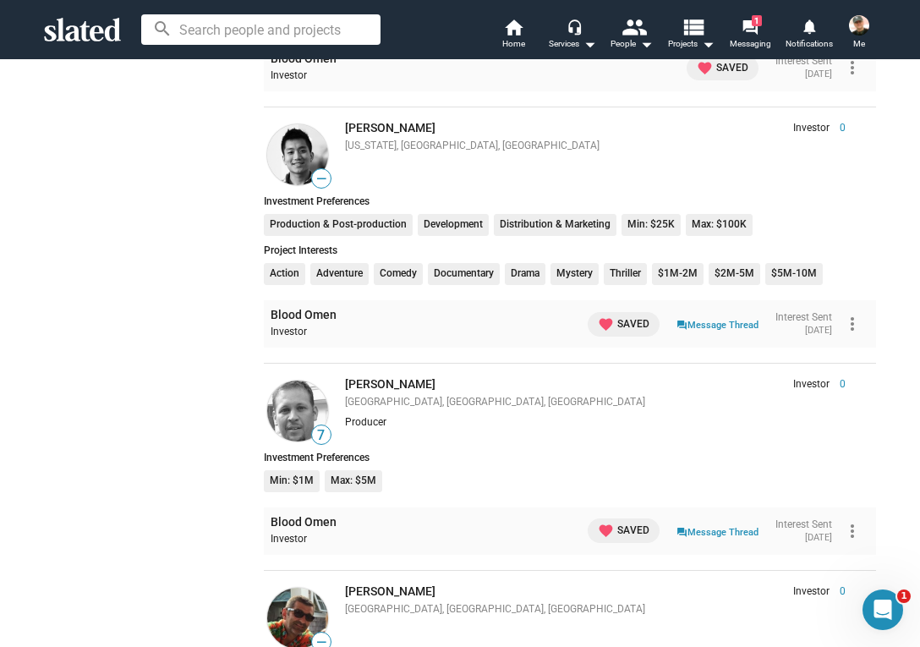
click at [858, 41] on span "Me" at bounding box center [859, 44] width 12 height 20
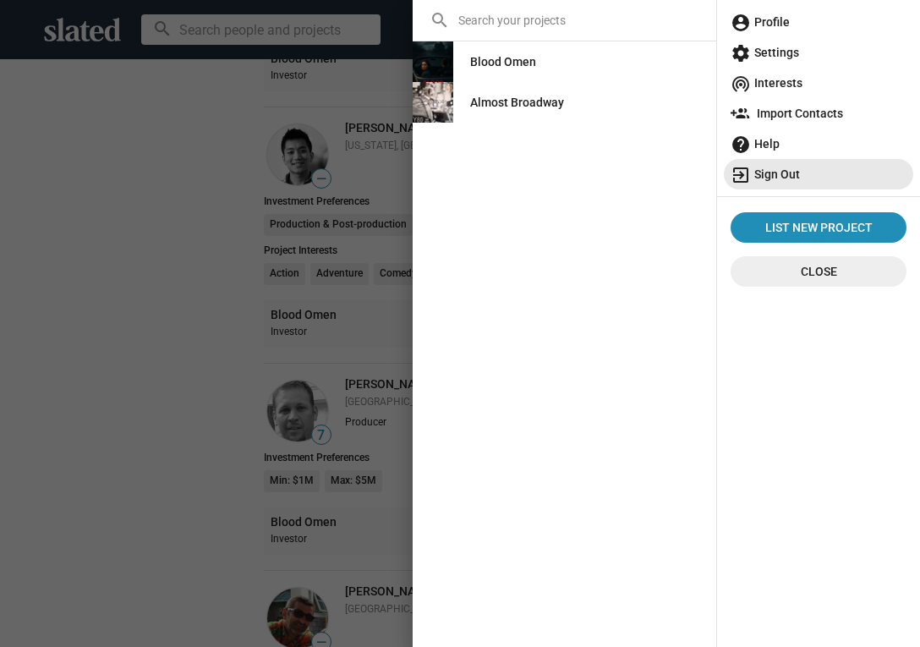
click at [790, 171] on span "exit_to_app Sign Out" at bounding box center [819, 174] width 176 height 30
